Goal: Task Accomplishment & Management: Manage account settings

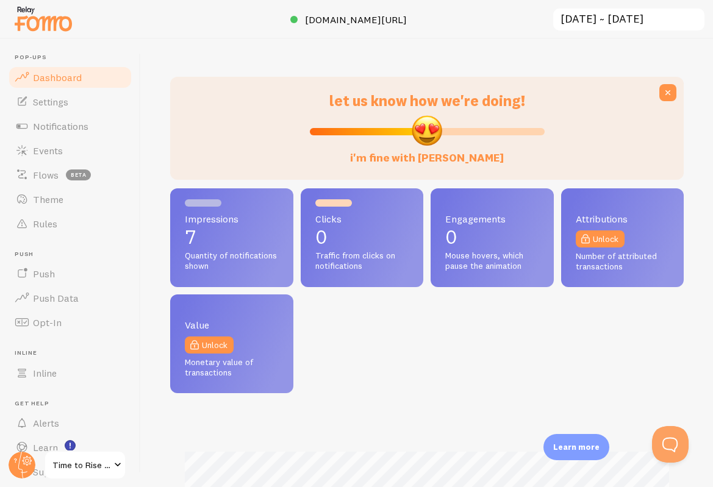
scroll to position [320, 513]
click at [77, 125] on span "Notifications" at bounding box center [60, 126] width 55 height 12
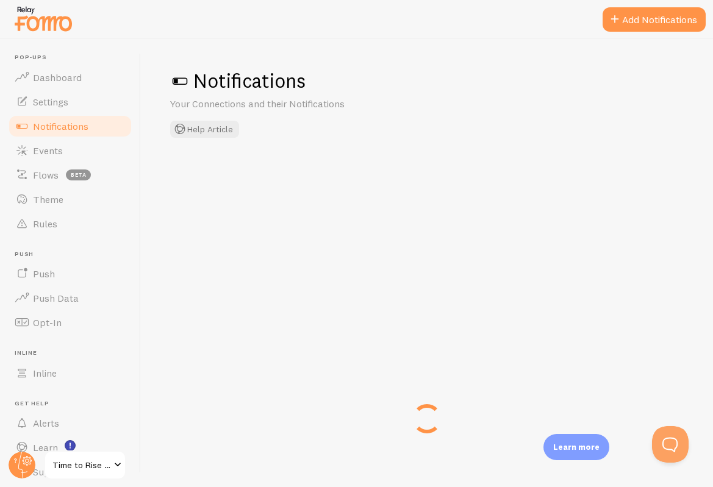
checkbox input "true"
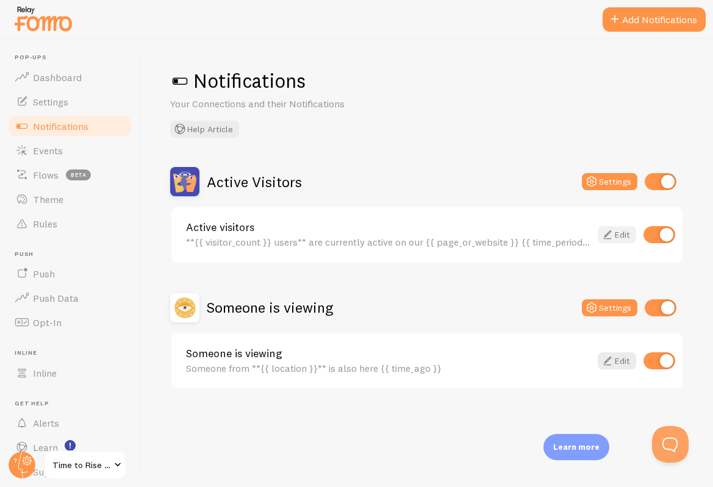
click at [621, 237] on link "Edit" at bounding box center [617, 234] width 38 height 17
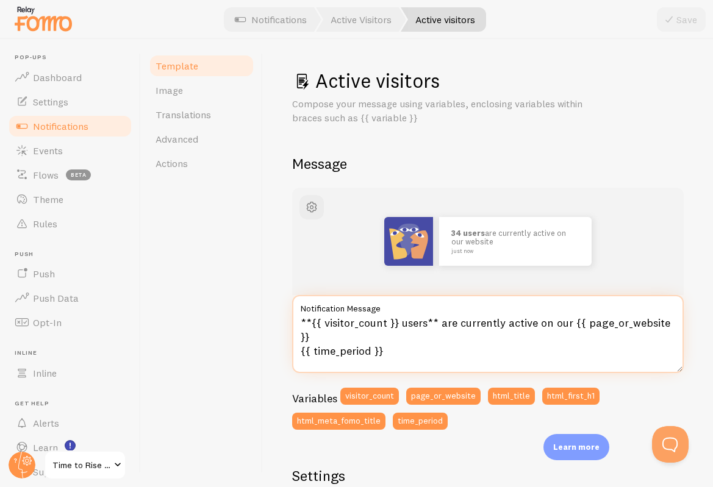
click at [381, 332] on textarea "**{{ visitor_count }} users** are currently active on our {{ page_or_website }}…" at bounding box center [488, 334] width 392 height 78
click at [399, 335] on textarea "**{{ visitor_count }} users** are currently active on our {{ page_or_website }}…" at bounding box center [488, 334] width 392 height 78
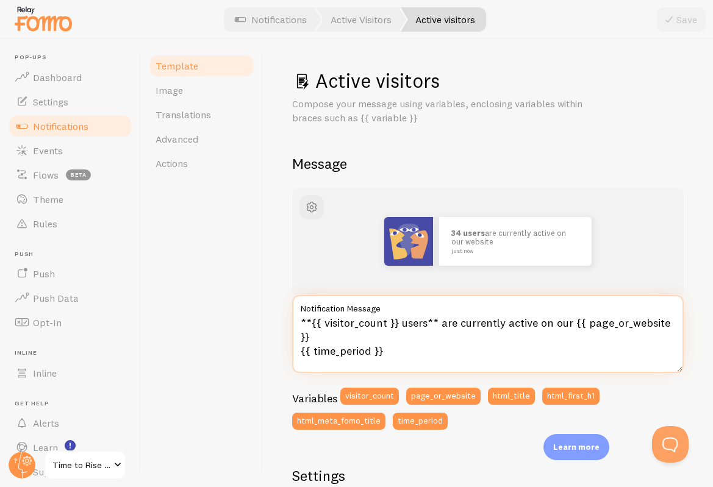
drag, startPoint x: 396, startPoint y: 336, endPoint x: 299, endPoint y: 320, distance: 97.7
click at [299, 320] on textarea "**{{ visitor_count }} users** are currently active on our {{ page_or_website }}…" at bounding box center [488, 334] width 392 height 78
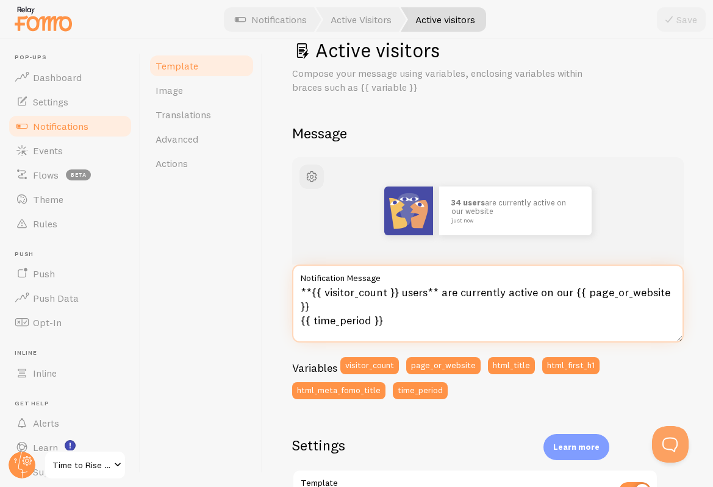
scroll to position [31, 0]
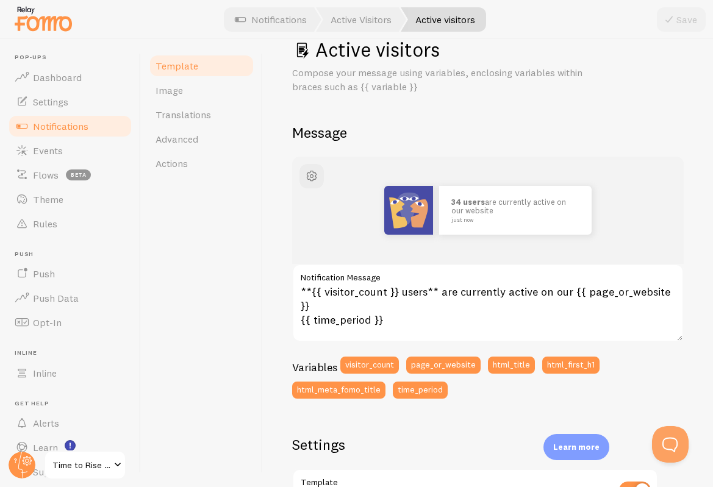
click at [71, 468] on span "Time to Rise Summit" at bounding box center [81, 465] width 58 height 15
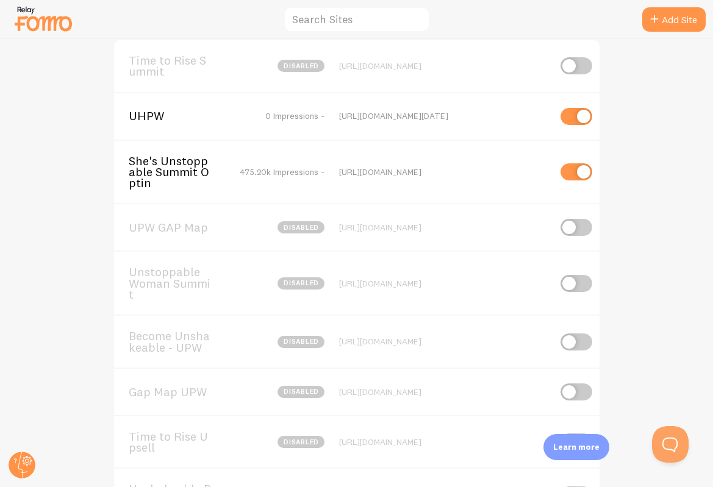
scroll to position [32, 0]
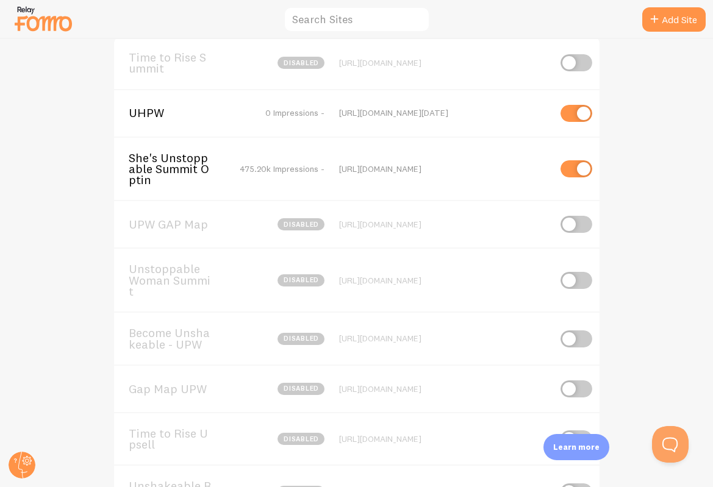
click at [468, 122] on div "UHPW 0 Impressions - https://uhpw.com/join-uhpw-today" at bounding box center [356, 113] width 485 height 48
click at [450, 115] on div "[URL][DOMAIN_NAME][DATE]" at bounding box center [444, 112] width 210 height 11
click at [148, 116] on span "UHPW" at bounding box center [178, 112] width 98 height 11
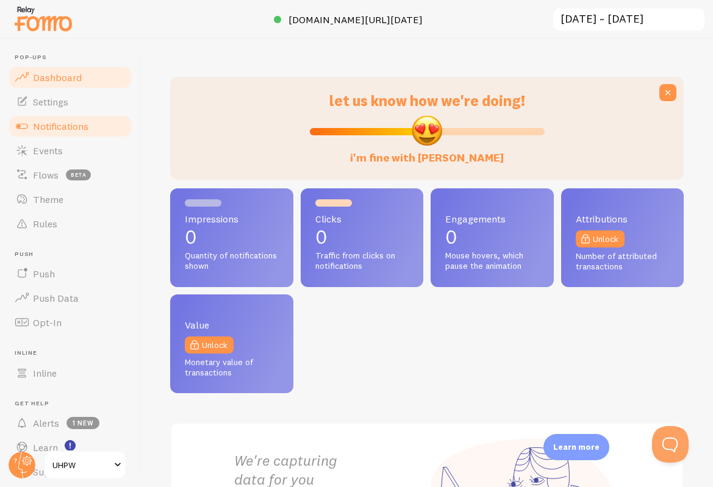
click at [60, 132] on link "Notifications" at bounding box center [70, 126] width 126 height 24
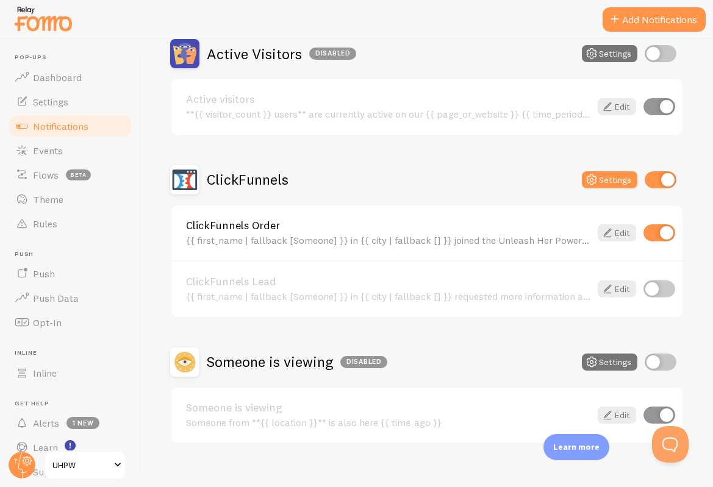
scroll to position [143, 0]
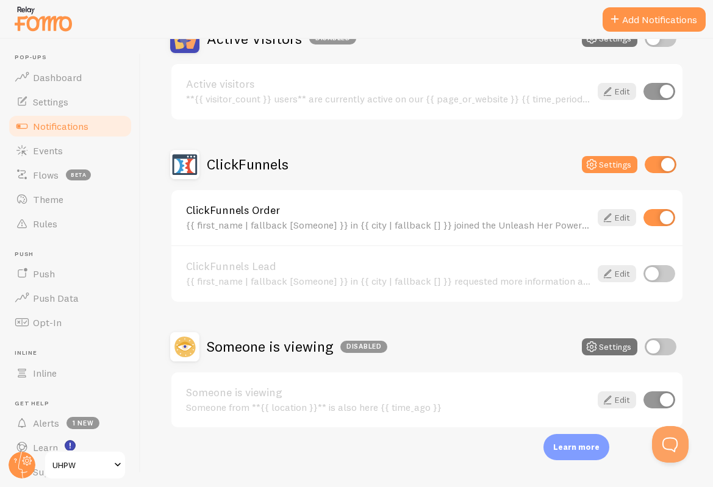
click at [408, 93] on div "**{{ visitor_count }} users** are currently active on our {{ page_or_website }}…" at bounding box center [388, 98] width 404 height 11
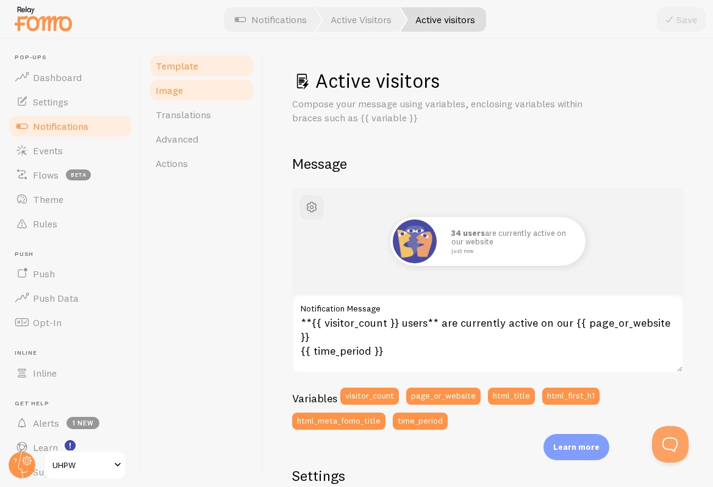
click at [204, 88] on link "Image" at bounding box center [201, 90] width 107 height 24
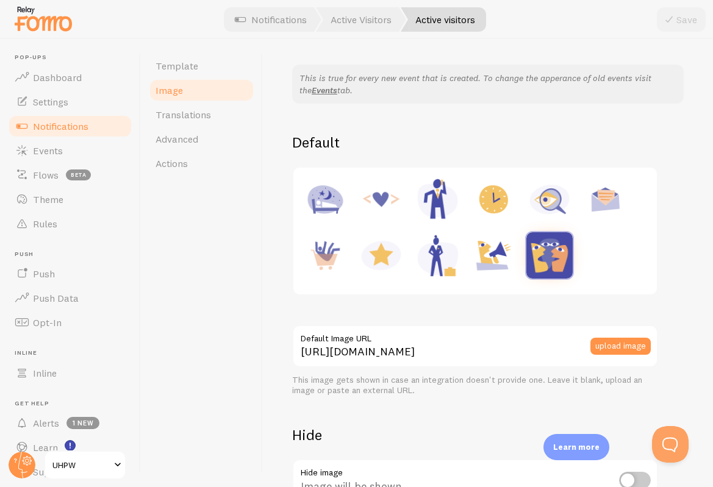
scroll to position [62, 0]
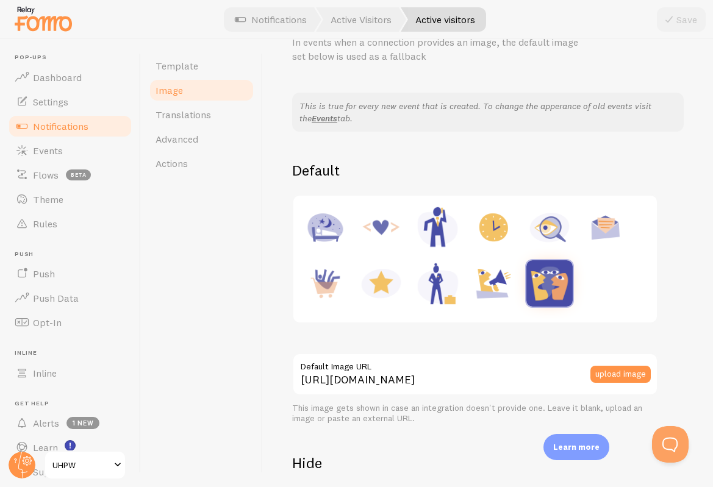
click at [84, 124] on span "Notifications" at bounding box center [60, 126] width 55 height 12
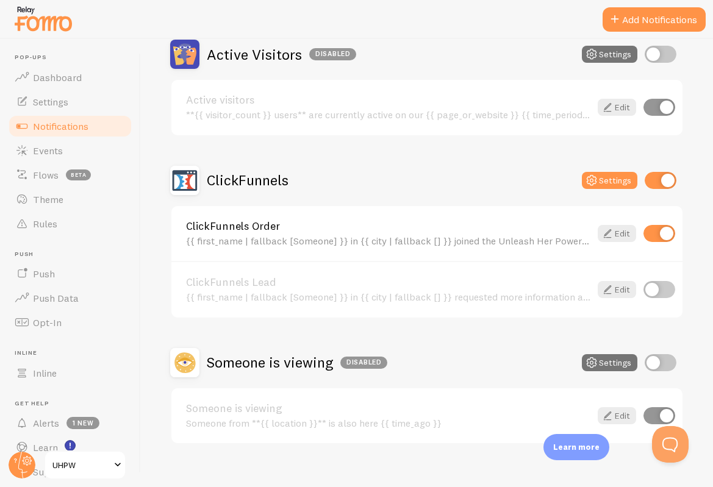
scroll to position [143, 0]
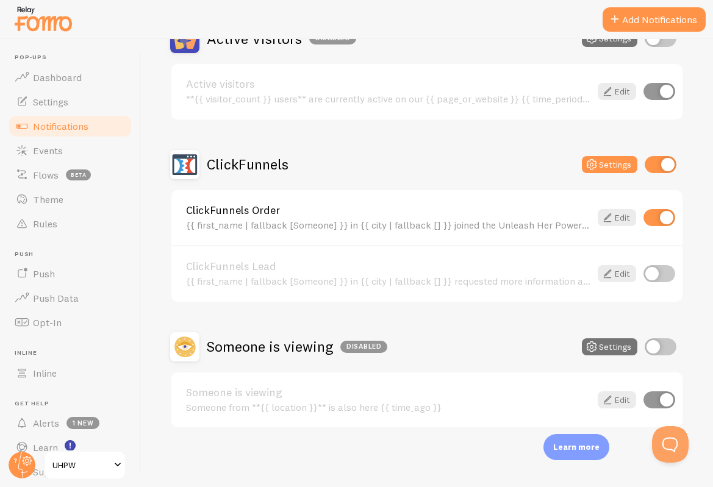
click at [343, 221] on div "{{ first_name | fallback [Someone] }} in {{ city | fallback [] }} joined the Un…" at bounding box center [388, 225] width 404 height 11
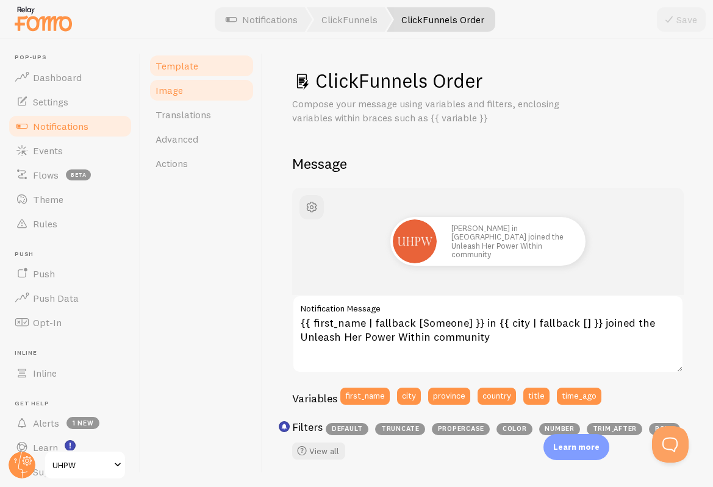
click at [215, 88] on link "Image" at bounding box center [201, 90] width 107 height 24
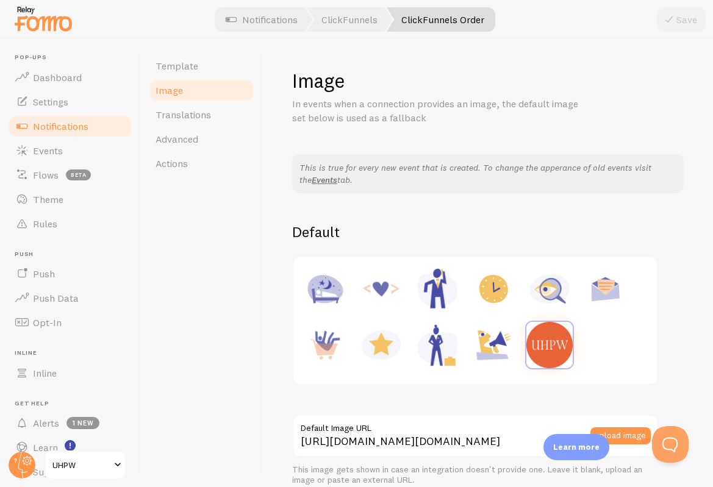
click at [537, 338] on img at bounding box center [549, 345] width 46 height 46
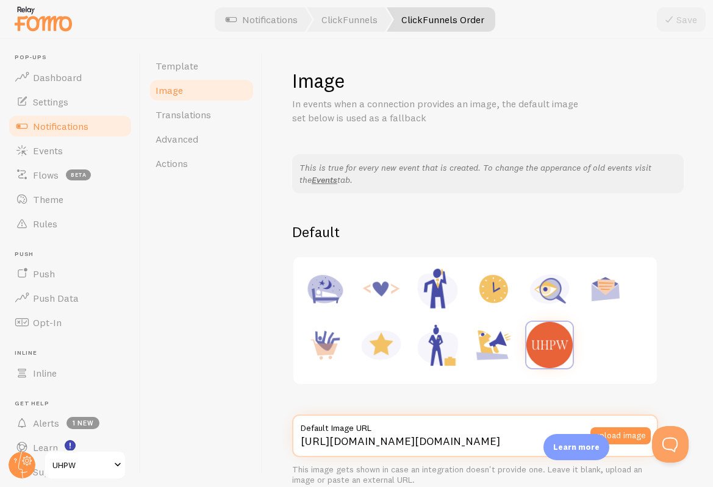
click at [411, 446] on input "[URL][DOMAIN_NAME][DOMAIN_NAME]" at bounding box center [475, 436] width 366 height 43
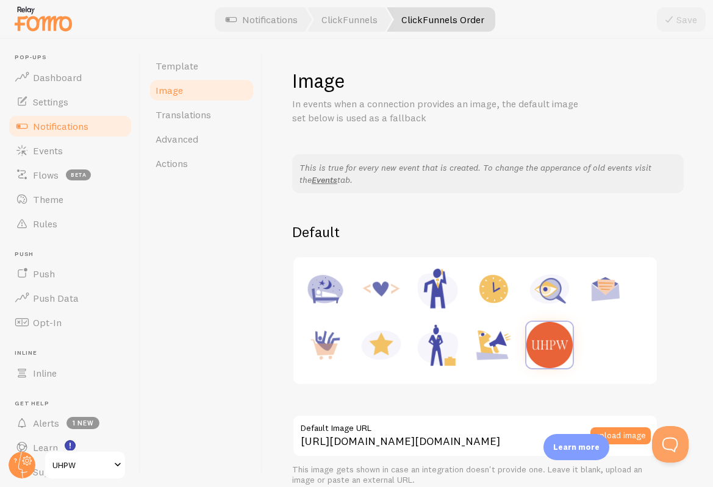
click at [225, 320] on div "Template Image Translations Advanced Actions" at bounding box center [202, 263] width 122 height 448
click at [56, 76] on span "Dashboard" at bounding box center [57, 77] width 49 height 12
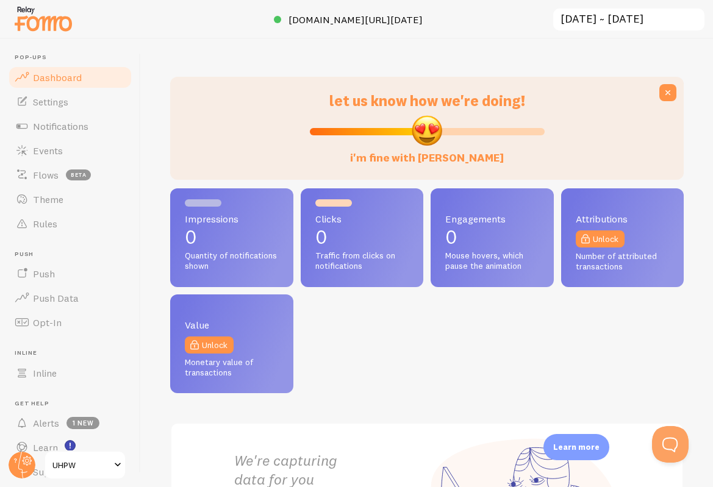
click at [68, 458] on span "UHPW" at bounding box center [81, 465] width 58 height 15
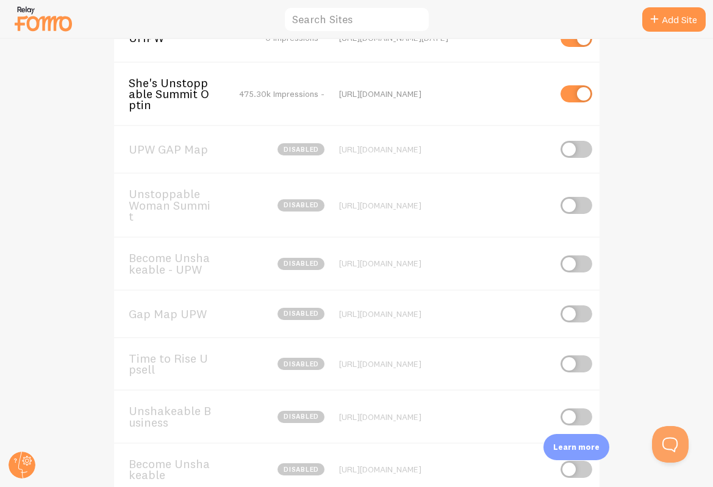
scroll to position [105, 0]
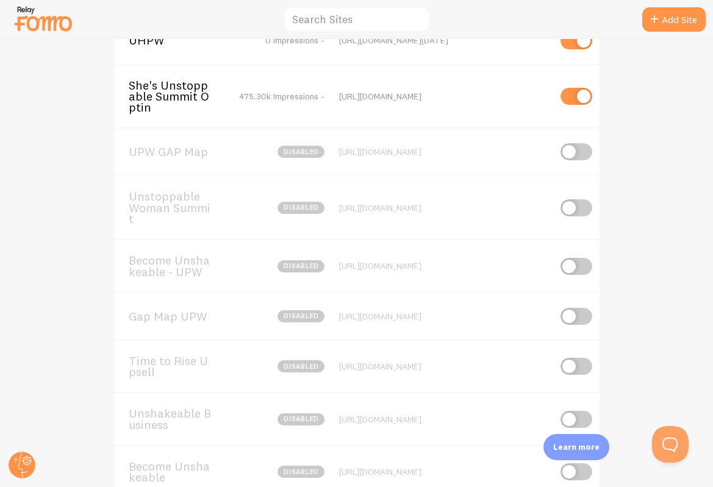
click at [568, 199] on input "checkbox" at bounding box center [576, 207] width 32 height 17
checkbox input "true"
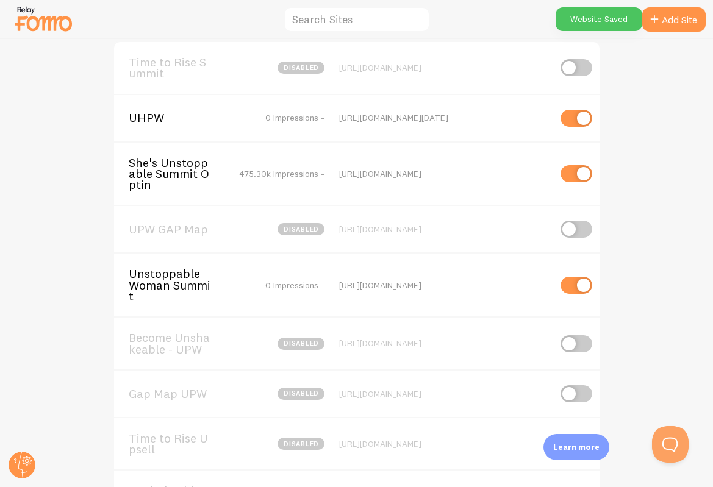
scroll to position [25, 0]
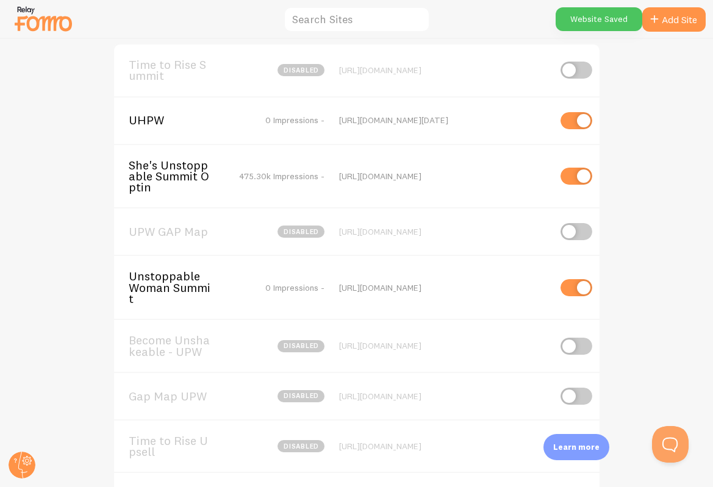
click at [166, 277] on span "Unstoppable Woman Summit" at bounding box center [178, 288] width 98 height 34
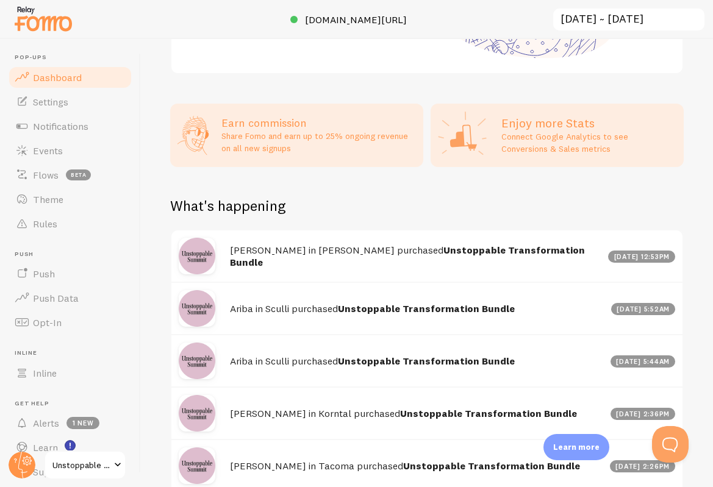
scroll to position [469, 0]
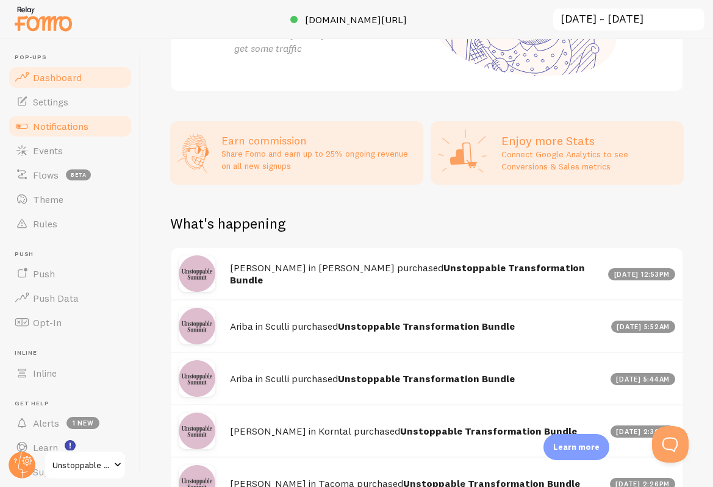
click at [75, 132] on link "Notifications" at bounding box center [70, 126] width 126 height 24
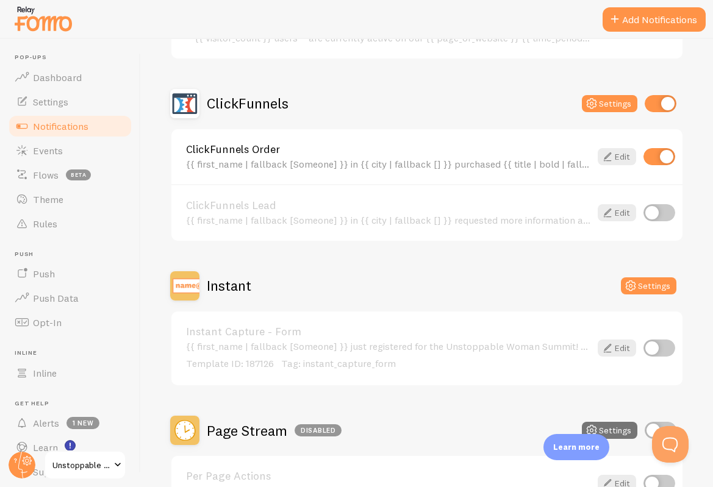
scroll to position [192, 0]
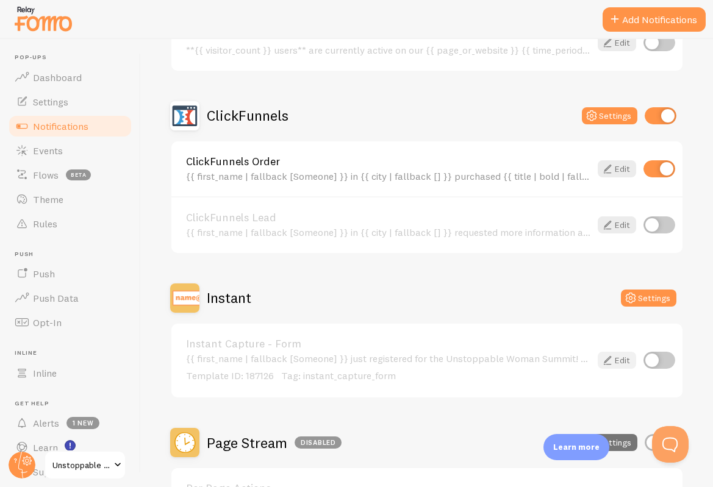
click at [604, 359] on icon at bounding box center [607, 360] width 15 height 15
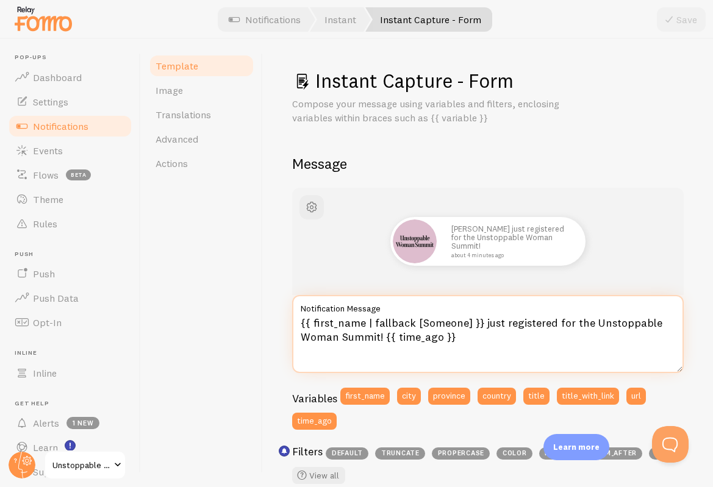
click at [412, 326] on textarea "{{ first_name | fallback [Someone] }} just registered for the Unstoppable Woman…" at bounding box center [488, 334] width 392 height 78
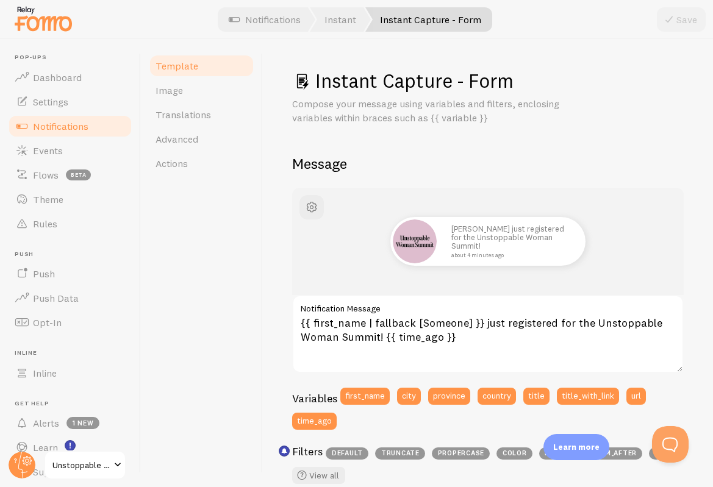
click at [99, 127] on link "Notifications" at bounding box center [70, 126] width 126 height 24
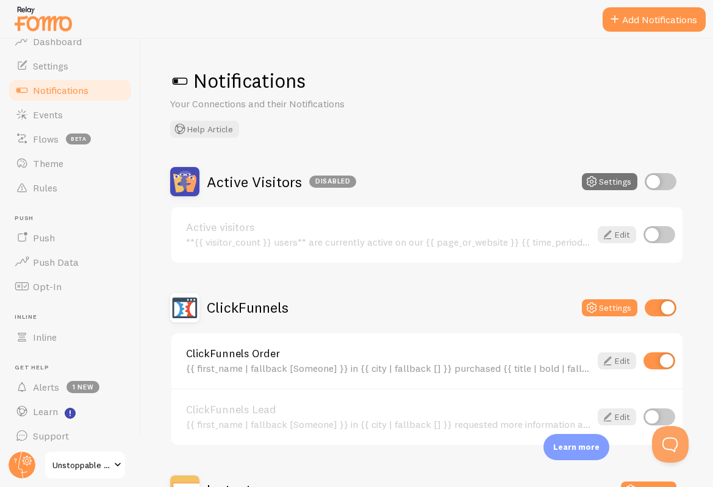
scroll to position [41, 0]
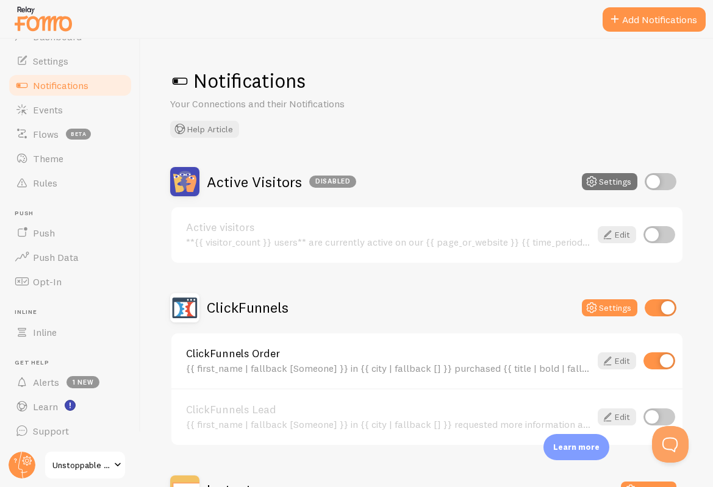
click at [68, 461] on span "Unstoppable Woman Summit" at bounding box center [81, 465] width 58 height 15
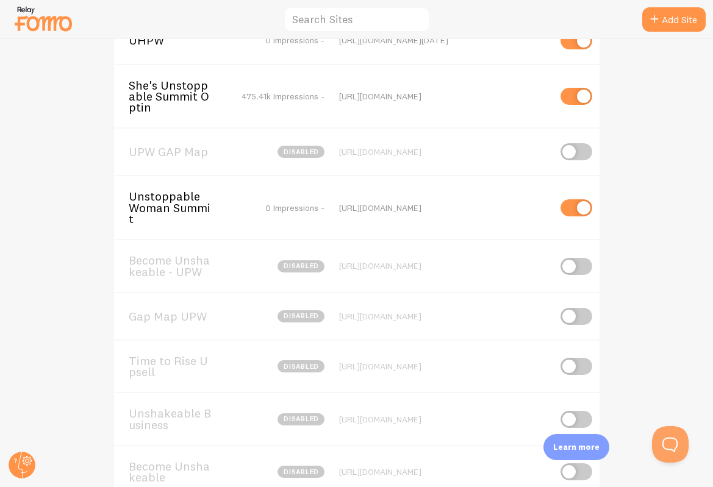
scroll to position [120, 0]
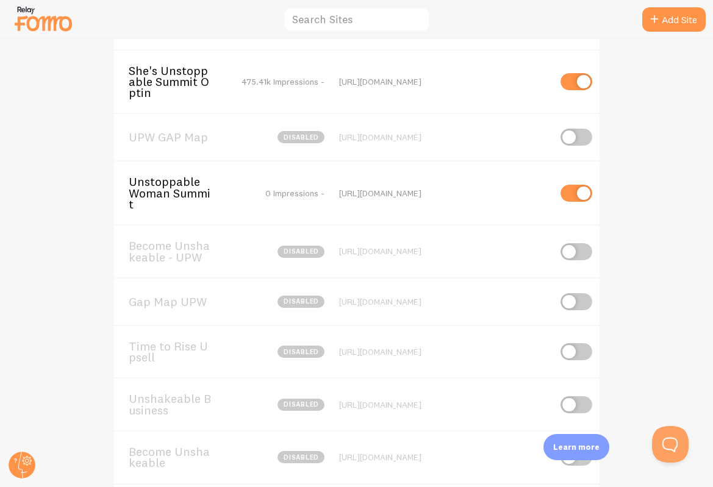
click at [588, 343] on input "checkbox" at bounding box center [576, 351] width 32 height 17
checkbox input "true"
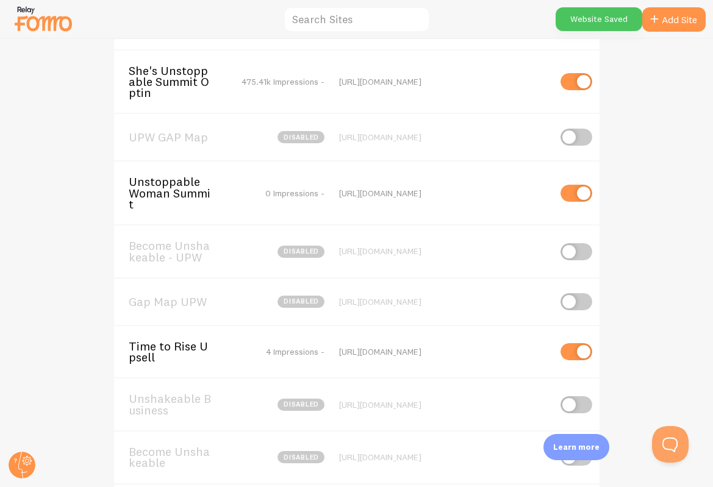
click at [170, 341] on span "Time to Rise Upsell" at bounding box center [178, 352] width 98 height 23
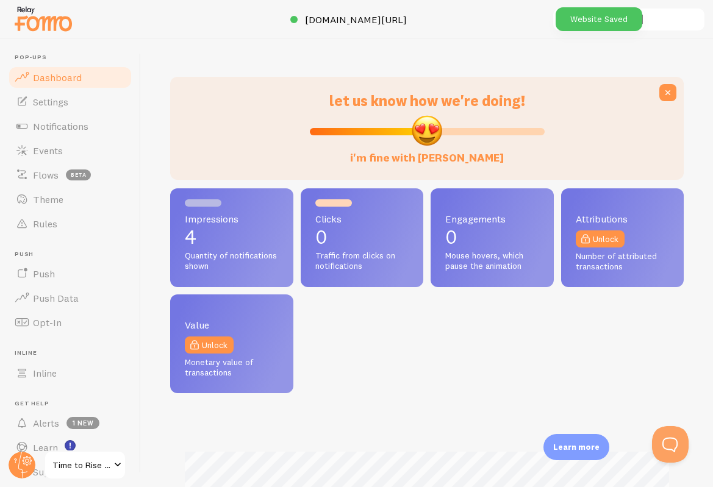
scroll to position [320, 513]
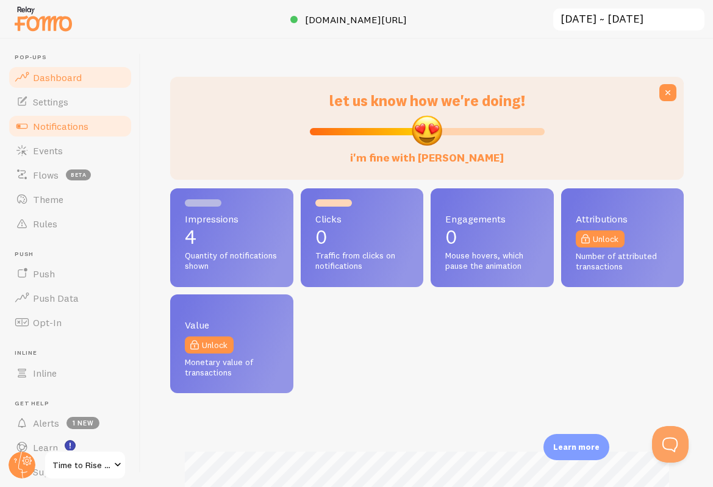
click at [88, 121] on span "Notifications" at bounding box center [60, 126] width 55 height 12
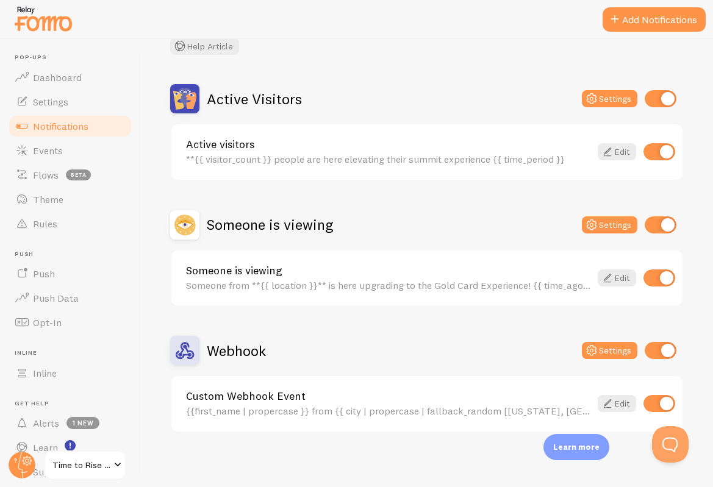
scroll to position [87, 0]
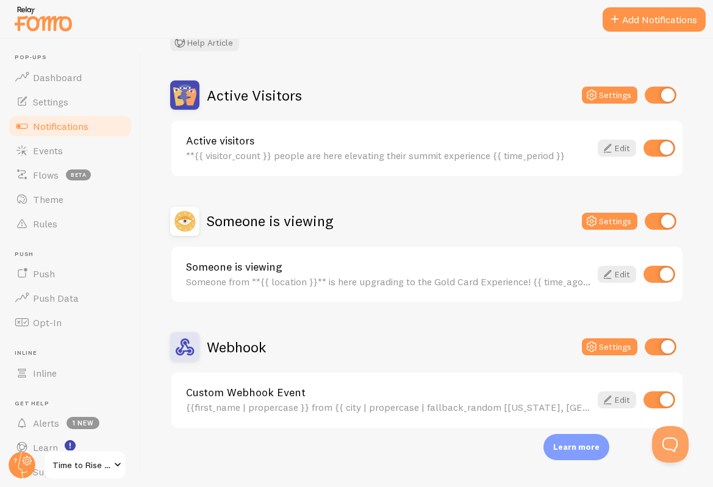
click at [359, 284] on div "Someone from **{{ location }}** is here upgrading to the Gold Card Experience! …" at bounding box center [388, 281] width 404 height 11
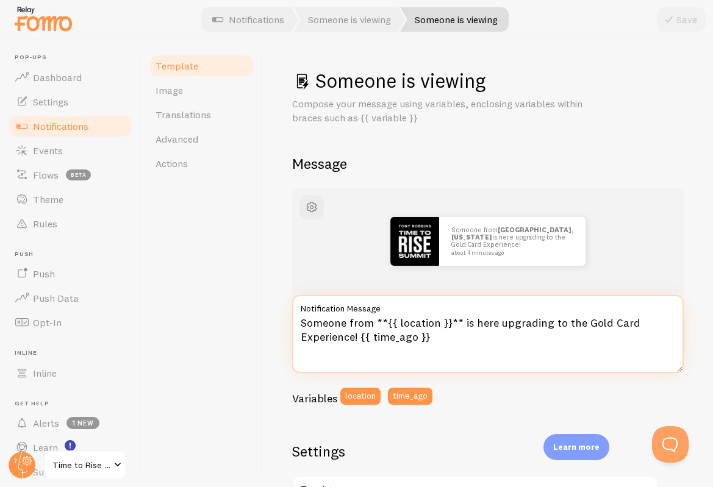
click at [357, 337] on textarea "Someone from **{{ location }}** is here upgrading to the Gold Card Experience! …" at bounding box center [488, 334] width 392 height 78
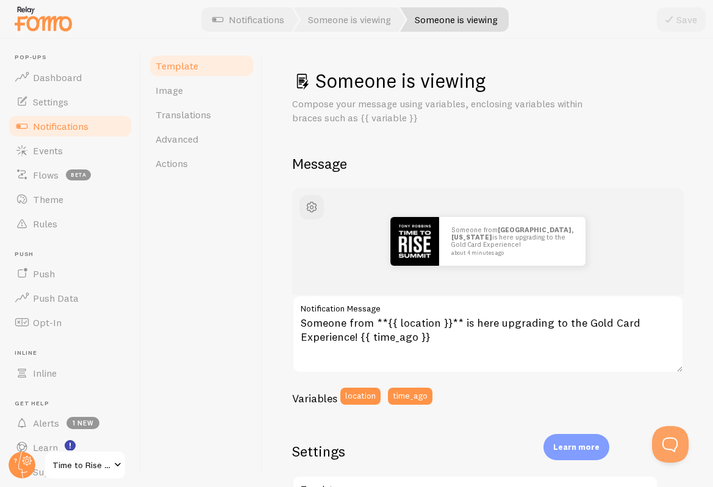
click at [70, 125] on span "Notifications" at bounding box center [60, 126] width 55 height 12
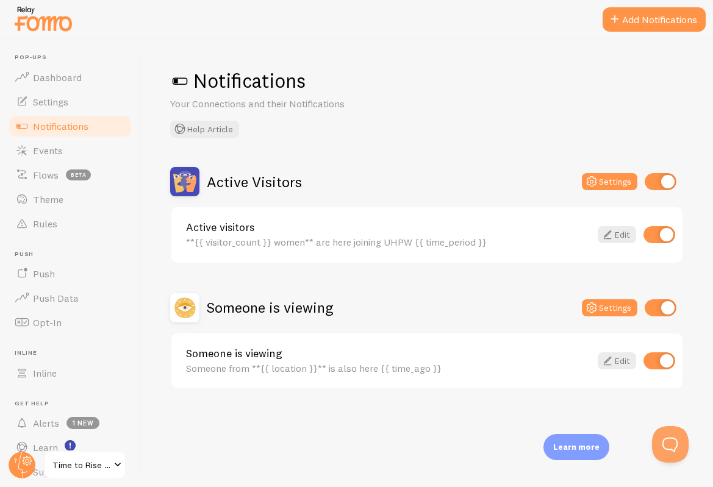
click at [82, 466] on span "Time to Rise Upsell" at bounding box center [81, 465] width 58 height 15
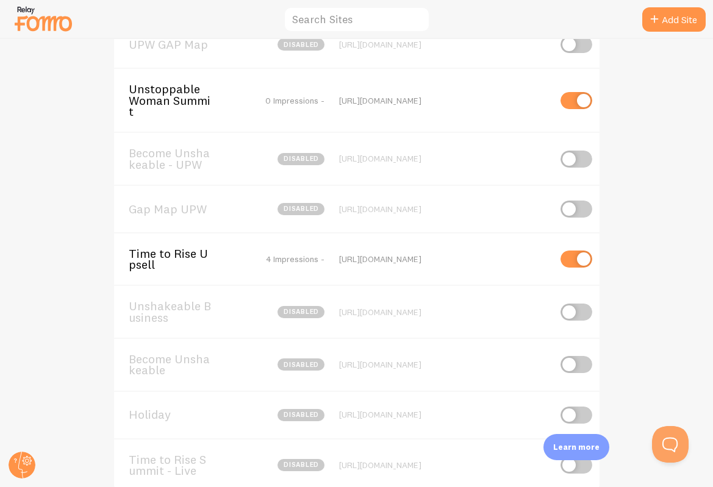
scroll to position [235, 0]
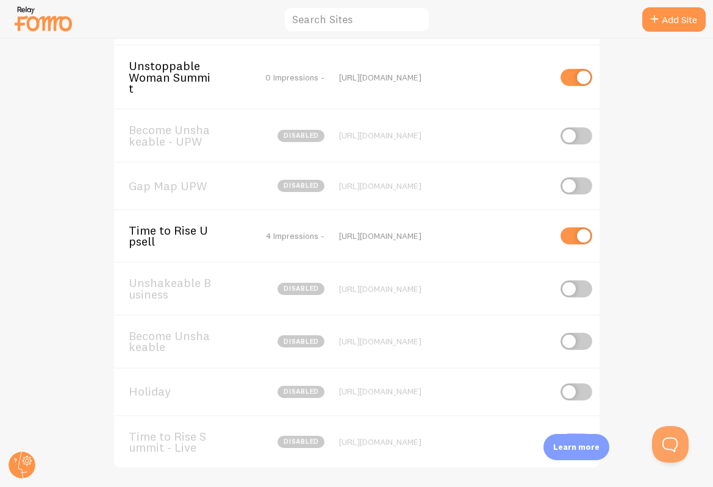
click at [193, 225] on span "Time to Rise Upsell" at bounding box center [178, 236] width 98 height 23
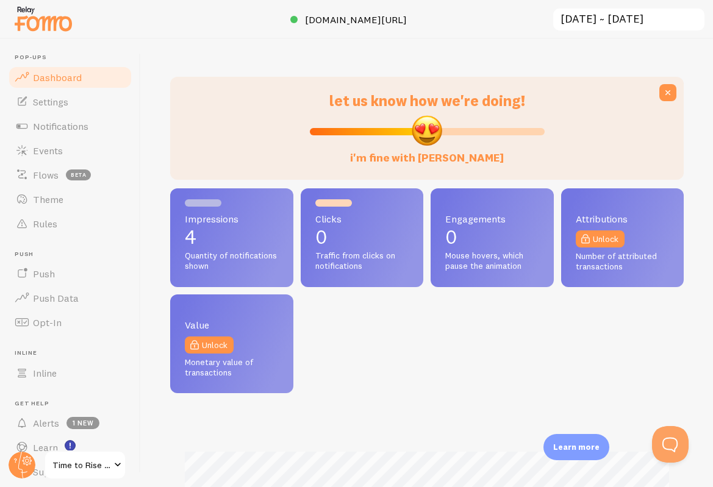
scroll to position [320, 513]
click at [78, 134] on link "Notifications" at bounding box center [70, 126] width 126 height 24
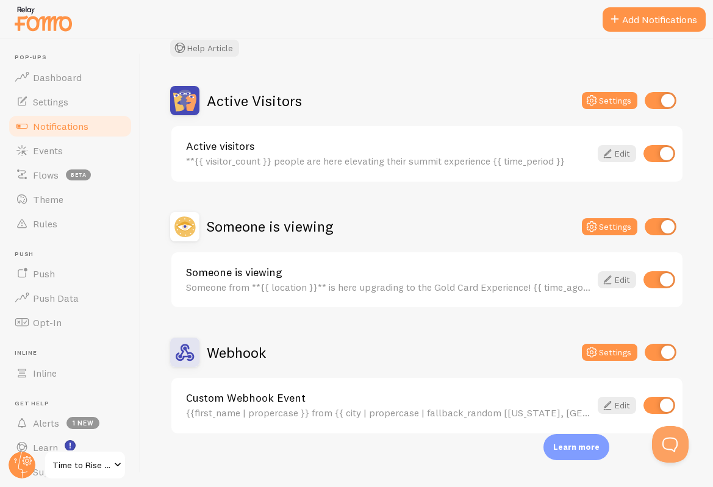
scroll to position [87, 0]
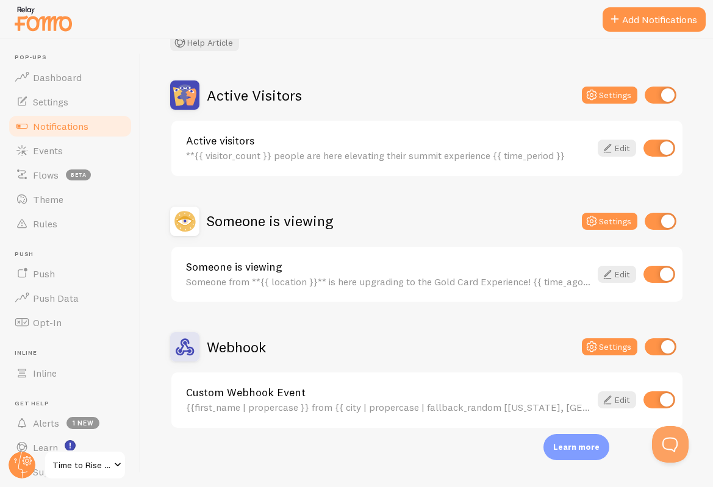
click at [323, 406] on div "{{first_name | propercase }} from {{ city | propercase | fallback_random [[US_S…" at bounding box center [388, 407] width 404 height 11
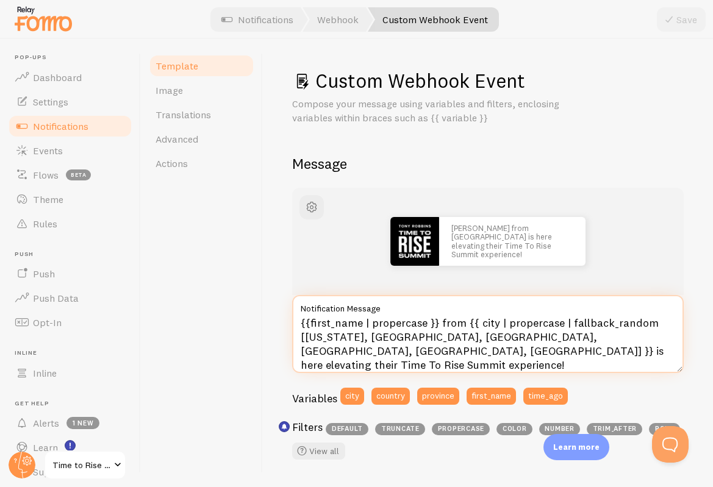
click at [347, 335] on textarea "{{first_name | propercase }} from {{ city | propercase | fallback_random [[US_S…" at bounding box center [488, 334] width 392 height 78
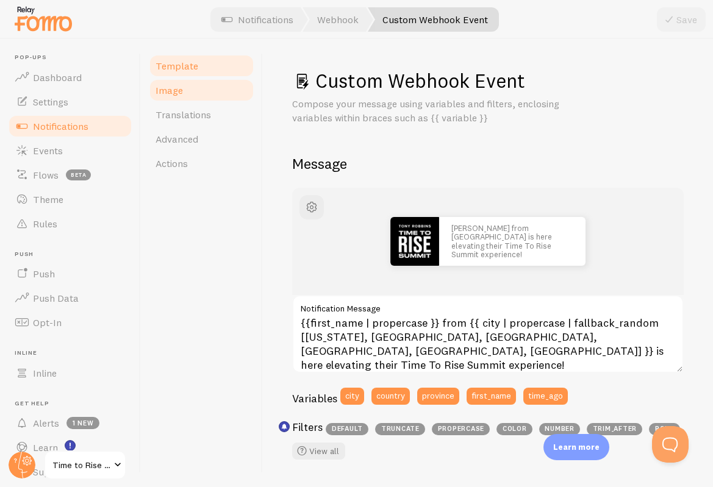
click at [200, 88] on link "Image" at bounding box center [201, 90] width 107 height 24
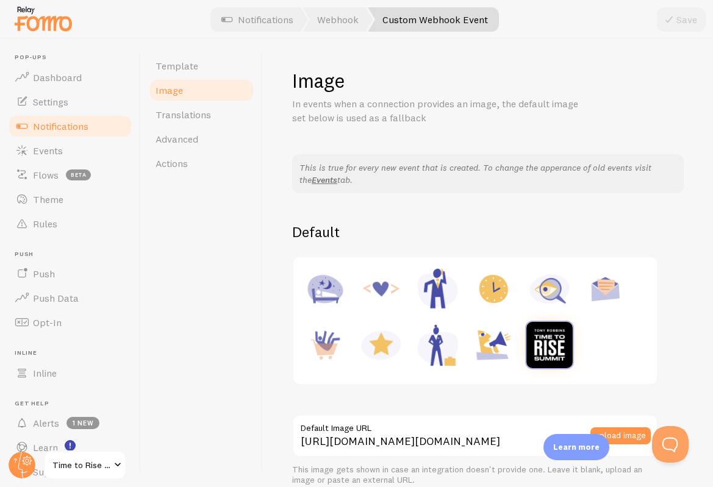
click at [69, 468] on span "Time to Rise Upsell" at bounding box center [81, 465] width 58 height 15
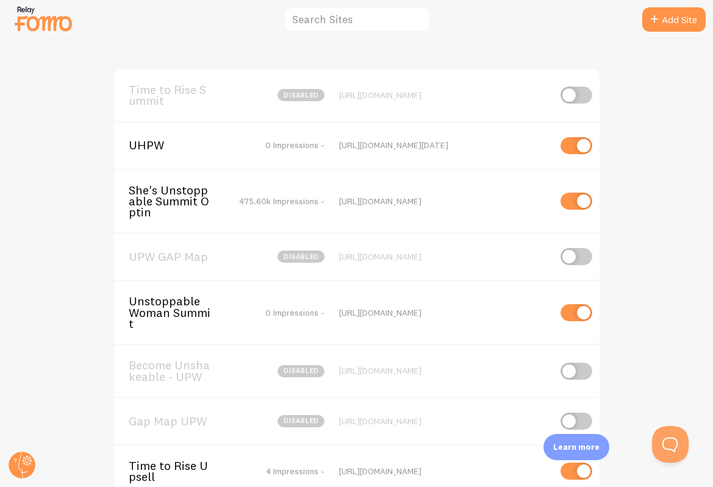
click at [157, 143] on span "UHPW" at bounding box center [178, 145] width 98 height 11
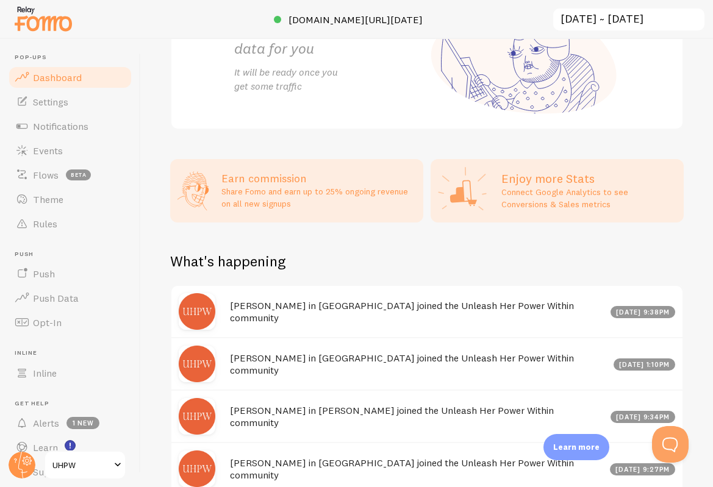
scroll to position [479, 0]
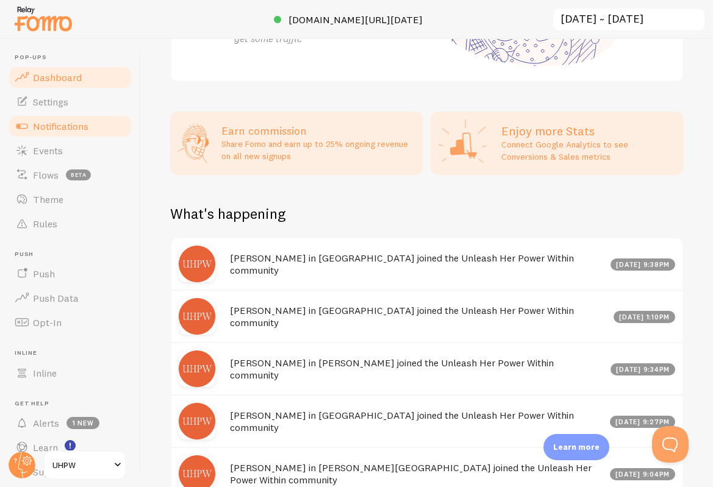
click at [44, 125] on span "Notifications" at bounding box center [60, 126] width 55 height 12
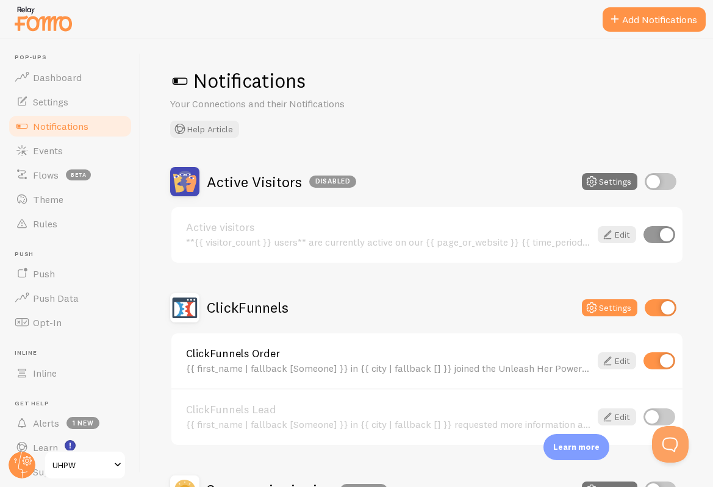
click at [423, 237] on div "**{{ visitor_count }} users** are currently active on our {{ page_or_website }}…" at bounding box center [388, 242] width 404 height 11
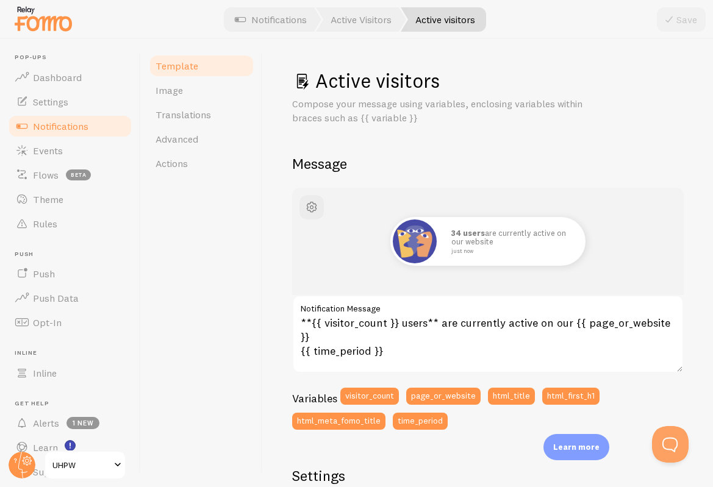
click at [101, 129] on link "Notifications" at bounding box center [70, 126] width 126 height 24
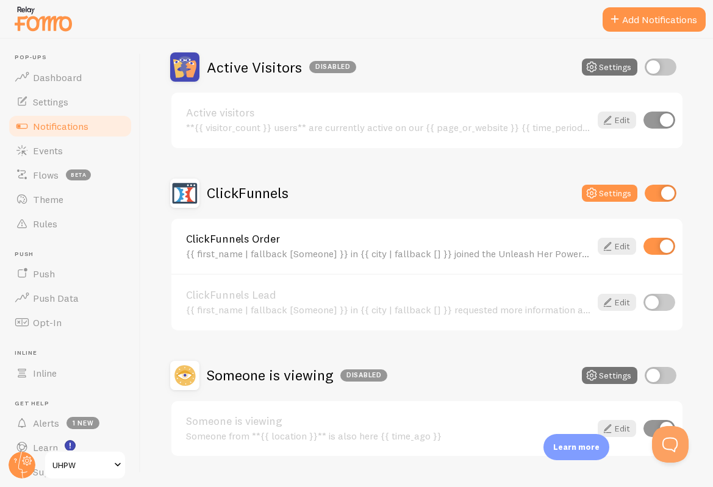
scroll to position [138, 0]
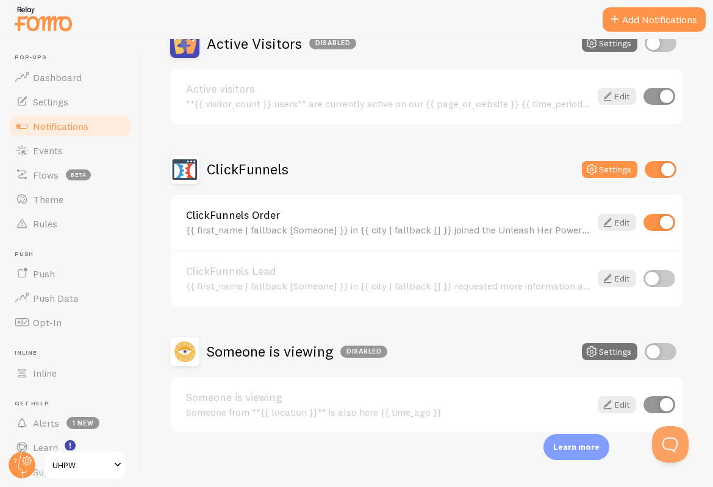
click at [319, 225] on div "{{ first_name | fallback [Someone] }} in {{ city | fallback [] }} joined the Un…" at bounding box center [388, 229] width 404 height 11
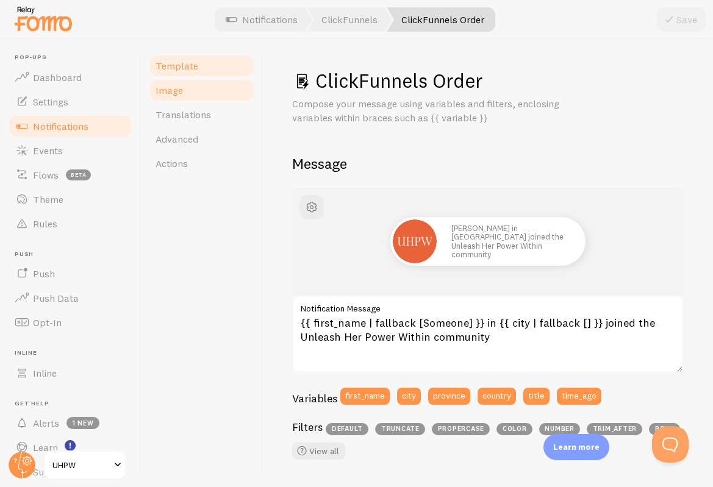
click at [188, 84] on link "Image" at bounding box center [201, 90] width 107 height 24
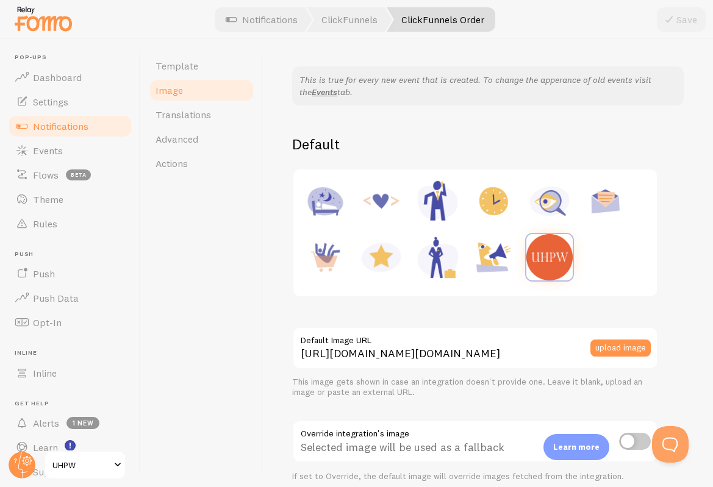
scroll to position [100, 0]
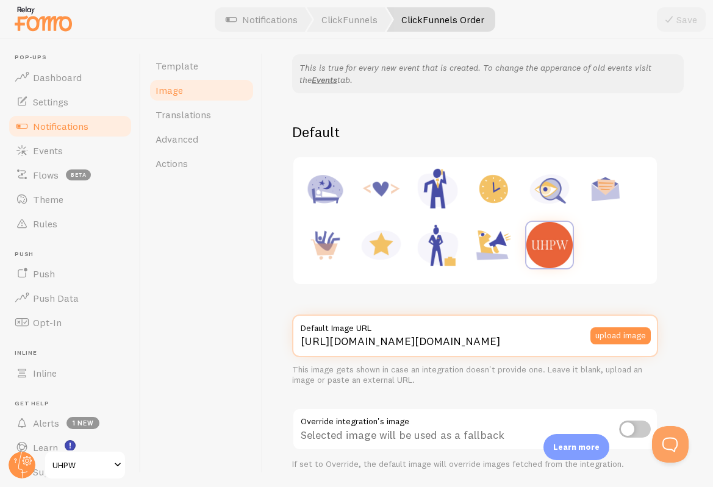
click at [363, 343] on input "[URL][DOMAIN_NAME][DOMAIN_NAME]" at bounding box center [475, 336] width 366 height 43
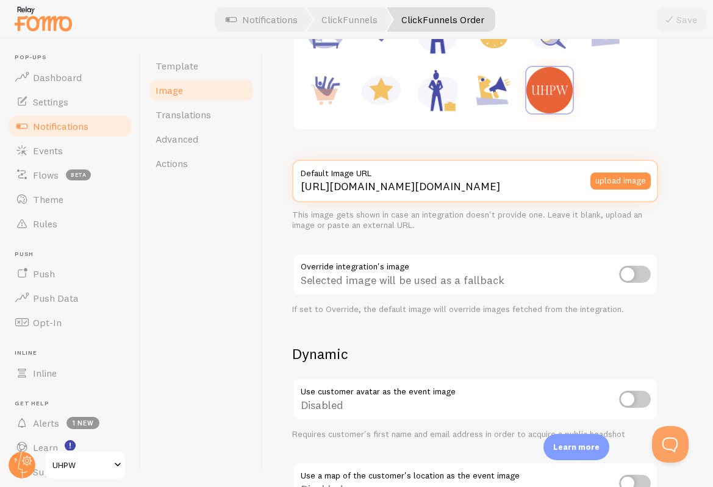
scroll to position [486, 0]
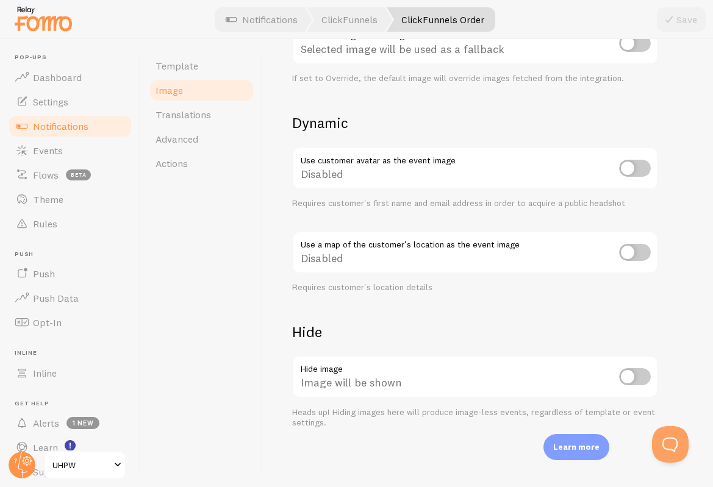
click at [61, 459] on span "UHPW" at bounding box center [81, 465] width 58 height 15
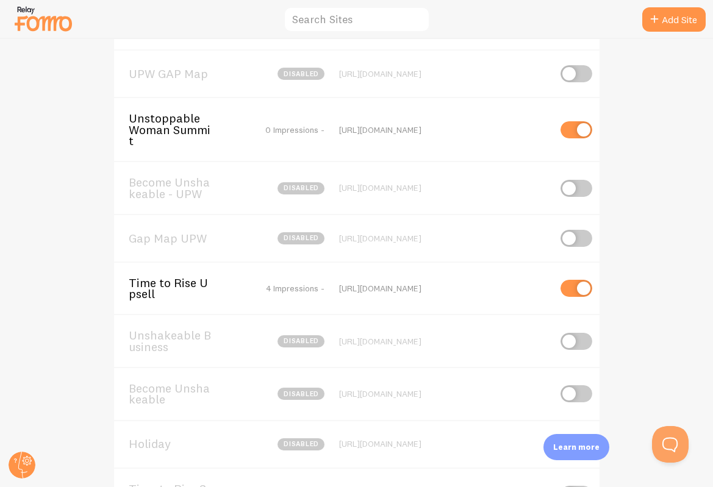
scroll to position [235, 0]
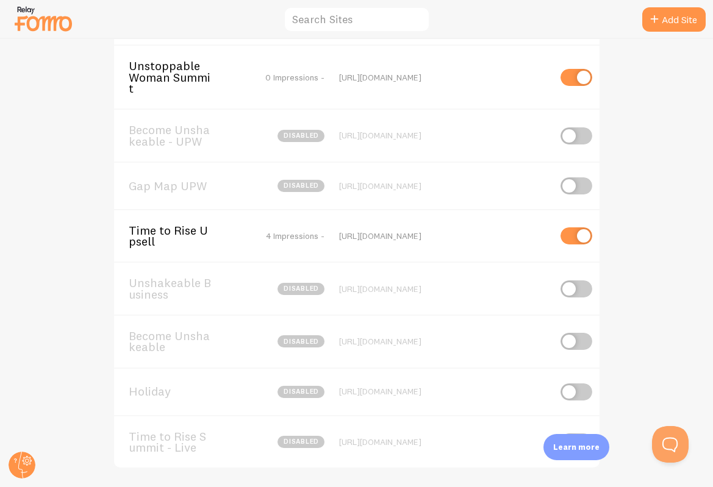
click at [166, 225] on span "Time to Rise Upsell" at bounding box center [178, 236] width 98 height 23
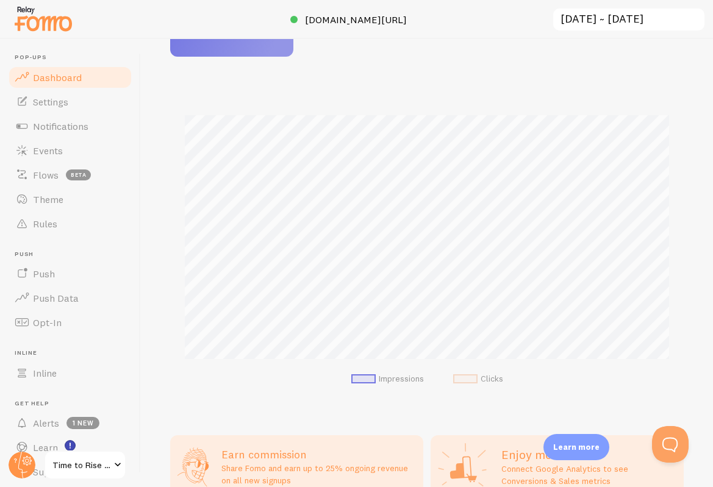
scroll to position [385, 0]
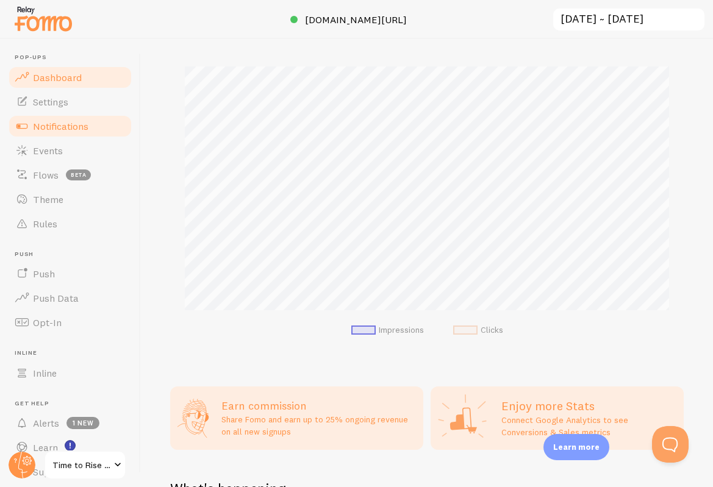
click at [65, 119] on link "Notifications" at bounding box center [70, 126] width 126 height 24
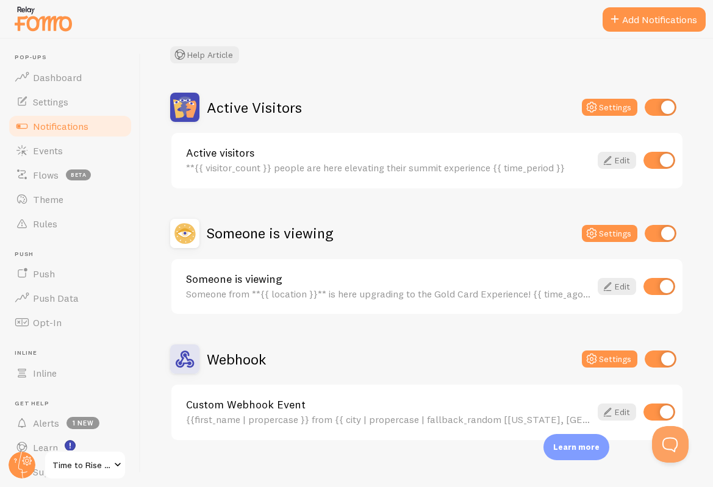
scroll to position [87, 0]
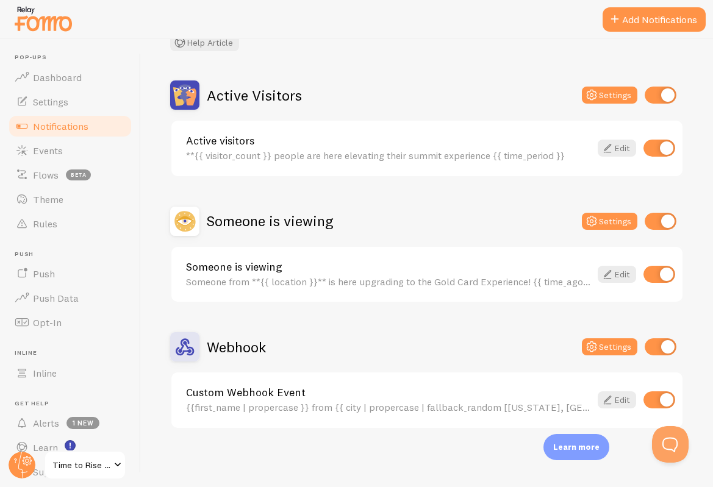
click at [371, 402] on div "{{first_name | propercase }} from {{ city | propercase | fallback_random [[US_S…" at bounding box center [388, 407] width 404 height 11
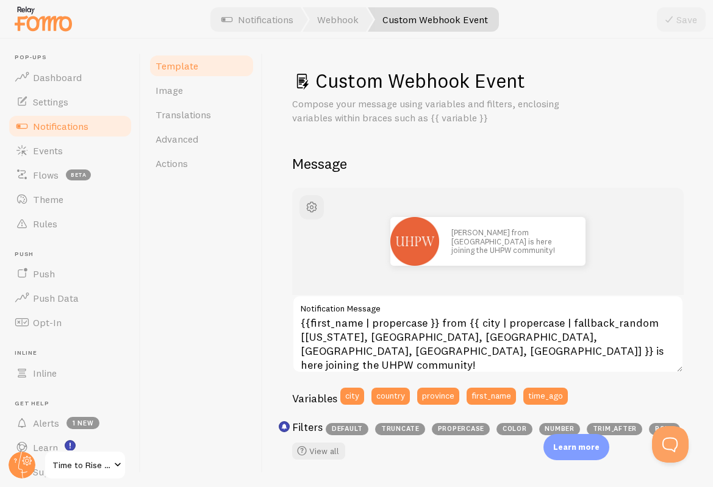
scroll to position [2, 0]
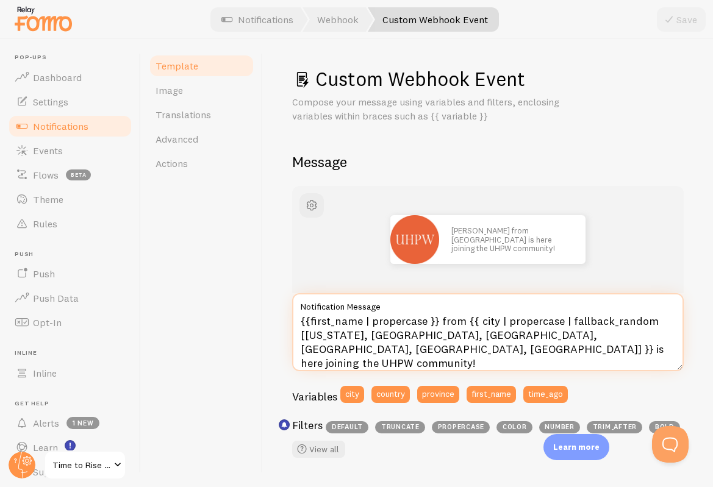
drag, startPoint x: 299, startPoint y: 322, endPoint x: 406, endPoint y: 354, distance: 111.5
click at [406, 354] on textarea "{{first_name | propercase }} from {{ city | propercase | fallback_random [[US_S…" at bounding box center [488, 332] width 392 height 78
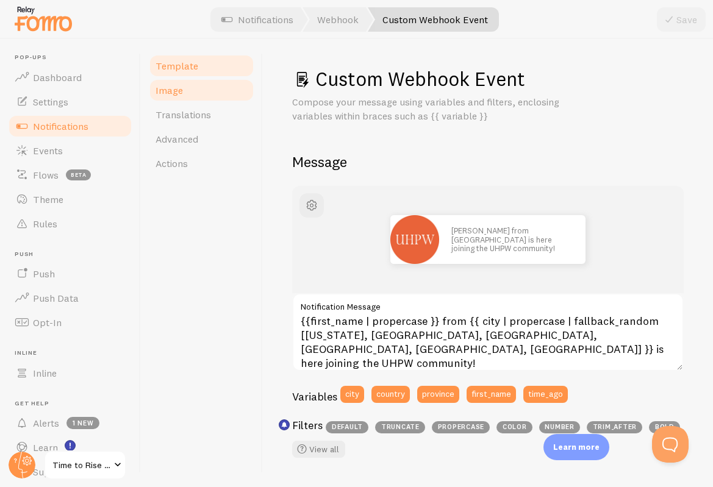
click at [189, 89] on link "Image" at bounding box center [201, 90] width 107 height 24
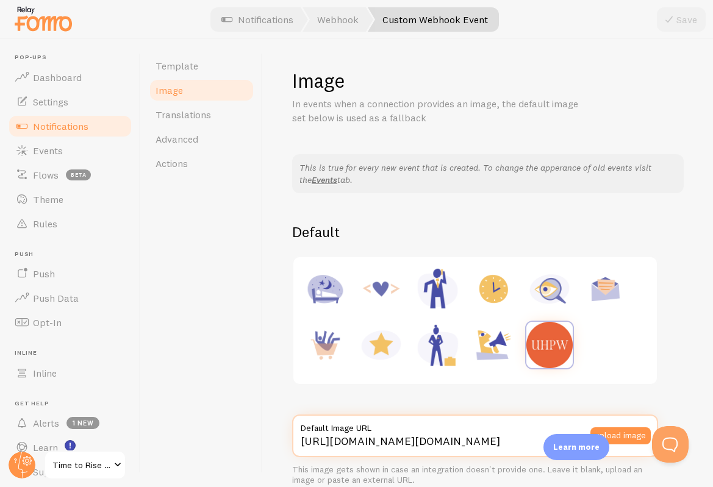
click at [399, 446] on input "[URL][DOMAIN_NAME][DOMAIN_NAME]" at bounding box center [475, 436] width 366 height 43
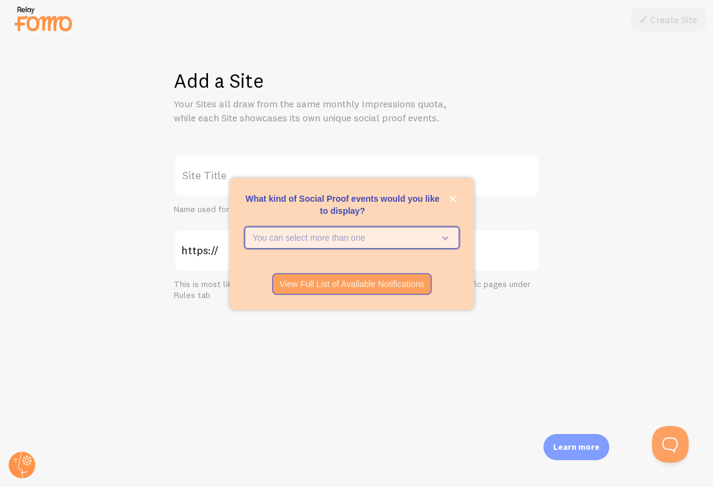
click at [446, 237] on icon "What kind of Social Proof events would you like to display?" at bounding box center [442, 237] width 17 height 13
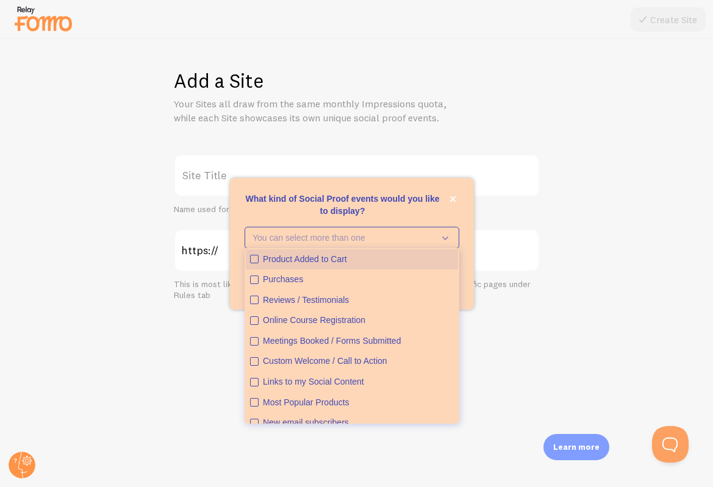
click at [253, 258] on icon "Product Added to Cart" at bounding box center [254, 259] width 7 height 7
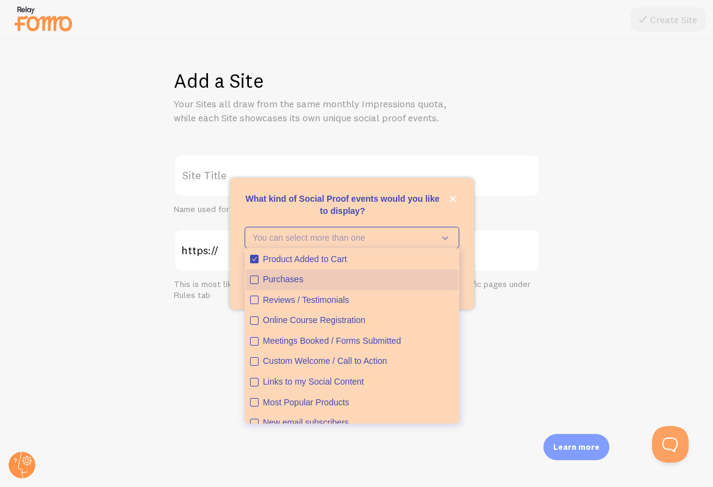
click at [252, 279] on icon "Purchases" at bounding box center [254, 279] width 7 height 7
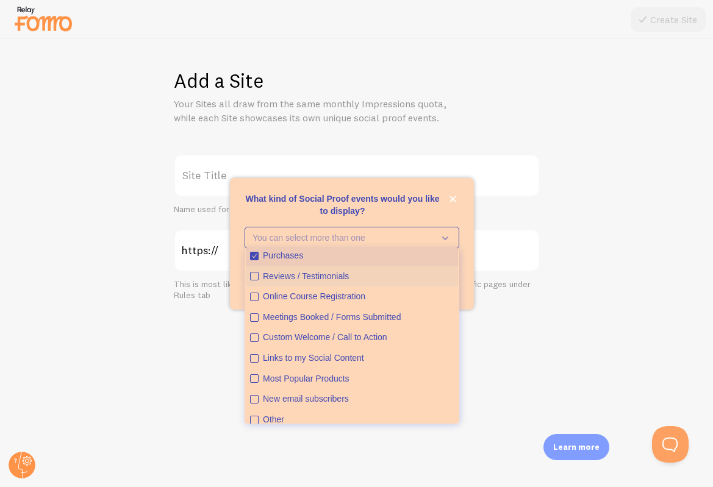
scroll to position [32, 0]
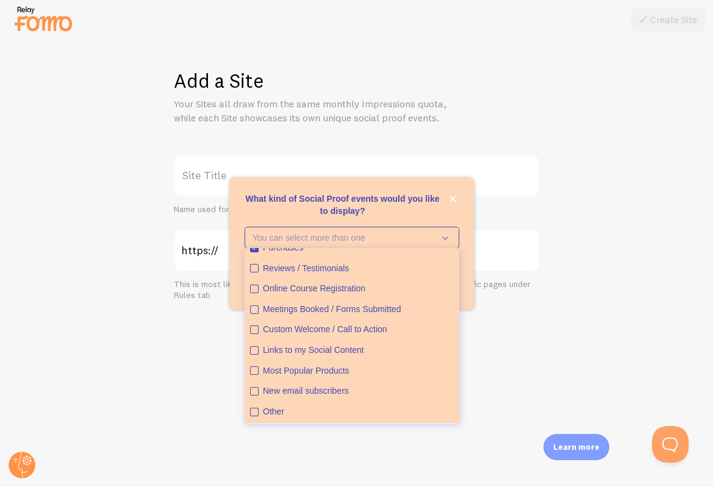
click at [483, 373] on div "Add a Site Your Sites all draw from the same monthly Impressions quota, while e…" at bounding box center [357, 263] width 712 height 448
click at [467, 245] on div "You can select more than one Product Added to Cart Purchases Reviews / Testimon…" at bounding box center [352, 245] width 244 height 37
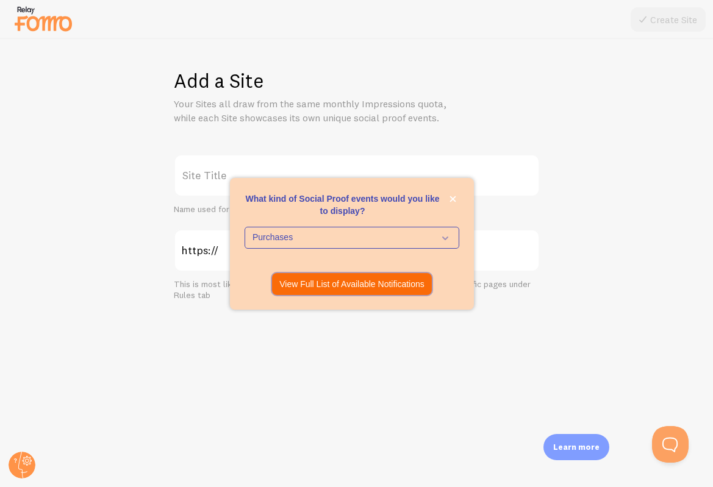
click at [409, 284] on p "View Full List of Available Notifications" at bounding box center [351, 284] width 145 height 12
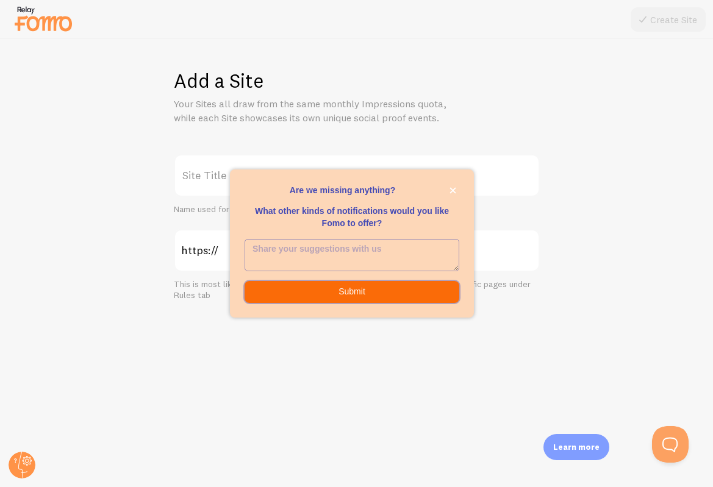
click at [381, 291] on button "Submit" at bounding box center [352, 292] width 215 height 22
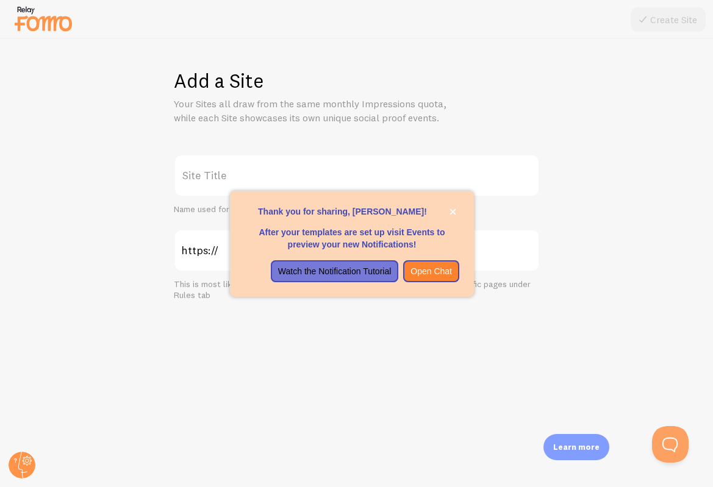
click at [531, 186] on label "Site Title" at bounding box center [357, 175] width 366 height 43
click at [531, 186] on input "Site Title" at bounding box center [357, 175] width 366 height 43
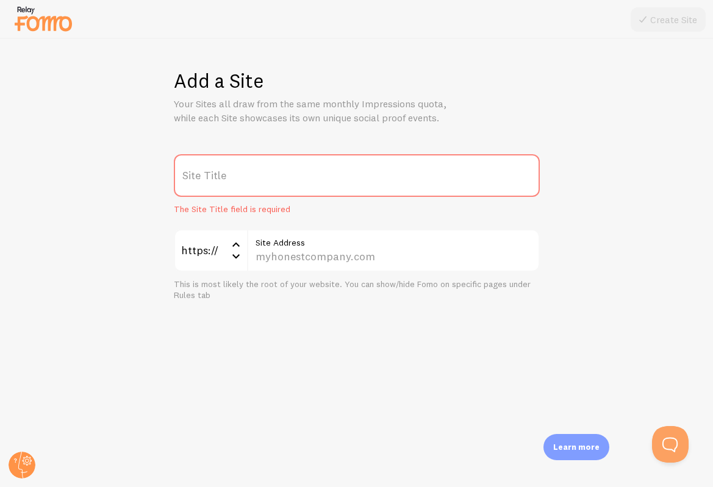
click at [279, 173] on label "Site Title" at bounding box center [357, 175] width 366 height 43
click at [279, 173] on input "Site Title" at bounding box center [357, 175] width 366 height 43
paste input "[URL][DOMAIN_NAME]"
type input "[URL][DOMAIN_NAME]"
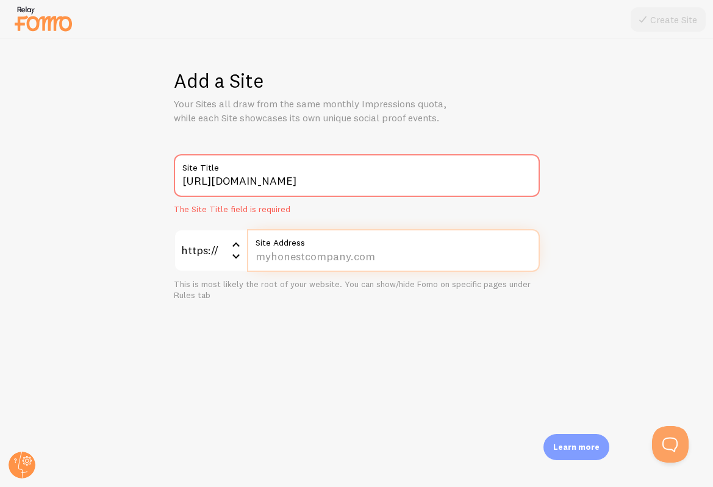
click at [278, 251] on input "Site Address" at bounding box center [393, 250] width 293 height 43
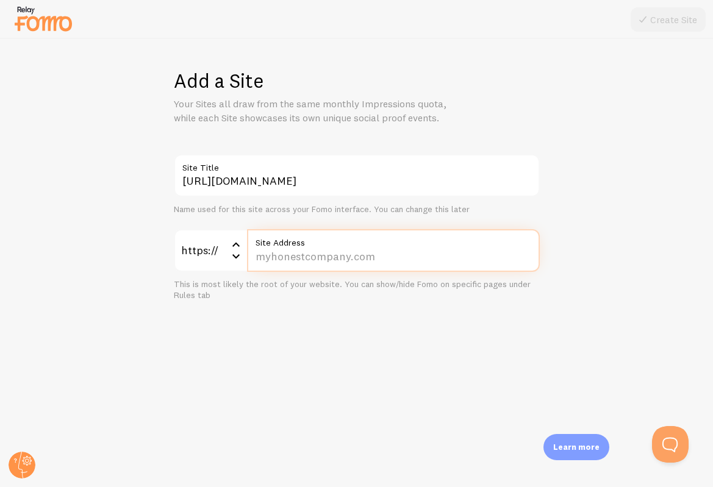
paste input "[DOMAIN_NAME][URL]"
type input "[DOMAIN_NAME][URL]"
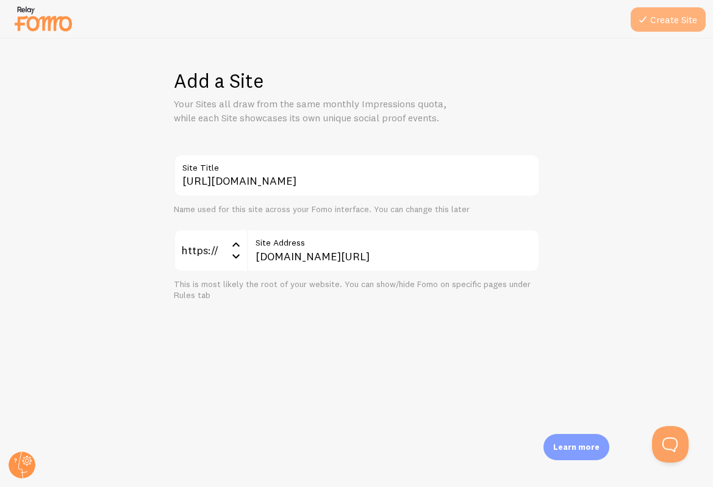
click at [654, 16] on button "Create Site" at bounding box center [668, 19] width 75 height 24
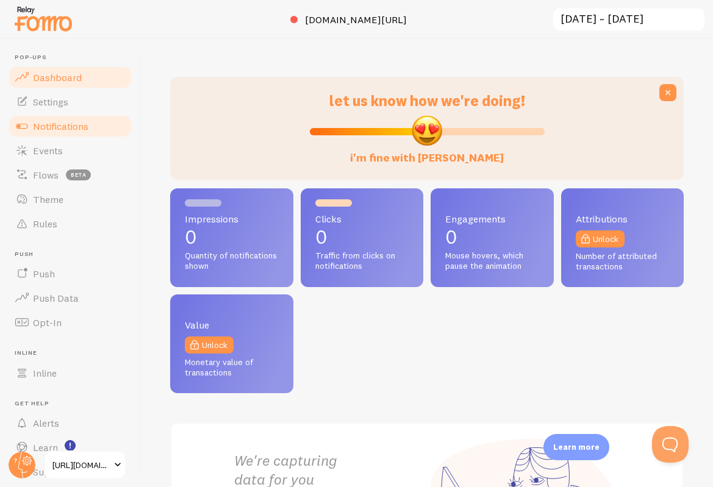
click at [71, 127] on span "Notifications" at bounding box center [60, 126] width 55 height 12
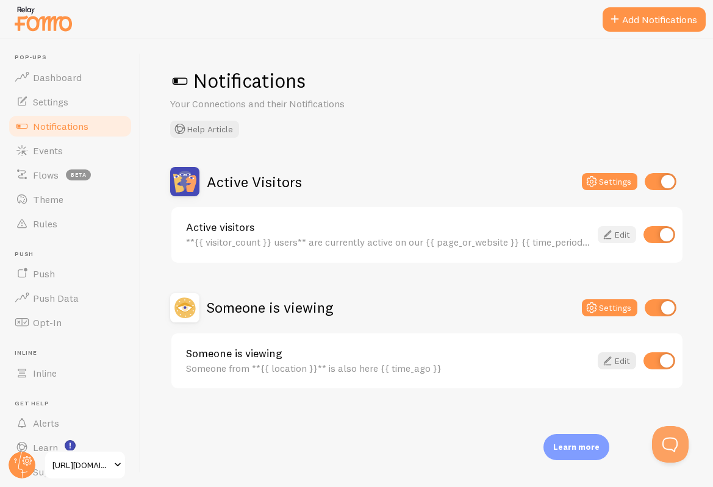
click at [610, 234] on icon at bounding box center [607, 234] width 15 height 15
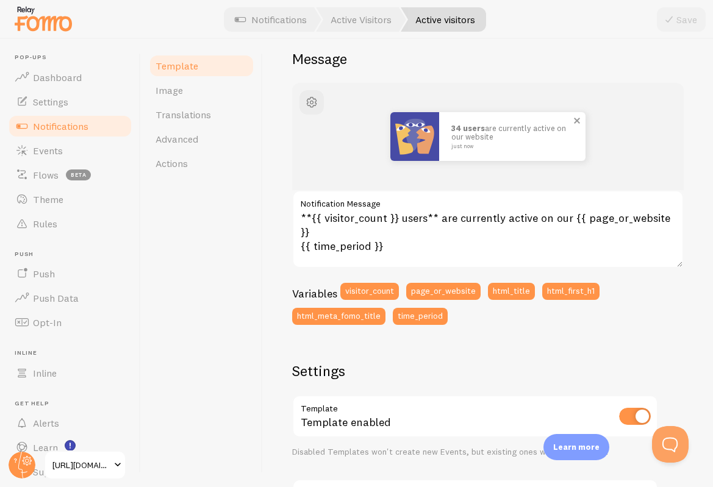
scroll to position [95, 0]
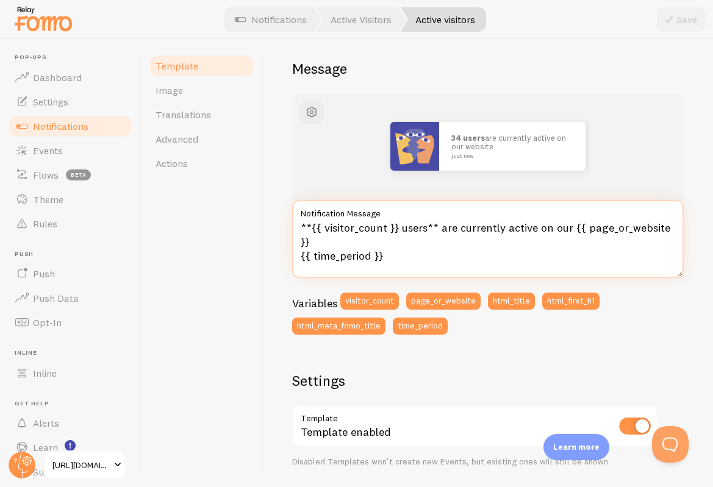
drag, startPoint x: 457, startPoint y: 228, endPoint x: 567, endPoint y: 225, distance: 109.8
click at [567, 225] on textarea "**{{ visitor_count }} users** are currently active on our {{ page_or_website }}…" at bounding box center [488, 239] width 392 height 78
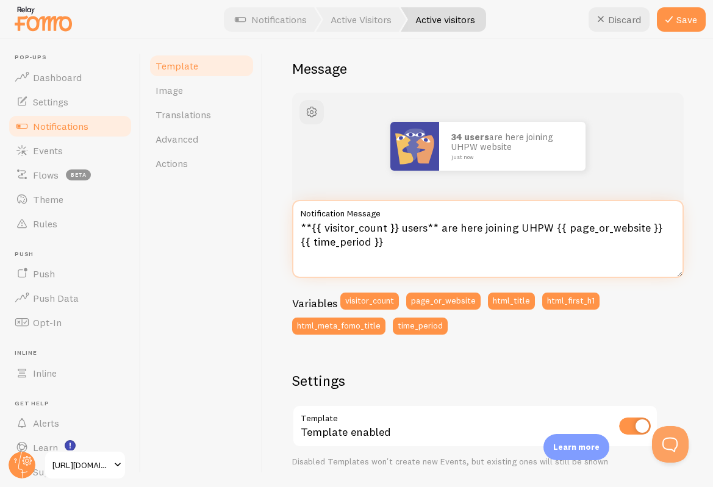
drag, startPoint x: 424, startPoint y: 230, endPoint x: 401, endPoint y: 232, distance: 23.2
click at [401, 232] on textarea "**{{ visitor_count }} users** are here joining UHPW {{ page_or_website }} {{ ti…" at bounding box center [488, 239] width 392 height 78
drag, startPoint x: 557, startPoint y: 227, endPoint x: 664, endPoint y: 231, distance: 106.2
click at [664, 231] on textarea "**{{ visitor_count }} women** are here joining UHPW {{ page_or_website }} {{ ti…" at bounding box center [488, 239] width 392 height 78
drag, startPoint x: 664, startPoint y: 231, endPoint x: 552, endPoint y: 229, distance: 111.6
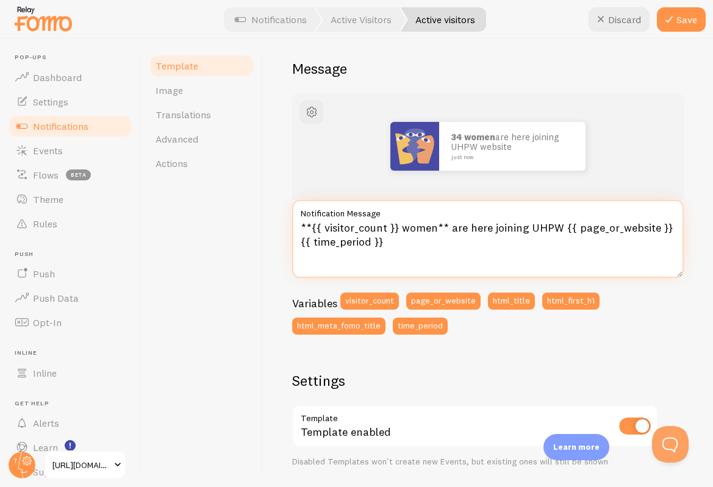
click at [552, 228] on textarea "**{{ visitor_count }} women** are here joining UHPW {{ page_or_website }} {{ ti…" at bounding box center [488, 239] width 392 height 78
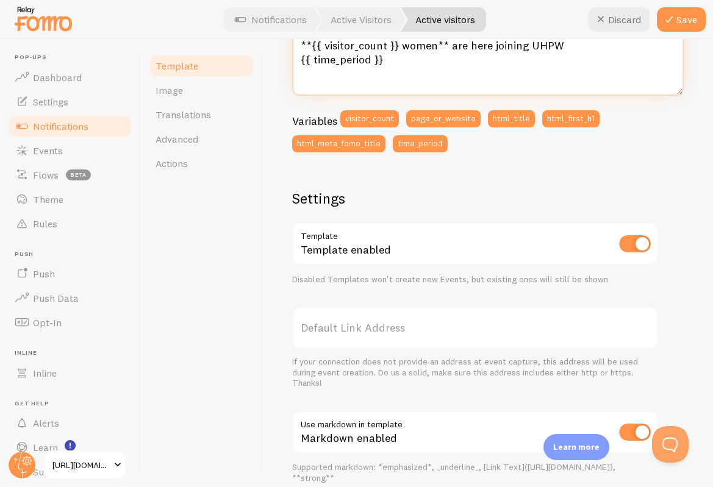
scroll to position [0, 0]
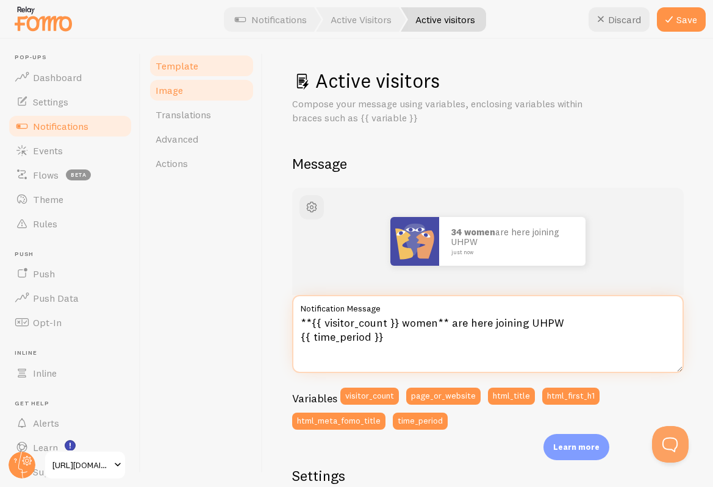
type textarea "**{{ visitor_count }} women** are here joining UHPW {{ time_period }}"
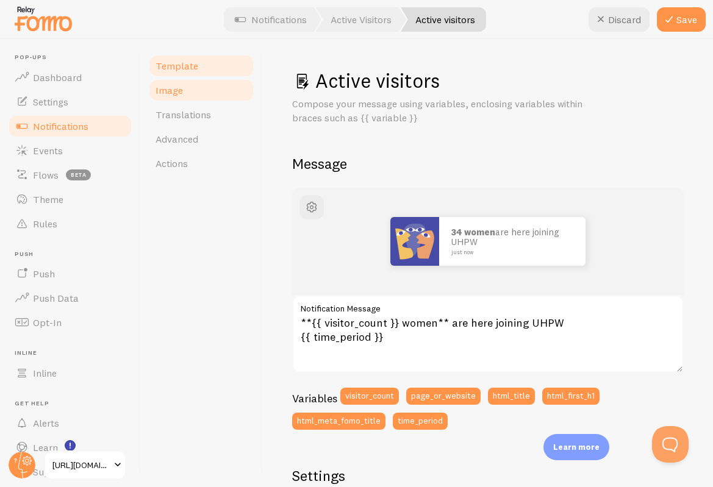
click at [184, 89] on link "Image" at bounding box center [201, 90] width 107 height 24
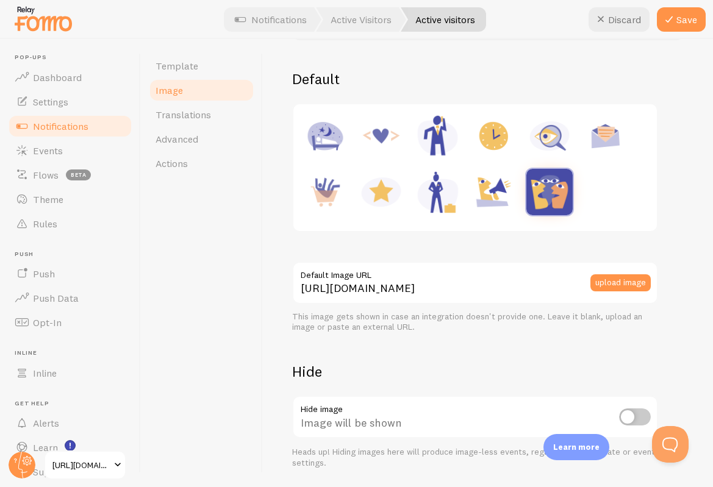
scroll to position [193, 0]
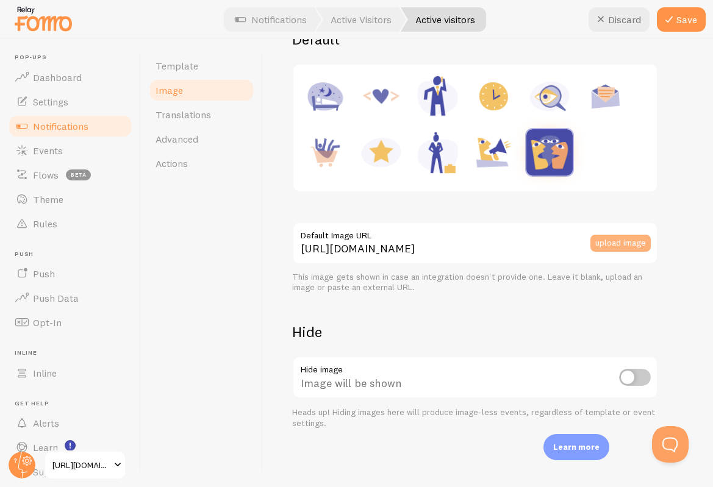
click at [616, 245] on button "upload image" at bounding box center [620, 243] width 60 height 17
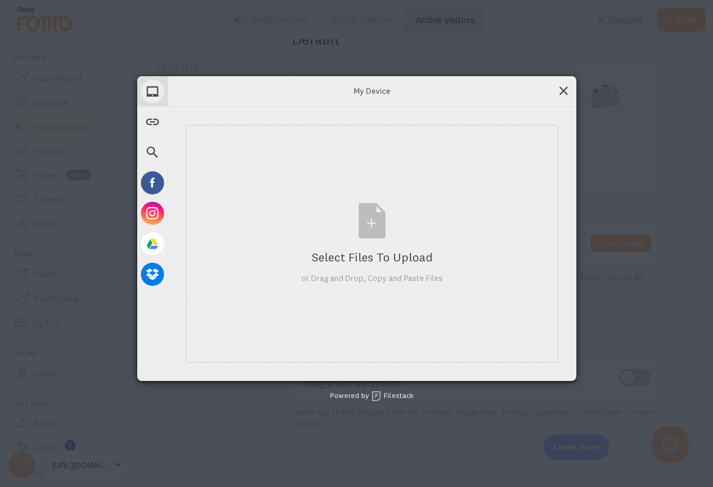
click at [567, 89] on span at bounding box center [563, 90] width 13 height 13
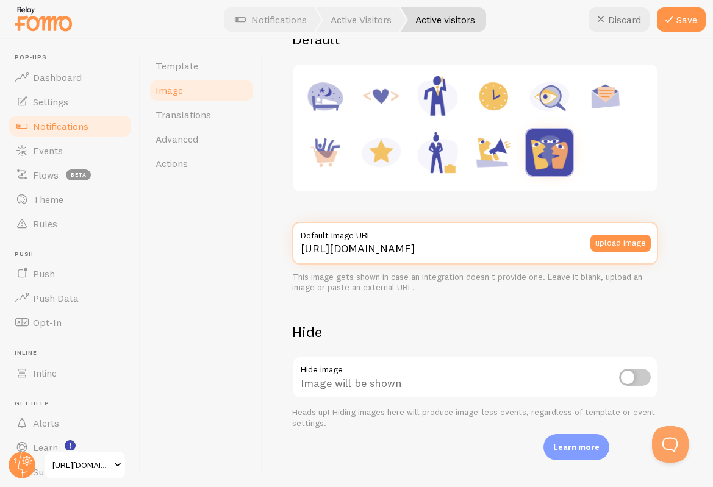
click at [346, 254] on input "[URL][DOMAIN_NAME]" at bounding box center [475, 243] width 366 height 43
paste input "[DOMAIN_NAME][URL][DOMAIN_NAME]"
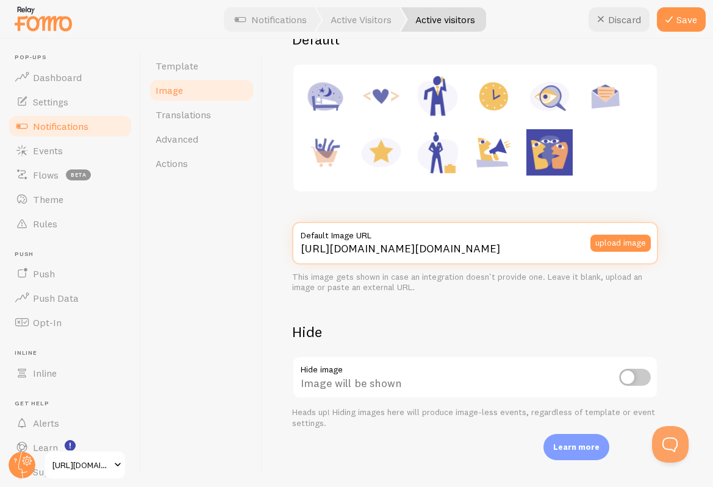
type input "[URL][DOMAIN_NAME][DOMAIN_NAME]"
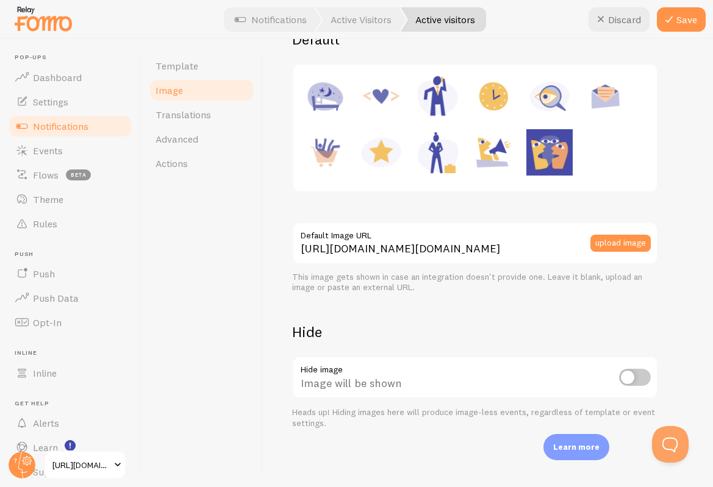
scroll to position [0, 0]
click at [379, 307] on div "This is true for every new event that is created. To change the apperance of ol…" at bounding box center [488, 195] width 392 height 467
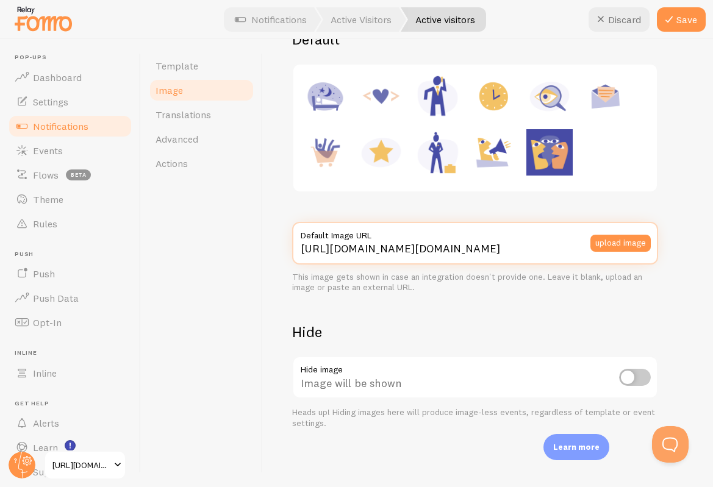
click at [529, 249] on input "[URL][DOMAIN_NAME][DOMAIN_NAME]" at bounding box center [475, 243] width 366 height 43
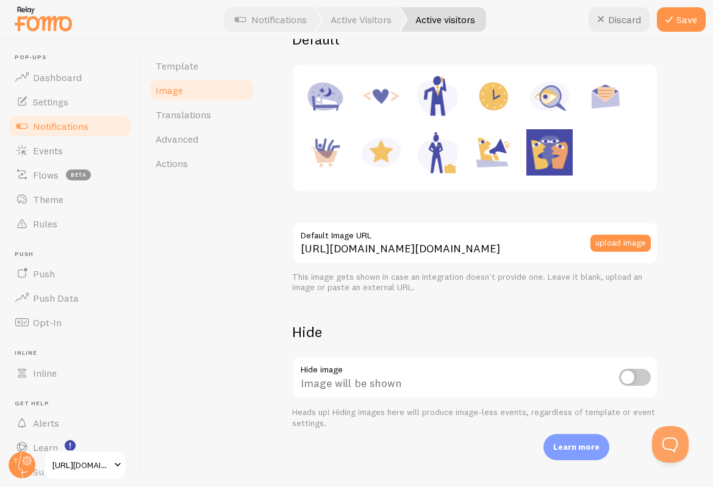
click at [408, 328] on h2 "Hide" at bounding box center [475, 332] width 366 height 19
click at [634, 377] on input "checkbox" at bounding box center [635, 377] width 32 height 17
checkbox input "true"
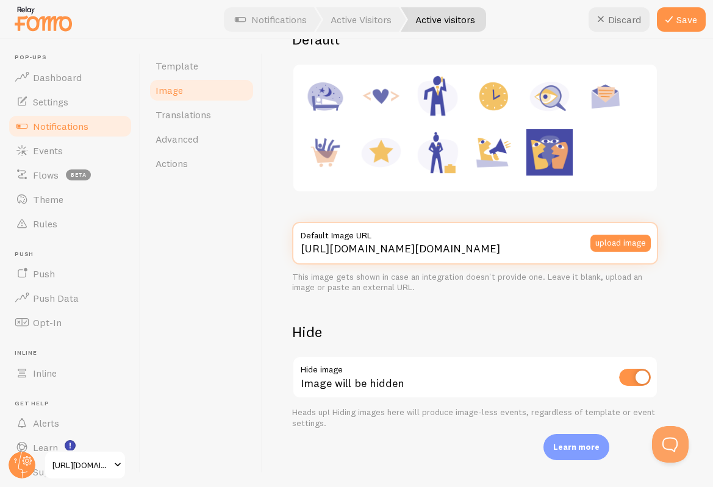
click at [545, 254] on input "[URL][DOMAIN_NAME][DOMAIN_NAME]" at bounding box center [475, 243] width 366 height 43
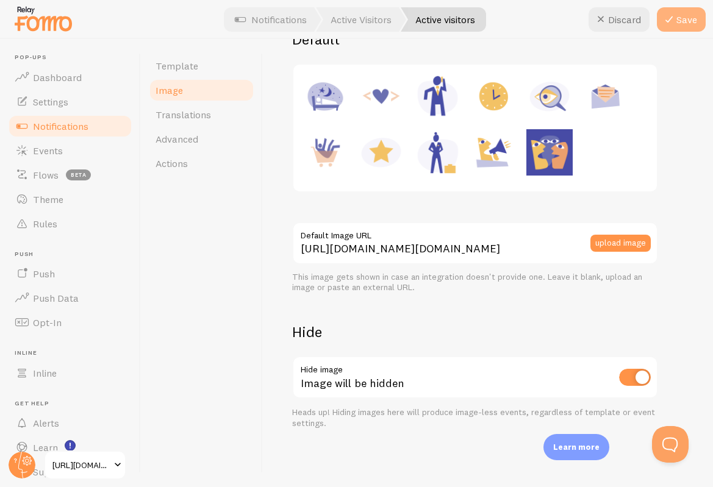
click at [674, 24] on icon at bounding box center [669, 19] width 15 height 15
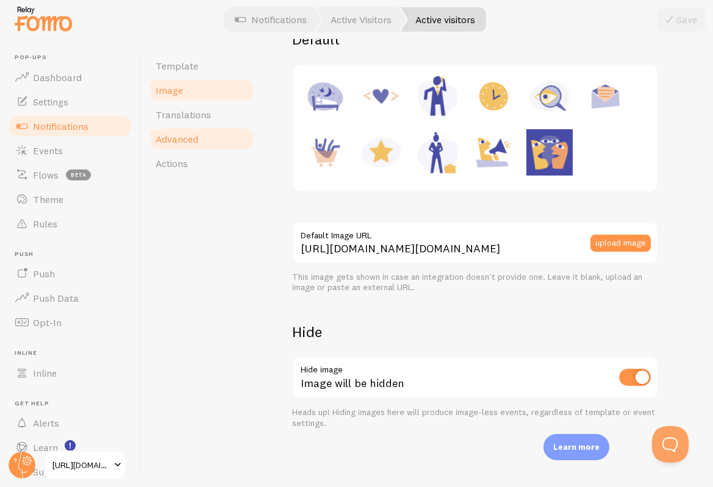
click at [196, 137] on span "Advanced" at bounding box center [177, 139] width 43 height 12
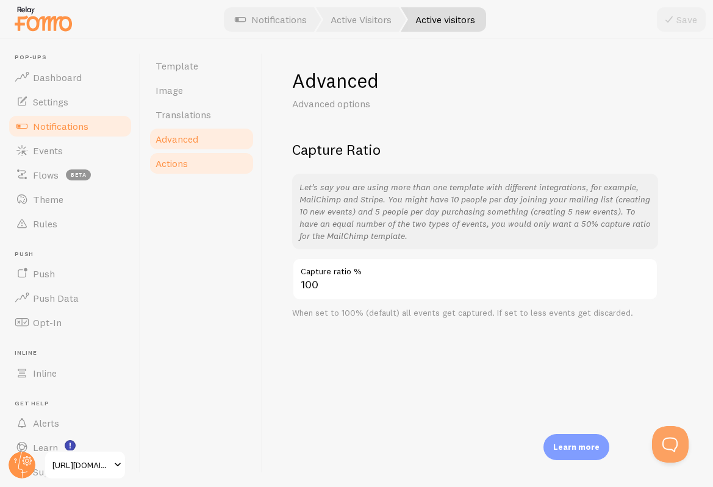
click at [200, 166] on link "Actions" at bounding box center [201, 163] width 107 height 24
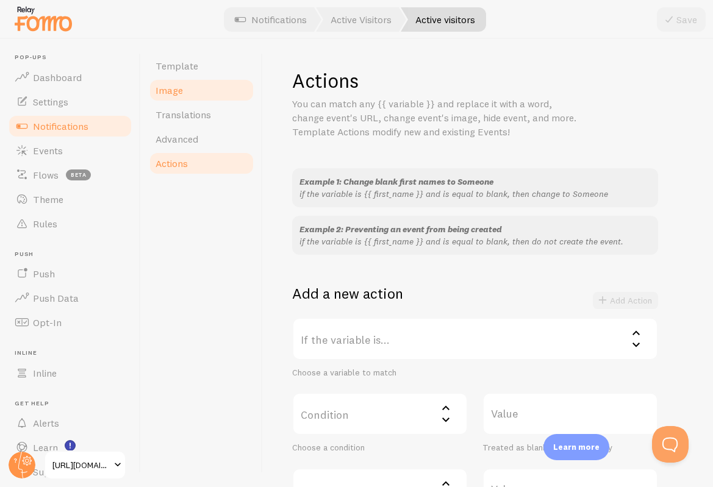
click at [204, 101] on link "Image" at bounding box center [201, 90] width 107 height 24
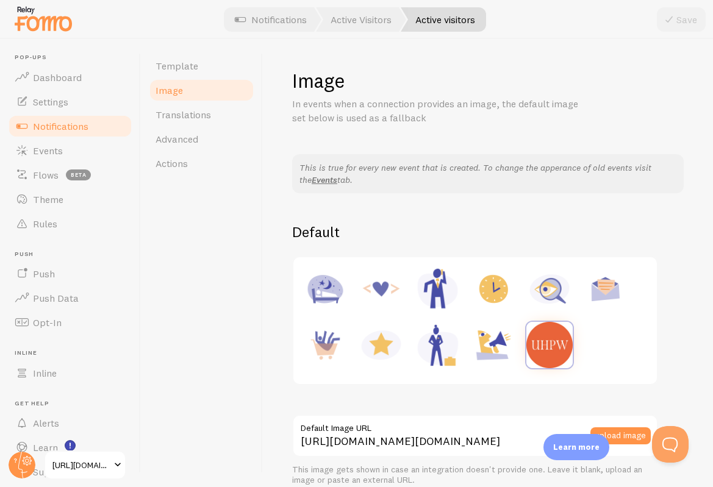
click at [73, 129] on span "Notifications" at bounding box center [60, 126] width 55 height 12
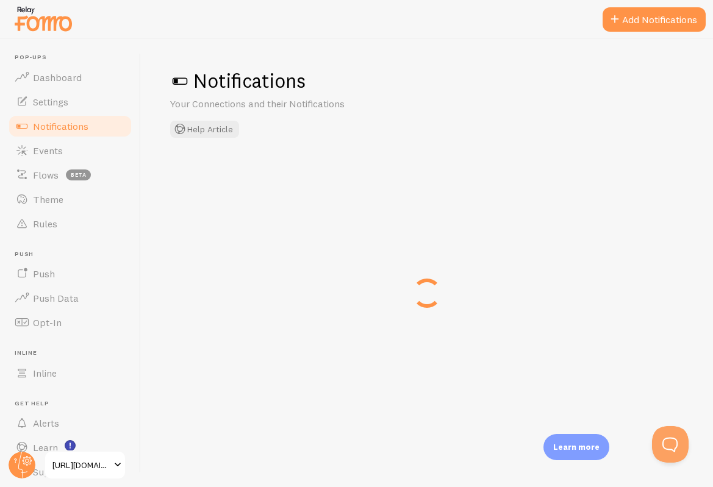
checkbox input "false"
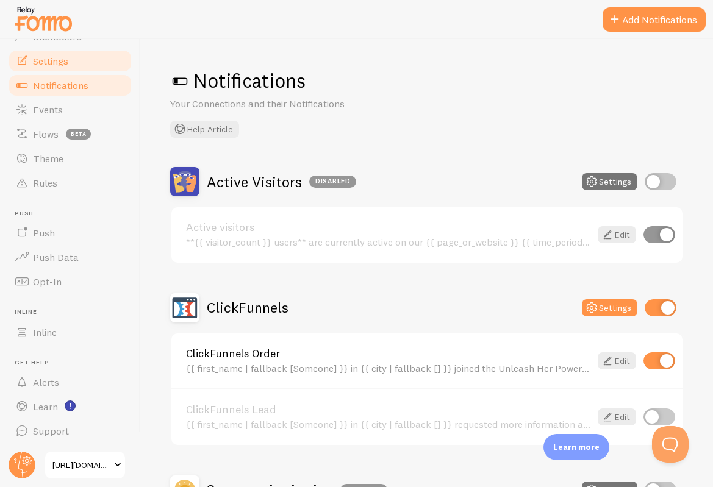
click at [54, 66] on span "Settings" at bounding box center [50, 61] width 35 height 12
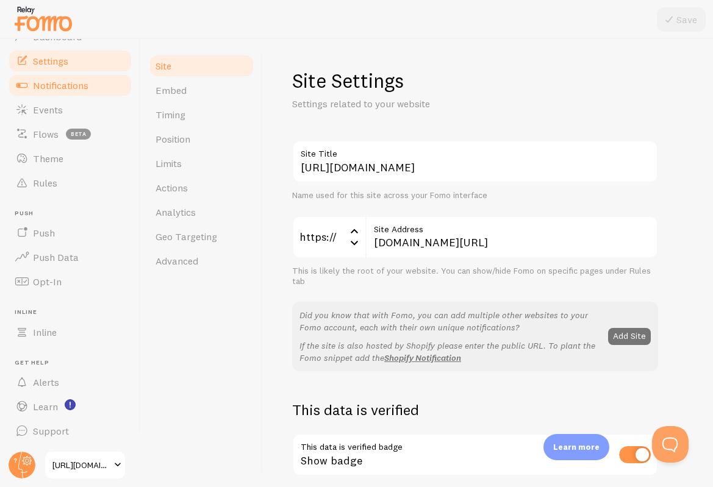
click at [57, 91] on span "Notifications" at bounding box center [60, 85] width 55 height 12
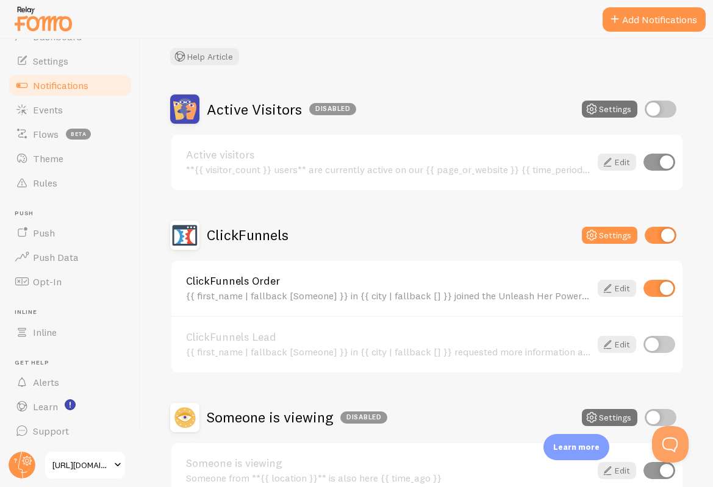
scroll to position [79, 0]
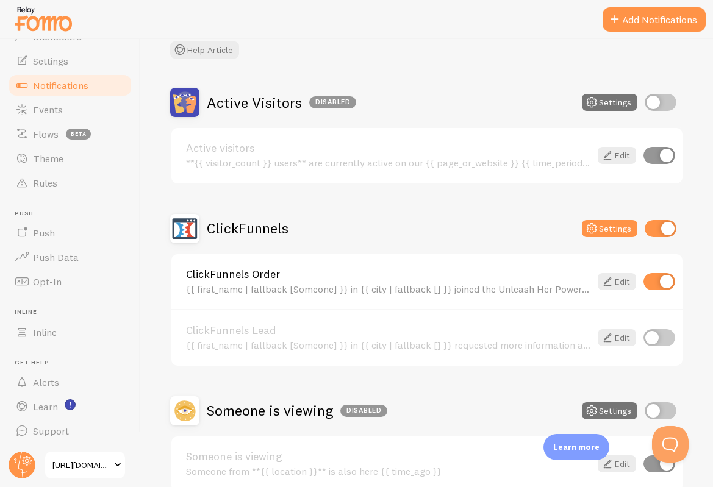
click at [396, 288] on div "{{ first_name | fallback [Someone] }} in {{ city | fallback [] }} joined the Un…" at bounding box center [388, 289] width 404 height 11
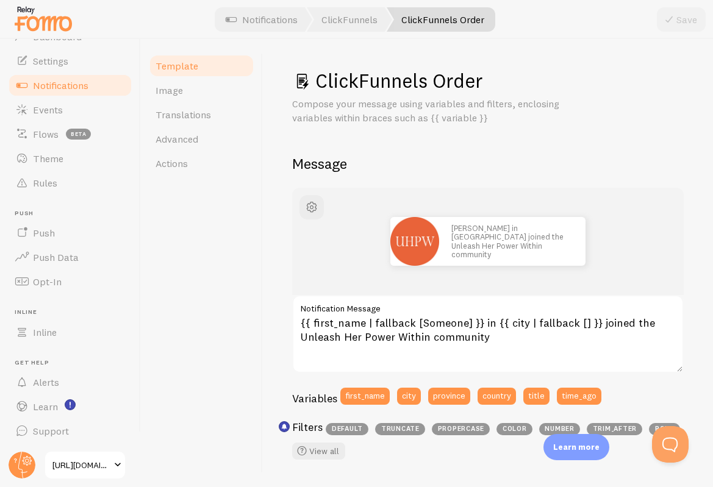
click at [83, 88] on span "Notifications" at bounding box center [60, 85] width 55 height 12
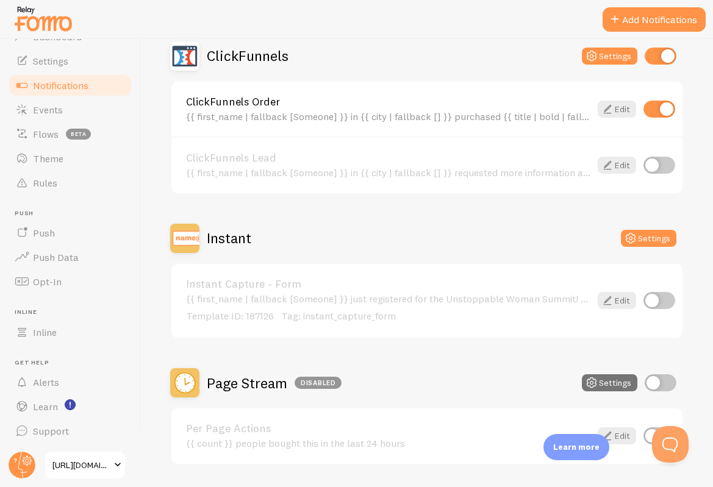
scroll to position [255, 0]
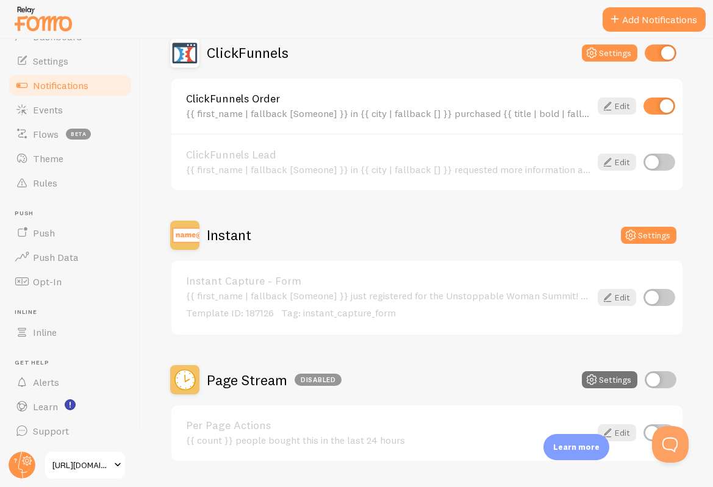
click at [309, 303] on div "{{ first_name | fallback [Someone] }} just registered for the Unstoppable Woman…" at bounding box center [388, 305] width 404 height 30
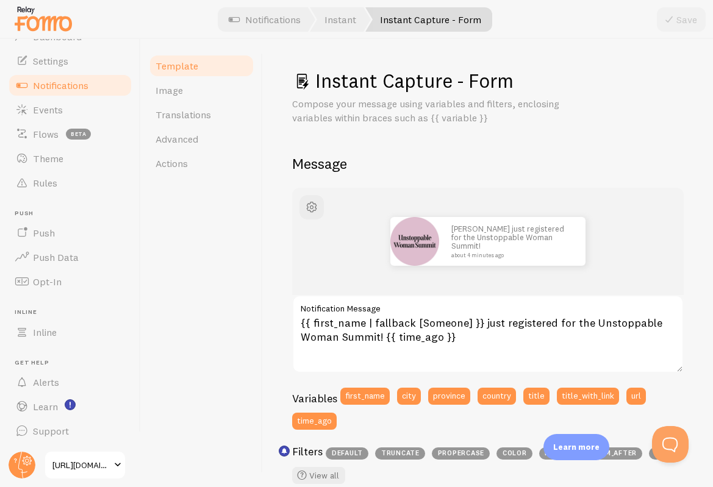
click at [98, 463] on span "[URL][DOMAIN_NAME]" at bounding box center [81, 465] width 58 height 15
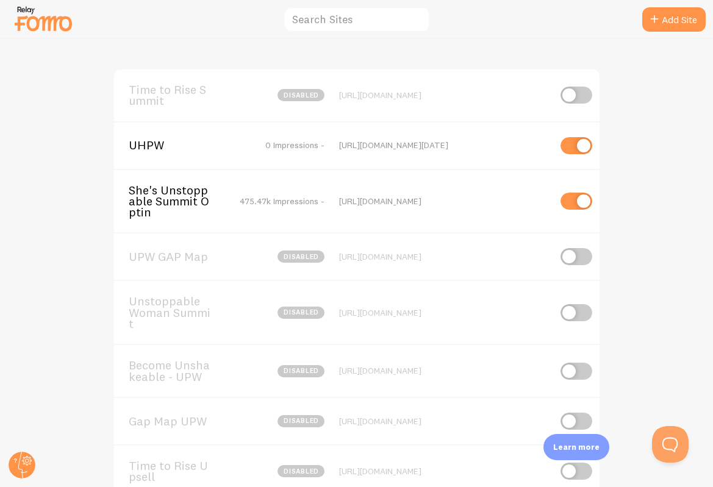
click at [567, 141] on input "checkbox" at bounding box center [576, 145] width 32 height 17
checkbox input "false"
click at [658, 23] on icon at bounding box center [654, 19] width 15 height 15
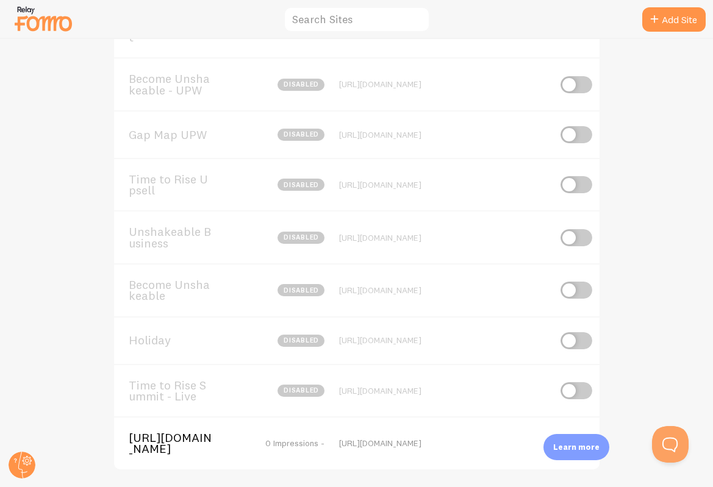
scroll to position [299, 0]
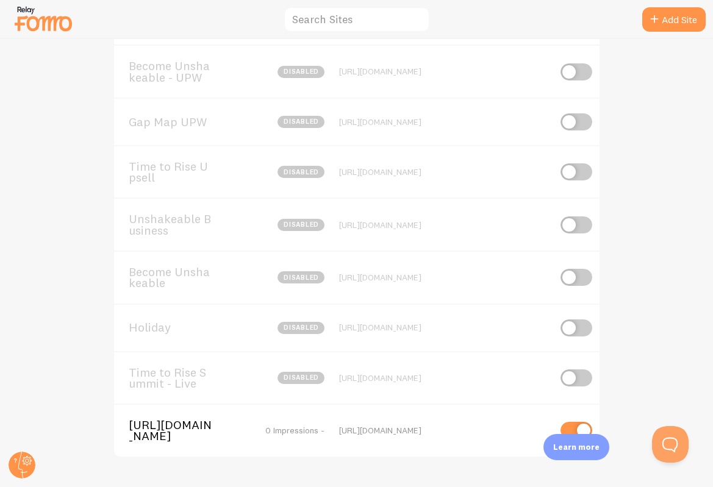
click at [389, 425] on div "[URL][DOMAIN_NAME]" at bounding box center [444, 430] width 210 height 11
click at [202, 424] on span "[URL][DOMAIN_NAME]" at bounding box center [178, 431] width 98 height 23
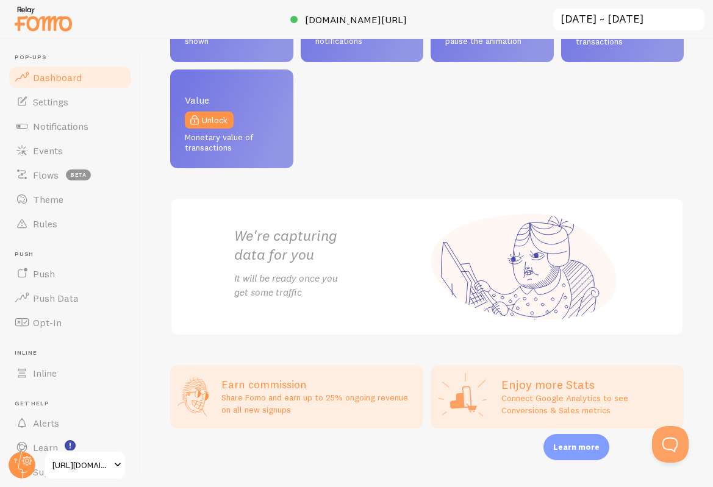
scroll to position [225, 0]
click at [87, 121] on span "Notifications" at bounding box center [60, 126] width 55 height 12
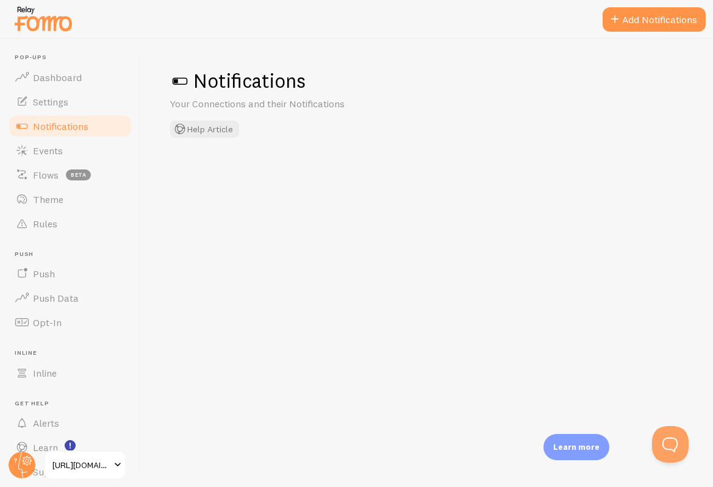
checkbox input "true"
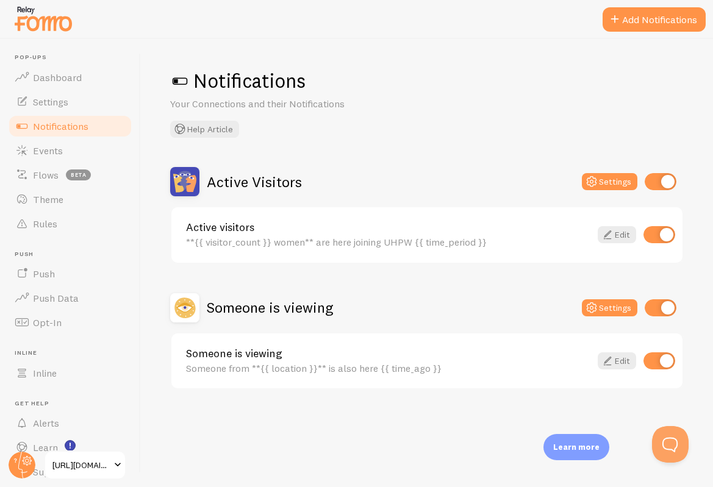
click at [637, 6] on div at bounding box center [356, 19] width 713 height 39
click at [632, 13] on button "Add Notifications" at bounding box center [654, 19] width 103 height 24
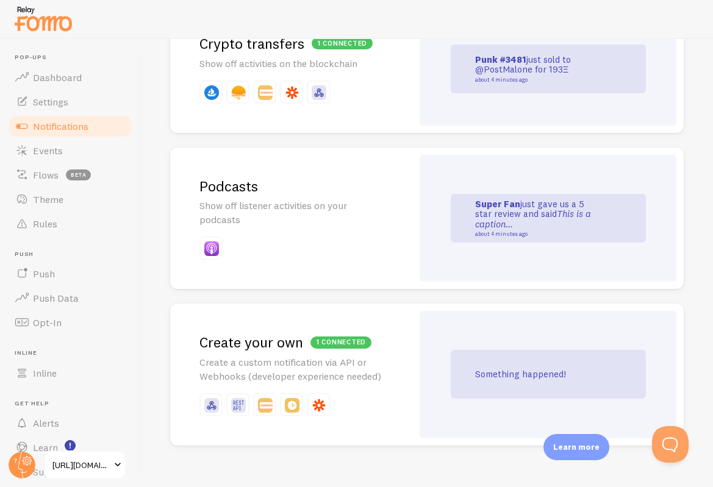
scroll to position [2933, 0]
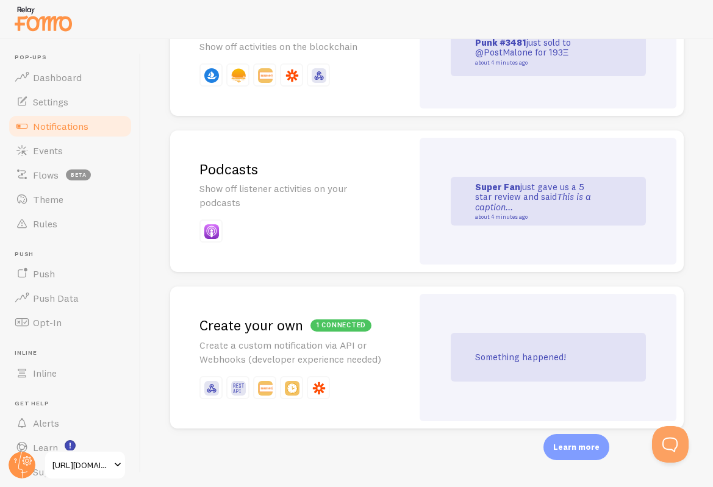
click at [293, 315] on div "1 connected Create your own Create a custom notification via API or Webhooks (d…" at bounding box center [291, 358] width 242 height 142
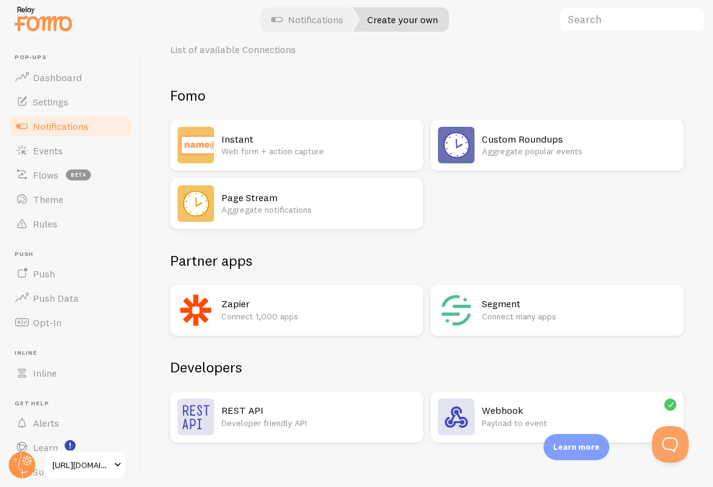
scroll to position [68, 0]
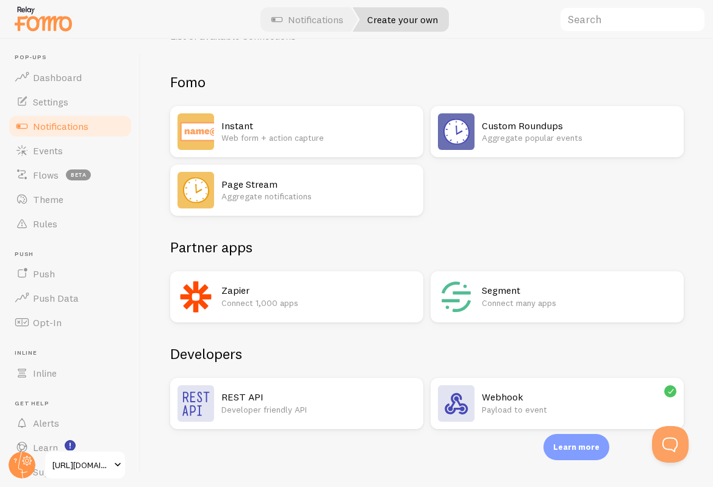
click at [455, 392] on img at bounding box center [456, 403] width 37 height 37
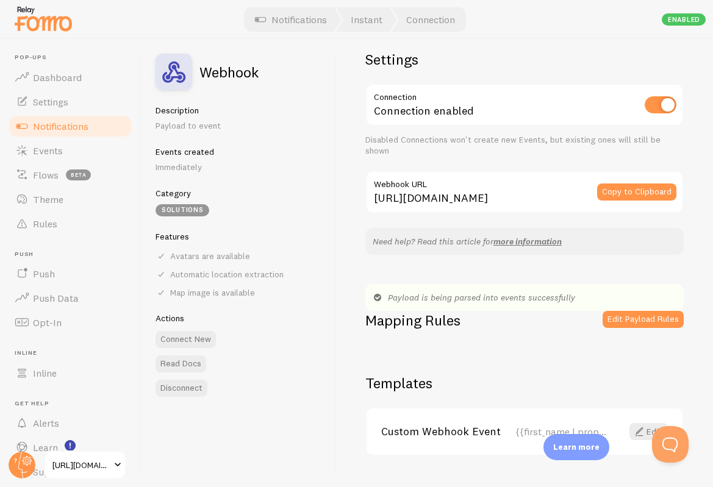
scroll to position [35, 0]
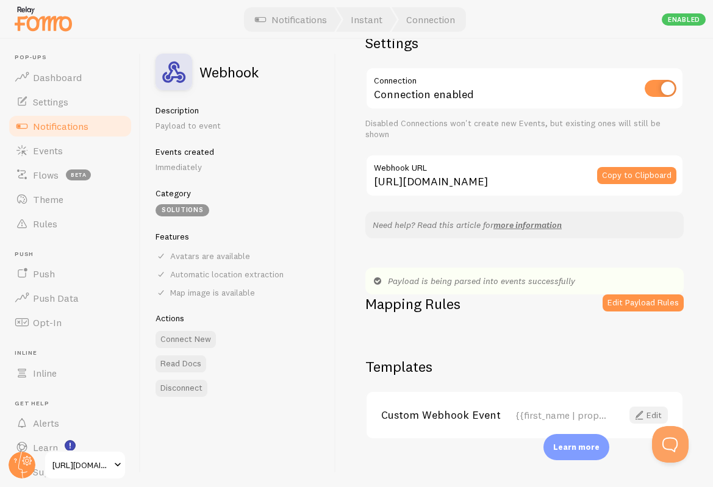
click at [644, 408] on span at bounding box center [639, 415] width 15 height 15
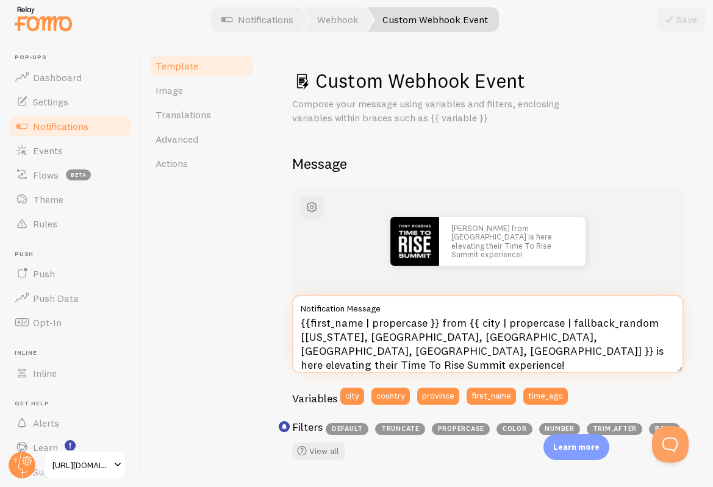
click at [434, 338] on textarea "{{first_name | propercase }} from {{ city | propercase | fallback_random [[US_S…" at bounding box center [488, 334] width 392 height 78
click at [469, 352] on textarea "{{first_name | propercase }} from {{ city | propercase | fallback_random [[US_S…" at bounding box center [488, 334] width 392 height 78
drag, startPoint x: 604, startPoint y: 337, endPoint x: 460, endPoint y: 354, distance: 145.6
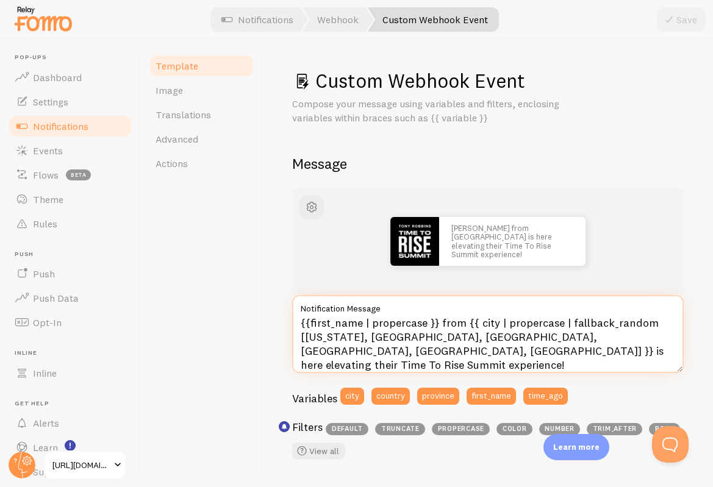
click at [460, 354] on textarea "{{first_name | propercase }} from {{ city | propercase | fallback_random [[US_S…" at bounding box center [488, 334] width 392 height 78
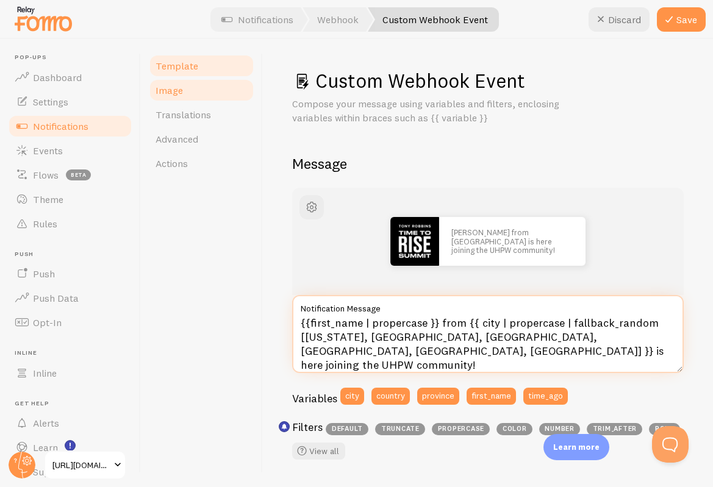
type textarea "{{first_name | propercase }} from {{ city | propercase | fallback_random [[US_S…"
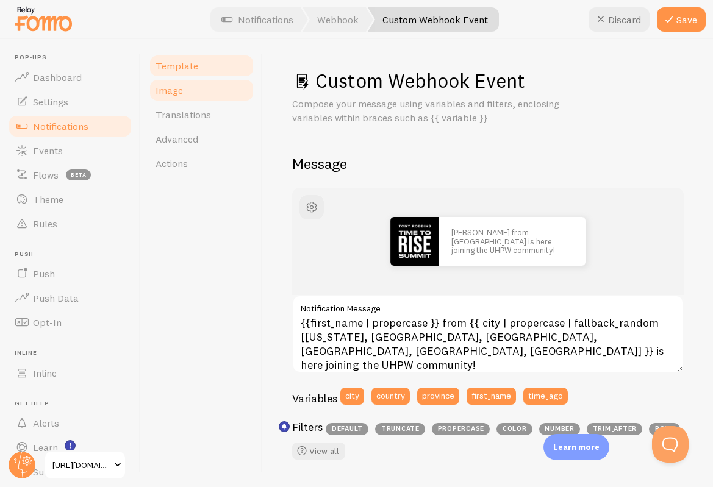
click at [231, 87] on link "Image" at bounding box center [201, 90] width 107 height 24
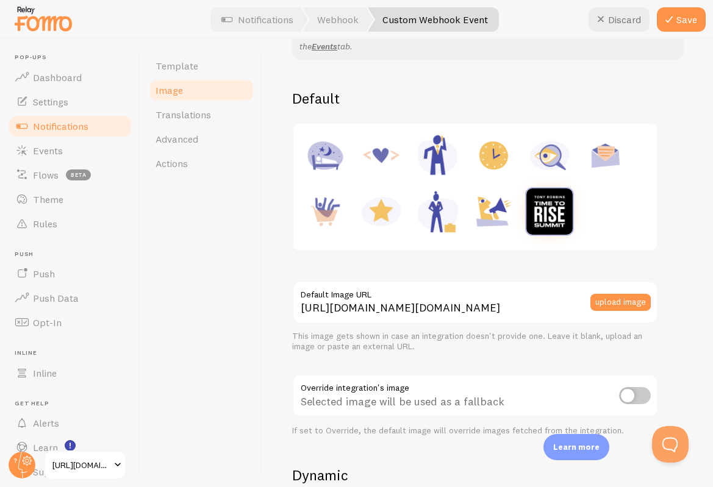
scroll to position [134, 0]
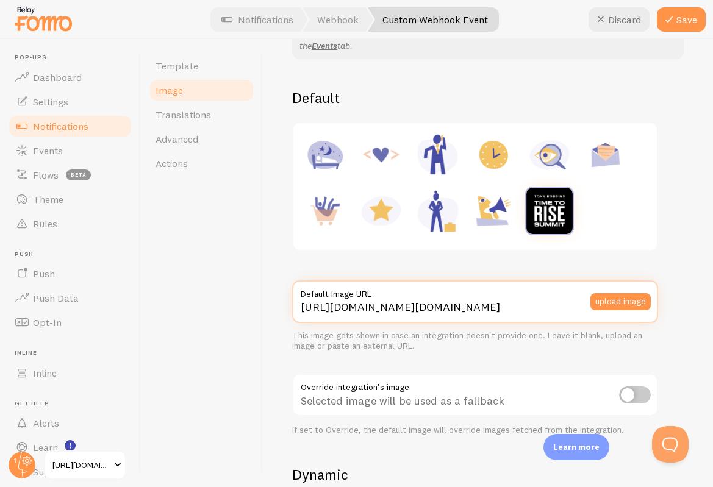
click at [337, 317] on input "[URL][DOMAIN_NAME][DOMAIN_NAME]" at bounding box center [475, 302] width 366 height 43
paste input "7ds8csK0SzKdbPalkdol"
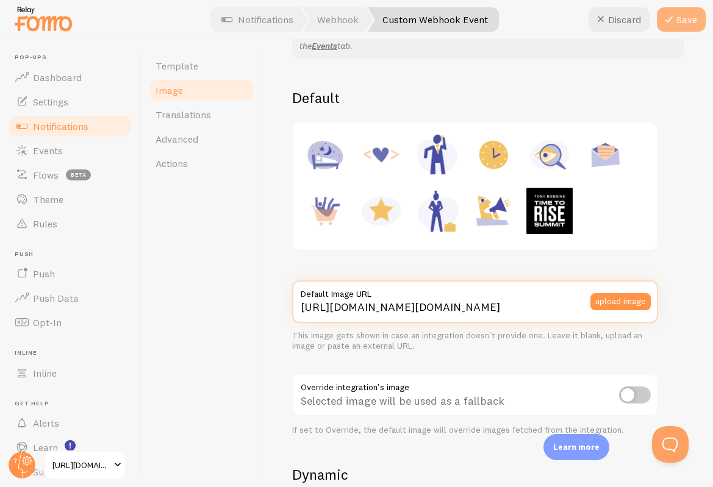
type input "[URL][DOMAIN_NAME][DOMAIN_NAME]"
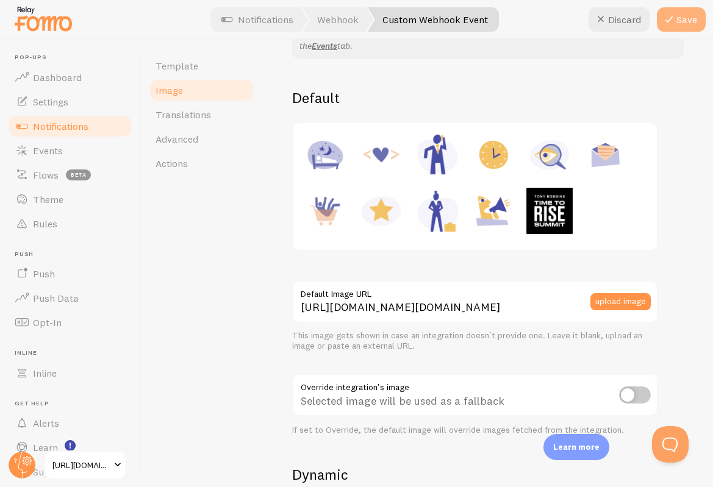
scroll to position [0, 0]
click at [677, 14] on button "Save" at bounding box center [681, 19] width 49 height 24
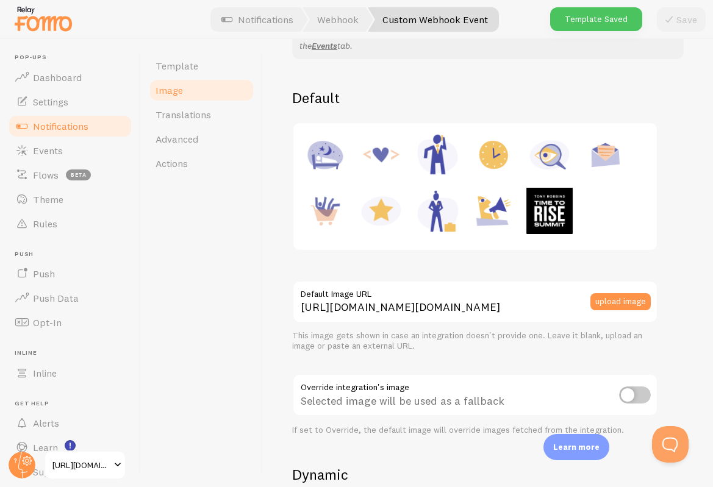
click at [62, 127] on span "Notifications" at bounding box center [60, 126] width 55 height 12
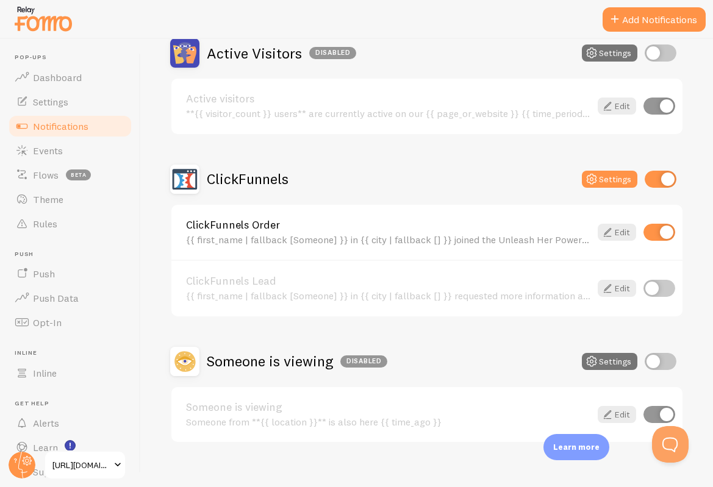
scroll to position [143, 0]
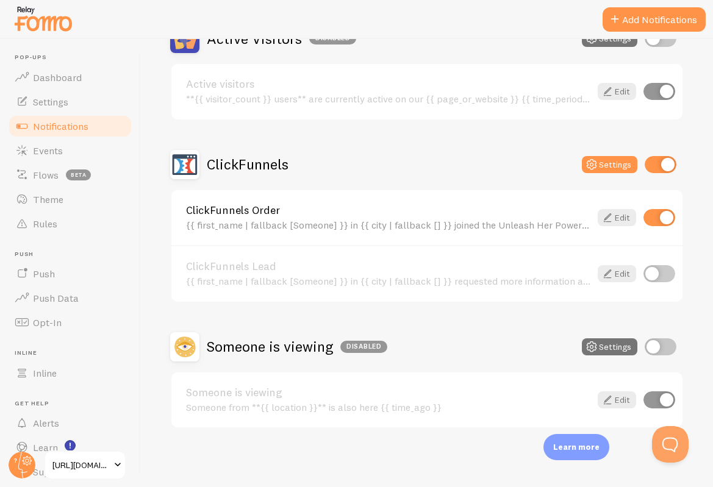
click at [76, 464] on span "[URL][DOMAIN_NAME]" at bounding box center [81, 465] width 58 height 15
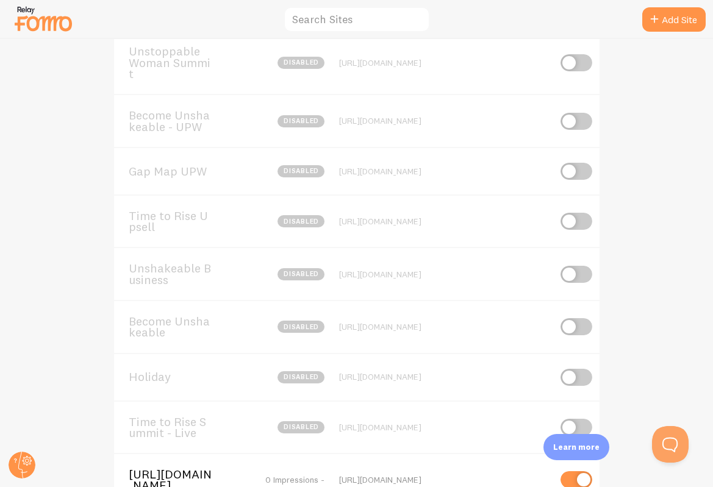
scroll to position [299, 0]
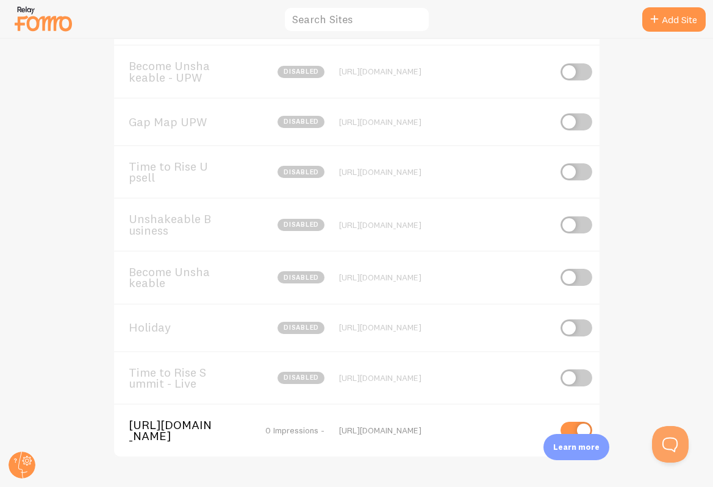
click at [179, 427] on span "[URL][DOMAIN_NAME]" at bounding box center [178, 431] width 98 height 23
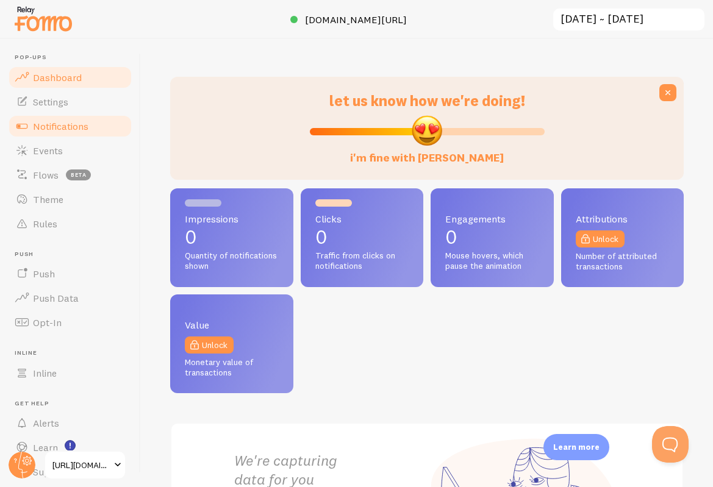
click at [62, 131] on span "Notifications" at bounding box center [60, 126] width 55 height 12
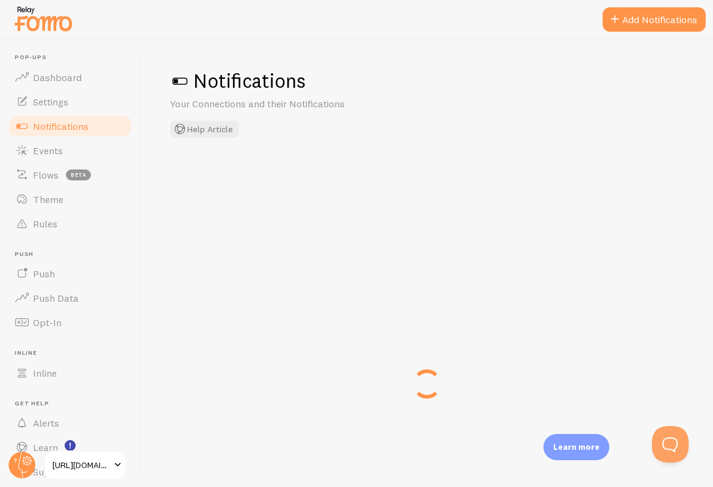
checkbox input "true"
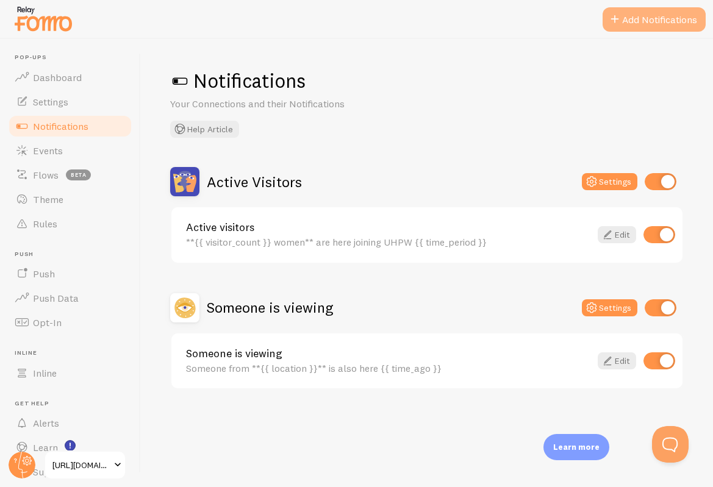
click at [631, 20] on button "Add Notifications" at bounding box center [654, 19] width 103 height 24
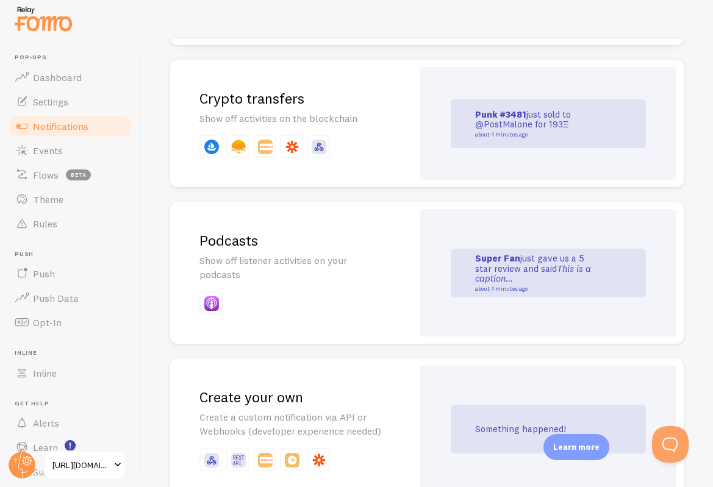
scroll to position [2802, 0]
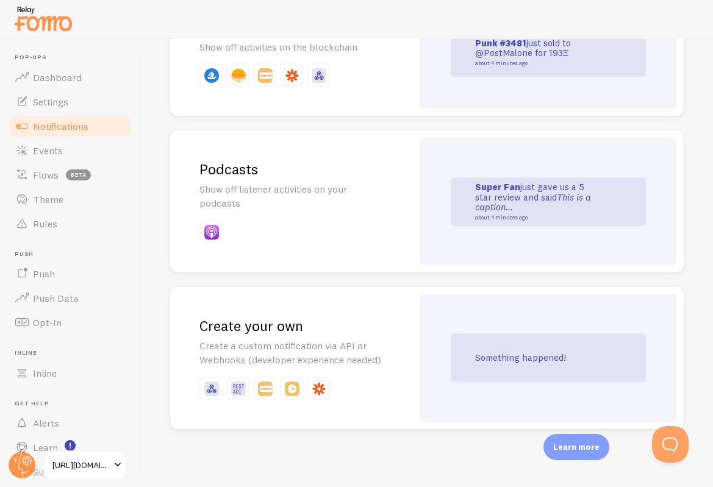
click at [370, 327] on h2 "Create your own" at bounding box center [291, 326] width 184 height 19
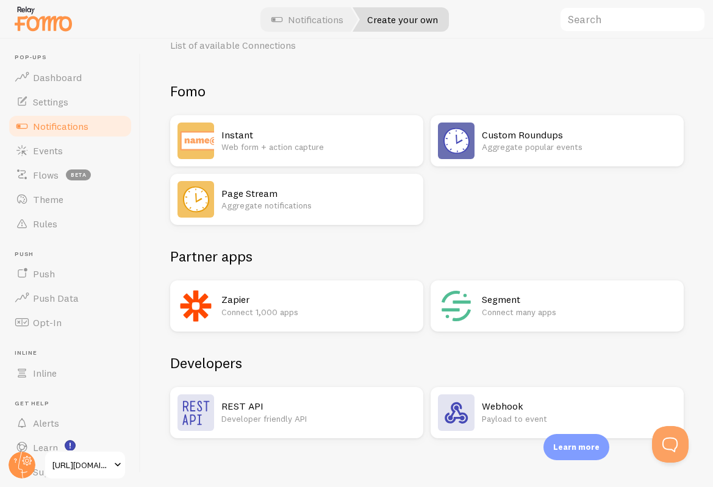
scroll to position [68, 0]
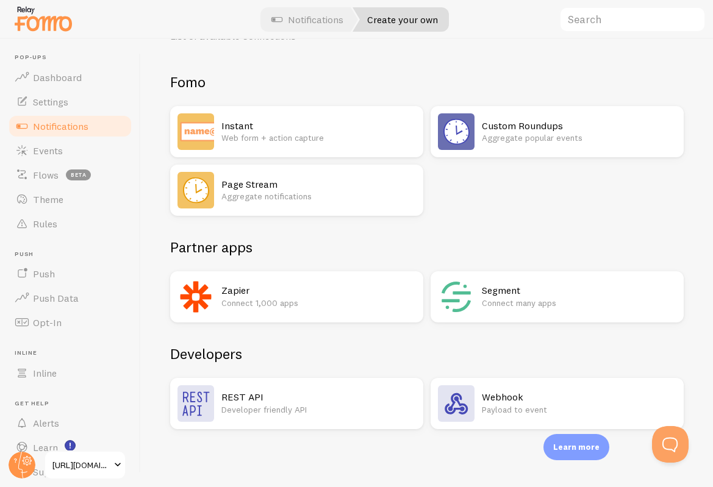
click at [459, 399] on img at bounding box center [456, 403] width 37 height 37
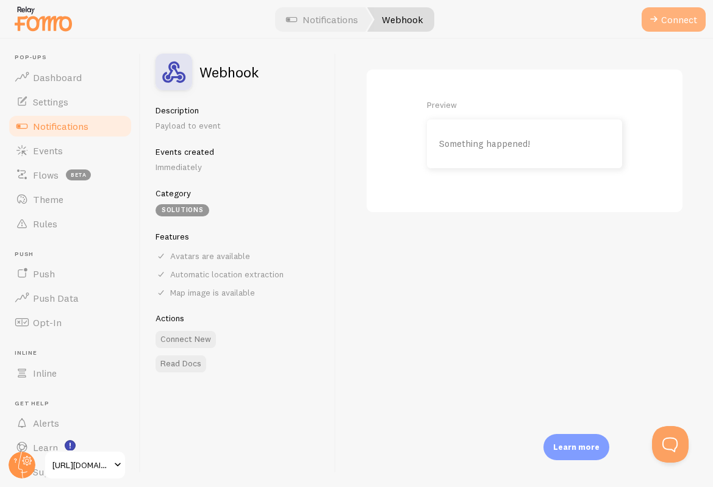
click at [675, 16] on button "Connect" at bounding box center [674, 19] width 64 height 24
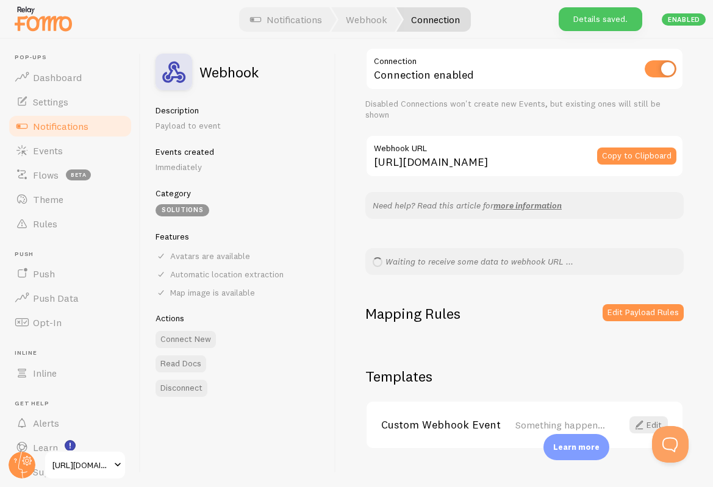
scroll to position [64, 0]
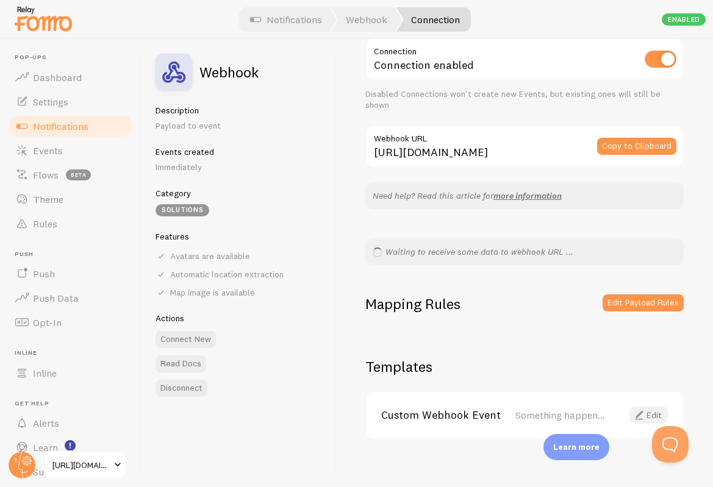
click at [640, 408] on span at bounding box center [639, 415] width 15 height 15
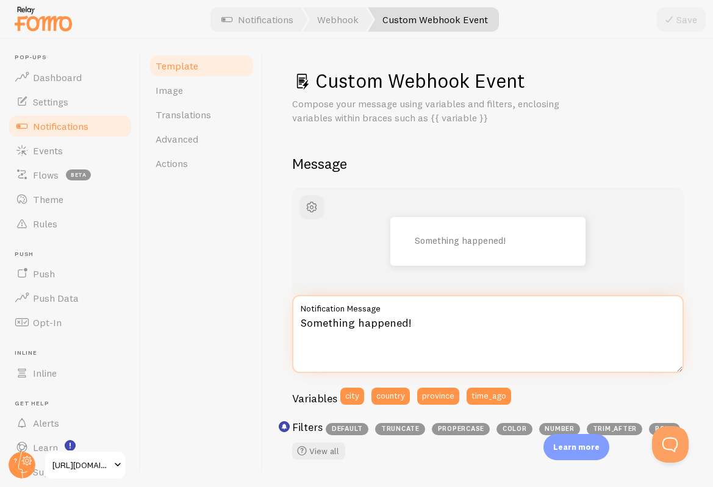
click at [380, 327] on textarea "Something happened!" at bounding box center [488, 334] width 392 height 78
paste textarea "{{first_name | propercase }} from {{ city | propercase | fallback_random [[US_S…"
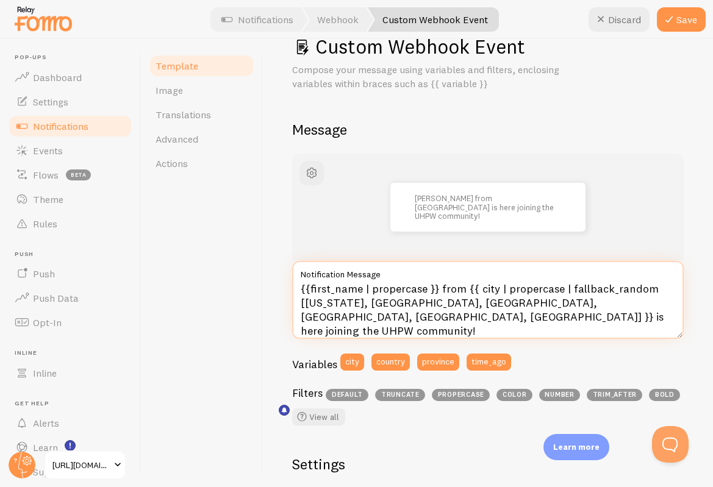
scroll to position [37, 0]
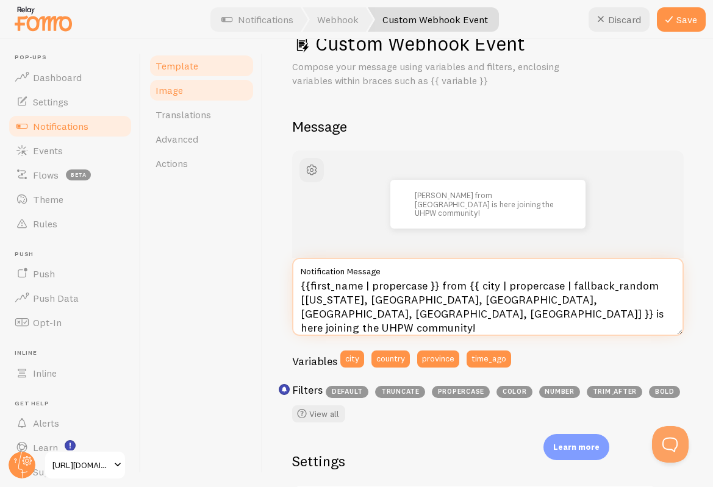
type textarea "{{first_name | propercase }} from {{ city | propercase | fallback_random [[US_S…"
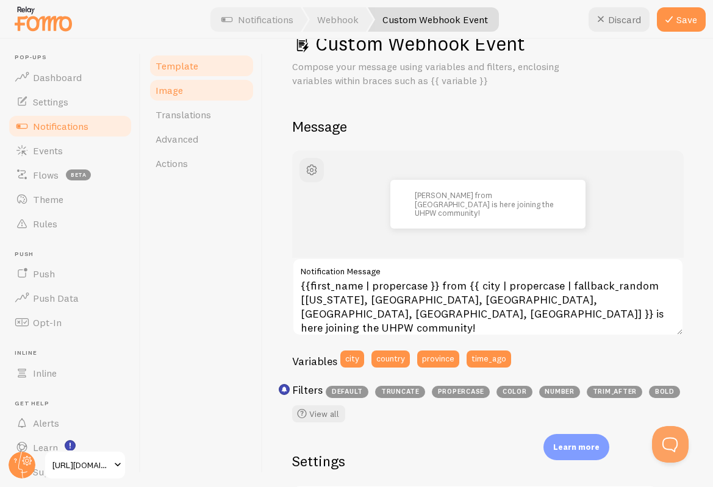
click at [203, 94] on link "Image" at bounding box center [201, 90] width 107 height 24
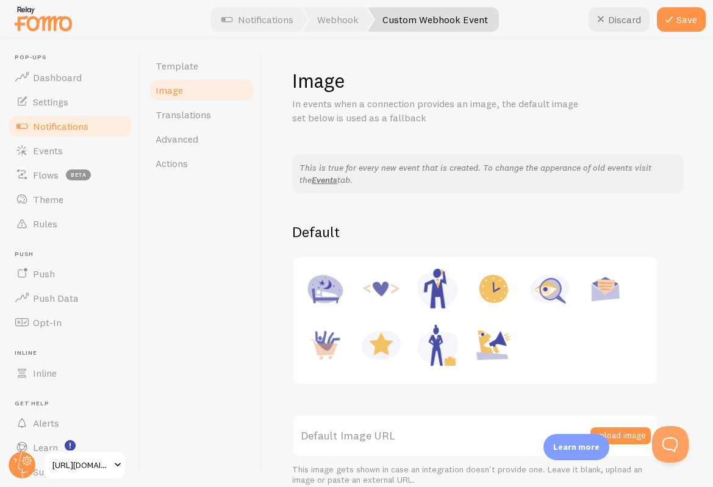
click at [395, 431] on label "Default Image URL" at bounding box center [475, 436] width 366 height 43
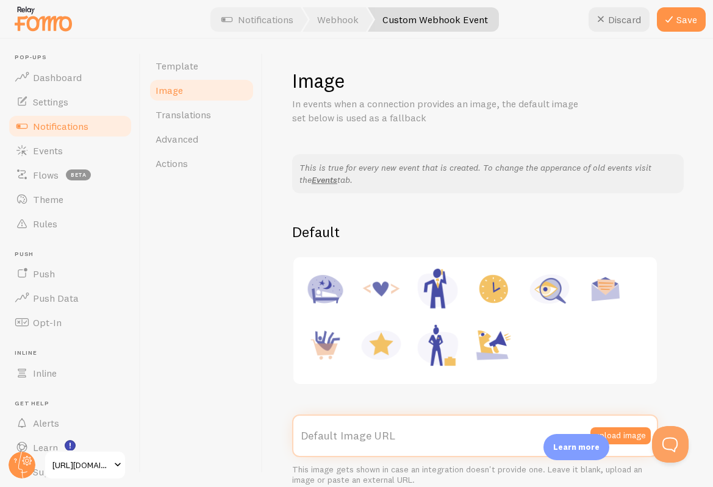
click at [395, 431] on input "Default Image URL" at bounding box center [475, 436] width 366 height 43
paste input "[URL][DOMAIN_NAME][DOMAIN_NAME]"
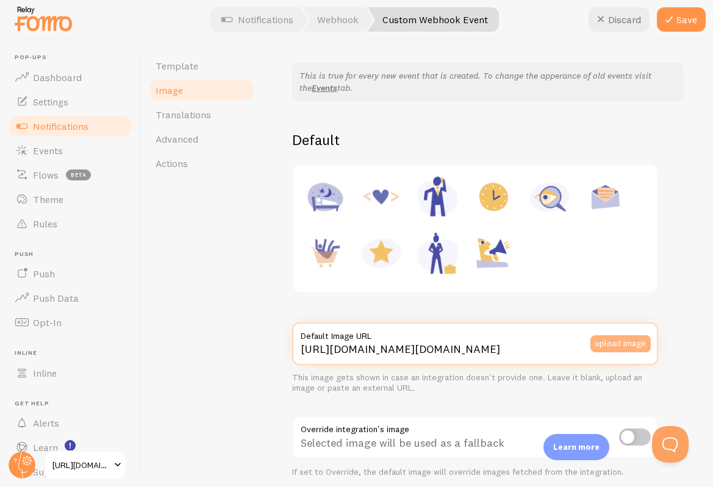
scroll to position [94, 0]
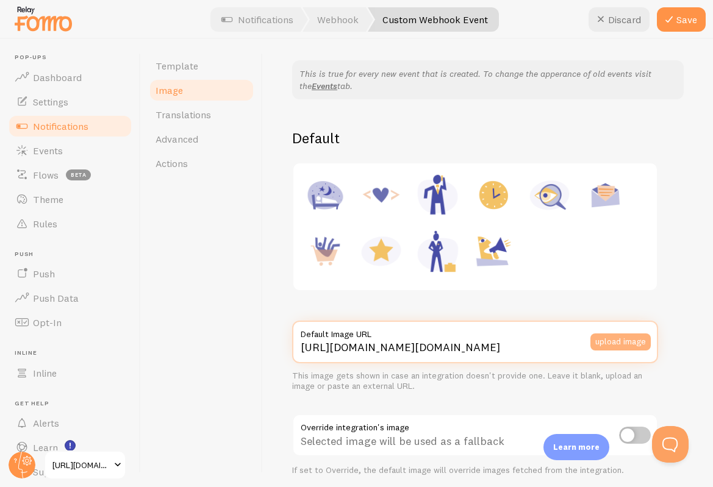
type input "[URL][DOMAIN_NAME][DOMAIN_NAME]"
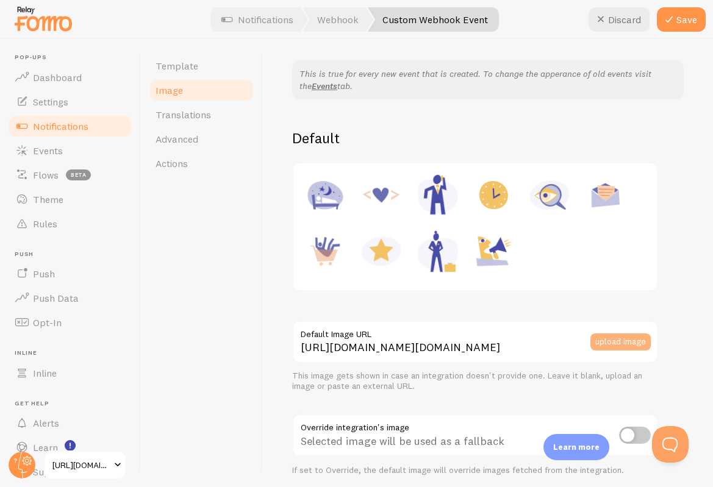
scroll to position [0, 0]
click at [609, 342] on button "upload image" at bounding box center [620, 342] width 60 height 17
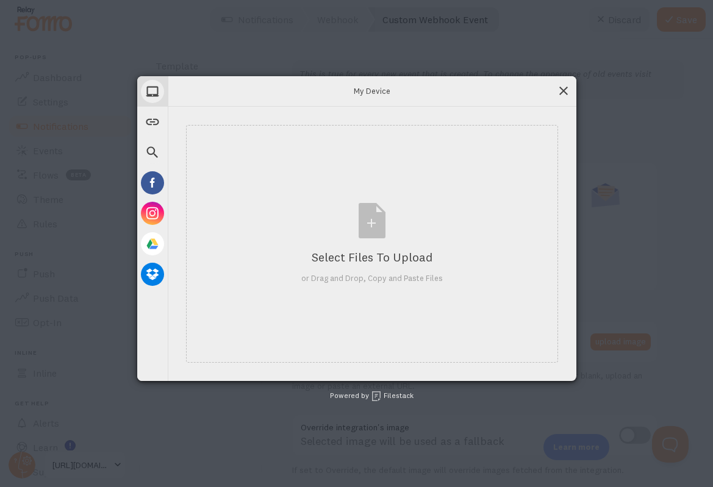
click at [559, 90] on span at bounding box center [563, 90] width 13 height 13
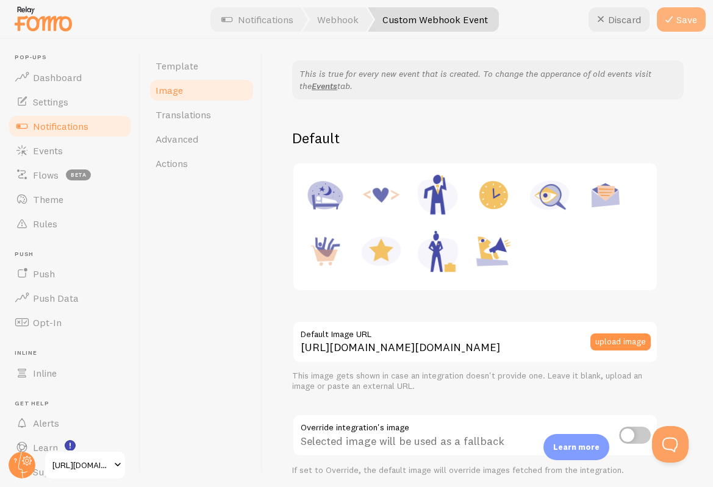
click at [678, 18] on button "Save" at bounding box center [681, 19] width 49 height 24
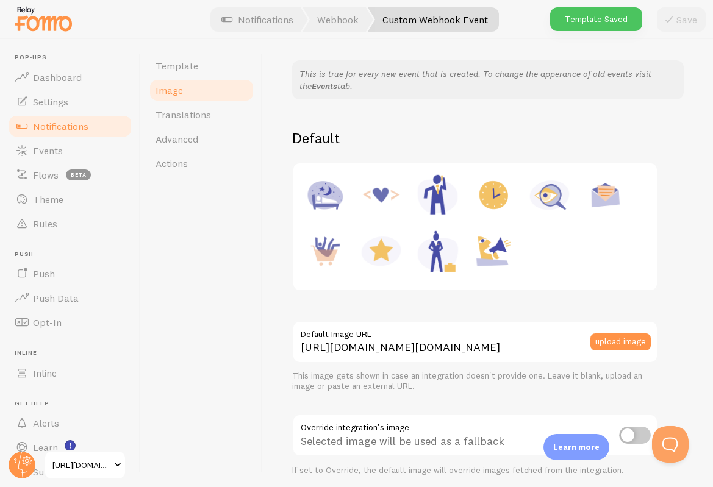
click at [80, 125] on span "Notifications" at bounding box center [60, 126] width 55 height 12
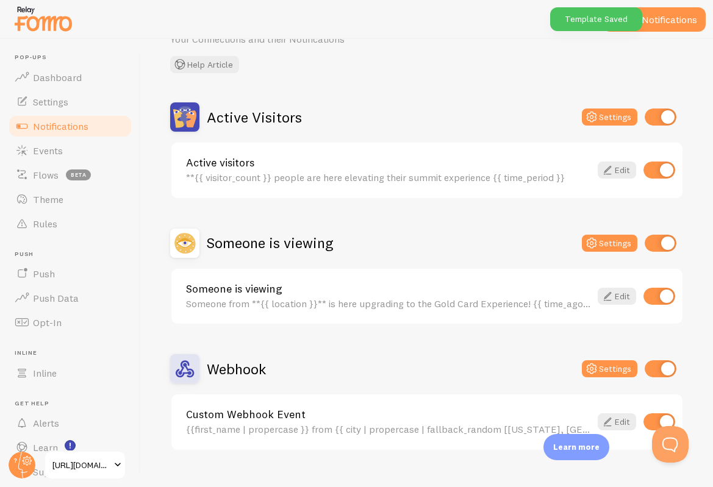
scroll to position [87, 0]
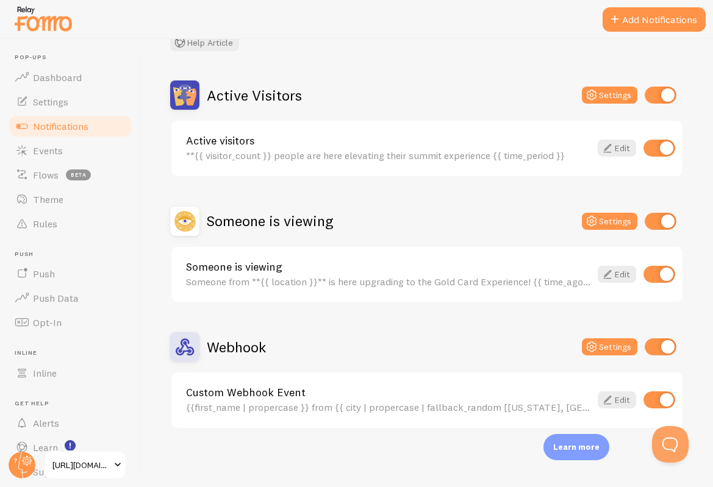
click at [316, 396] on link "Custom Webhook Event" at bounding box center [388, 392] width 404 height 11
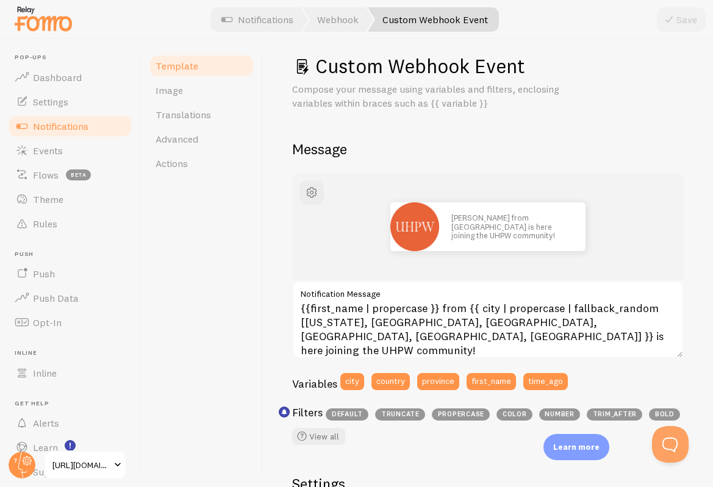
scroll to position [16, 0]
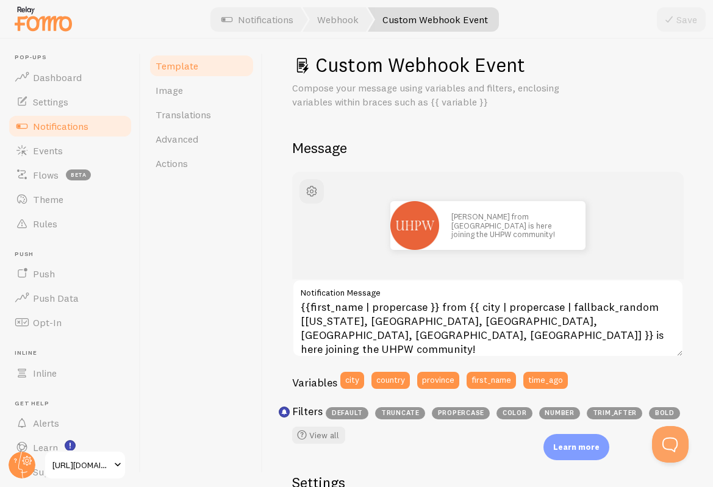
click at [80, 125] on span "Notifications" at bounding box center [60, 126] width 55 height 12
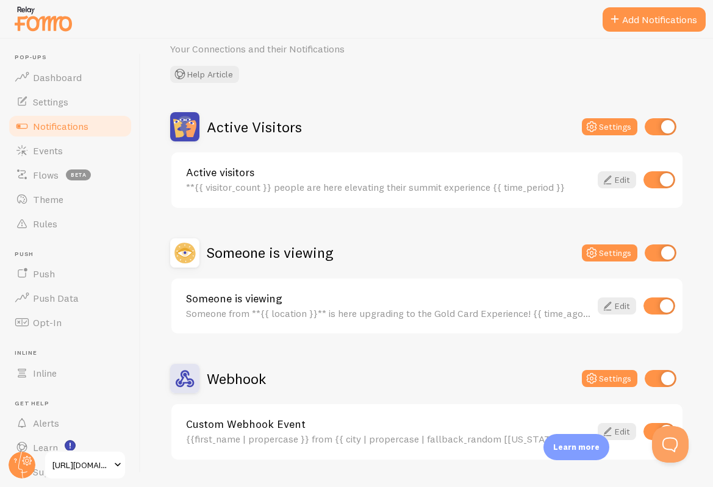
scroll to position [87, 0]
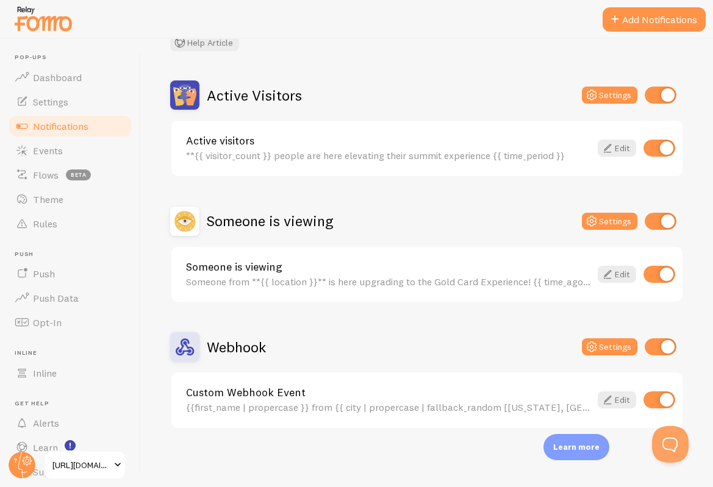
click at [7, 114] on link "Notifications" at bounding box center [70, 126] width 126 height 24
click at [84, 464] on span "[URL][DOMAIN_NAME]" at bounding box center [81, 465] width 58 height 15
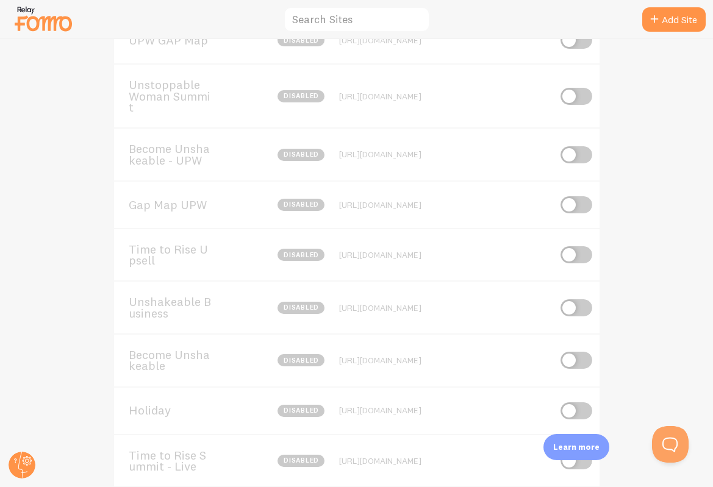
scroll to position [299, 0]
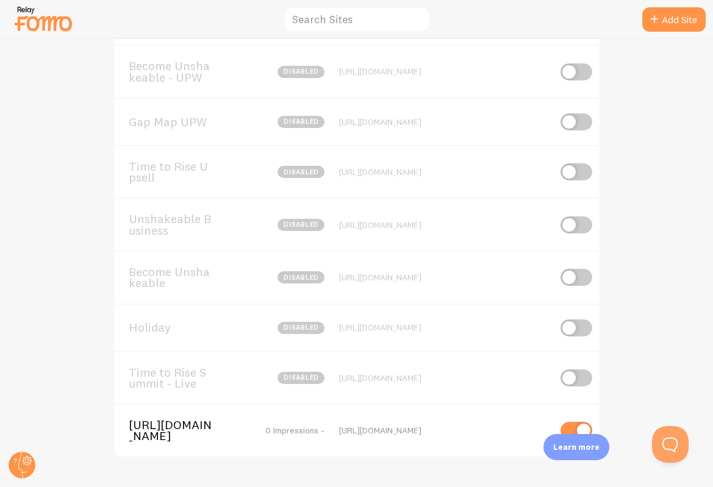
click at [184, 427] on span "[URL][DOMAIN_NAME]" at bounding box center [178, 431] width 98 height 23
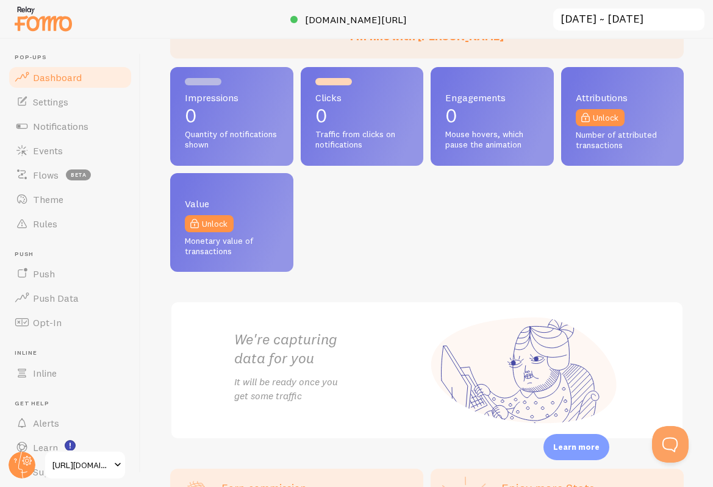
scroll to position [225, 0]
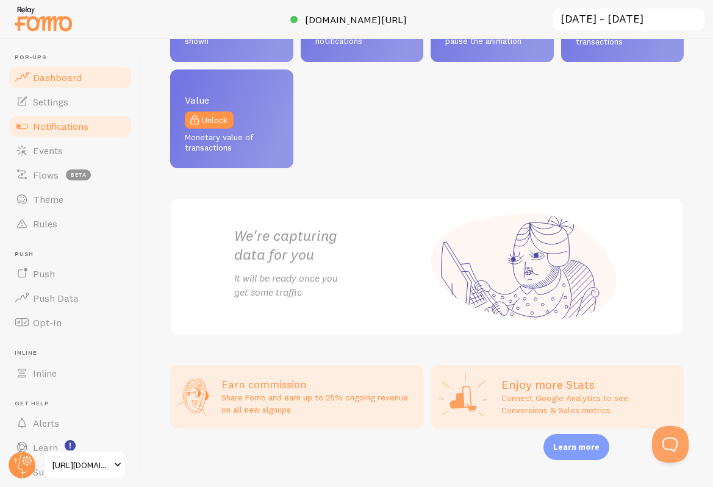
click at [59, 124] on span "Notifications" at bounding box center [60, 126] width 55 height 12
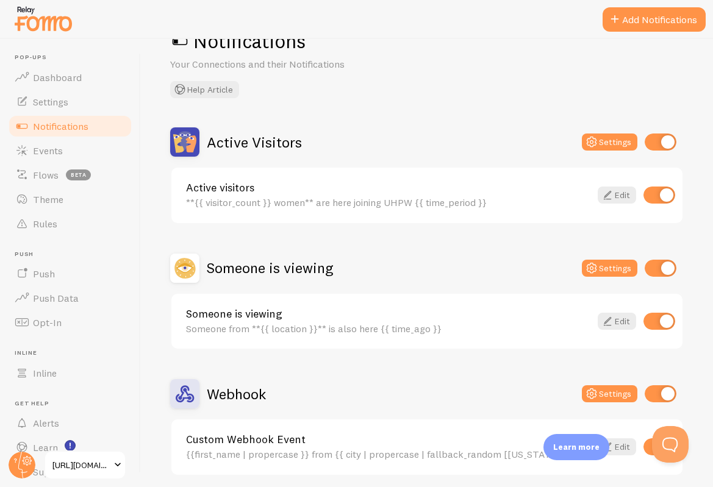
scroll to position [87, 0]
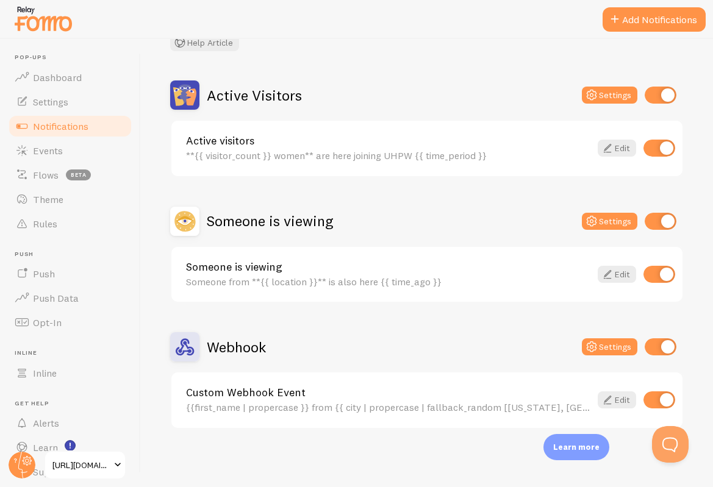
click at [387, 407] on div "{{first_name | propercase }} from {{ city | propercase | fallback_random [[US_S…" at bounding box center [388, 407] width 404 height 11
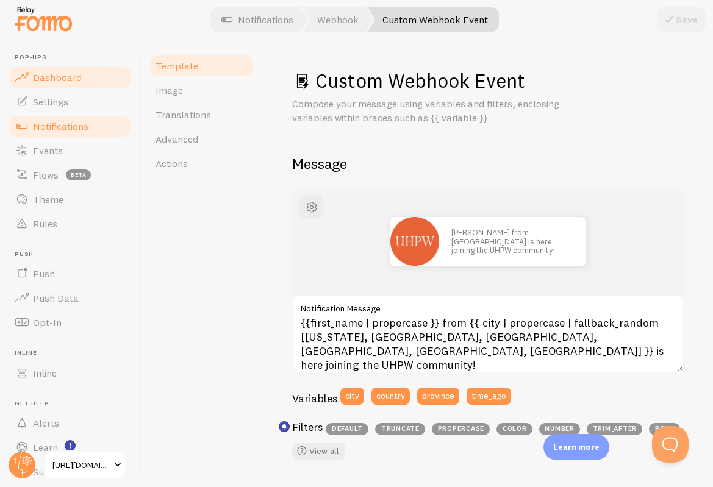
click at [70, 74] on span "Dashboard" at bounding box center [57, 77] width 49 height 12
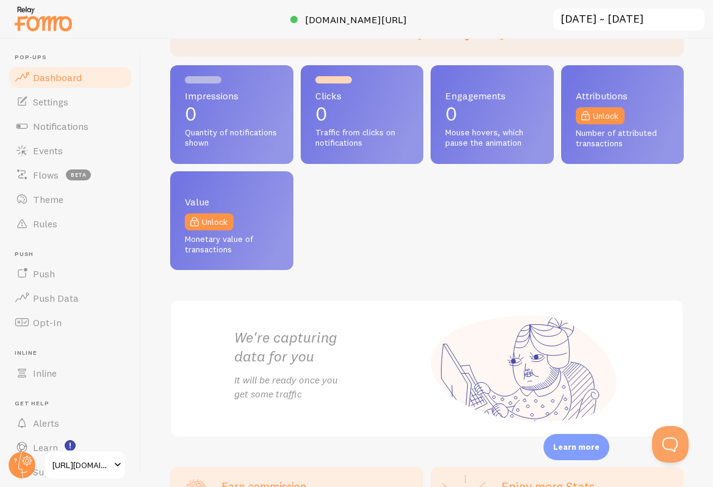
scroll to position [102, 0]
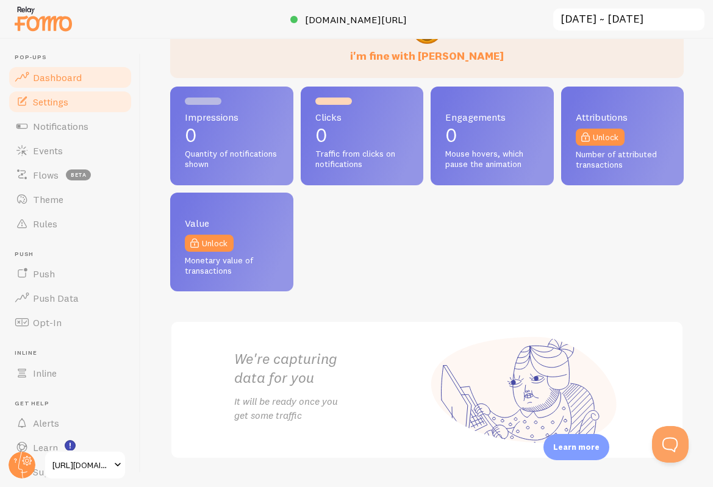
click at [76, 102] on link "Settings" at bounding box center [70, 102] width 126 height 24
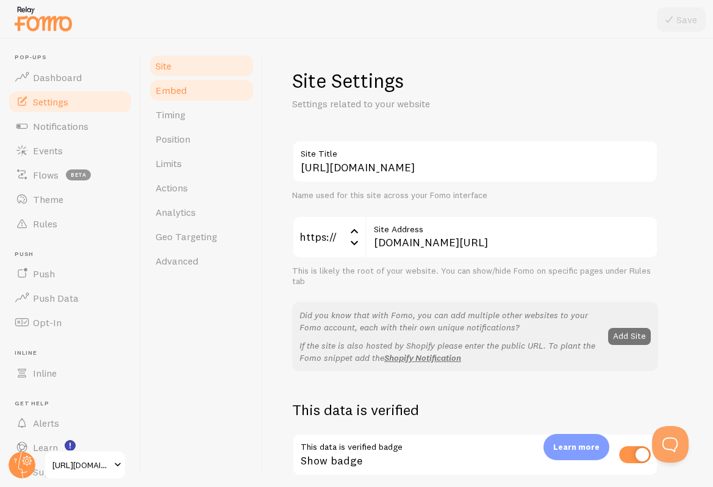
click at [186, 89] on link "Embed" at bounding box center [201, 90] width 107 height 24
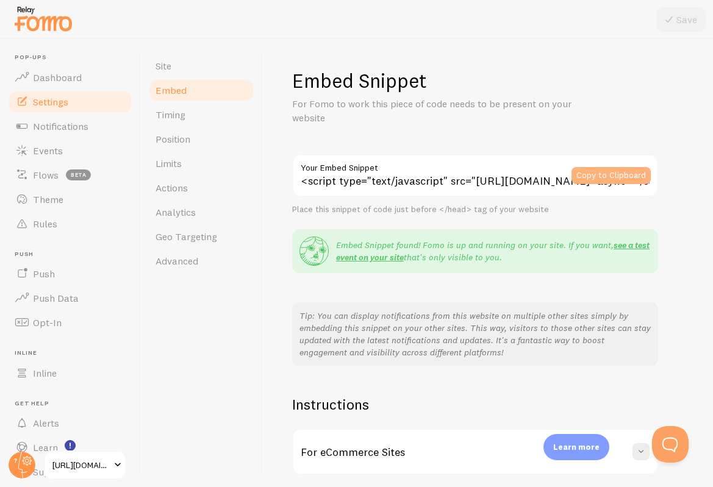
click at [604, 174] on button "Copy to Clipboard" at bounding box center [610, 175] width 79 height 17
click at [188, 117] on link "Timing" at bounding box center [201, 114] width 107 height 24
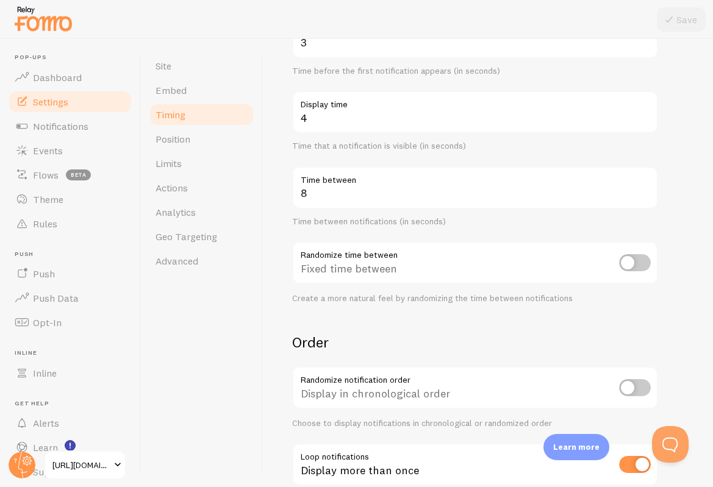
scroll to position [165, 0]
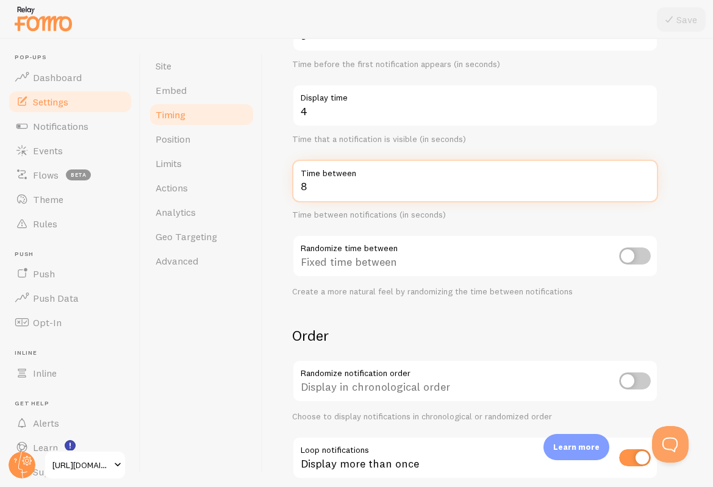
drag, startPoint x: 307, startPoint y: 187, endPoint x: 299, endPoint y: 185, distance: 8.6
click at [299, 185] on input "8" at bounding box center [475, 181] width 366 height 43
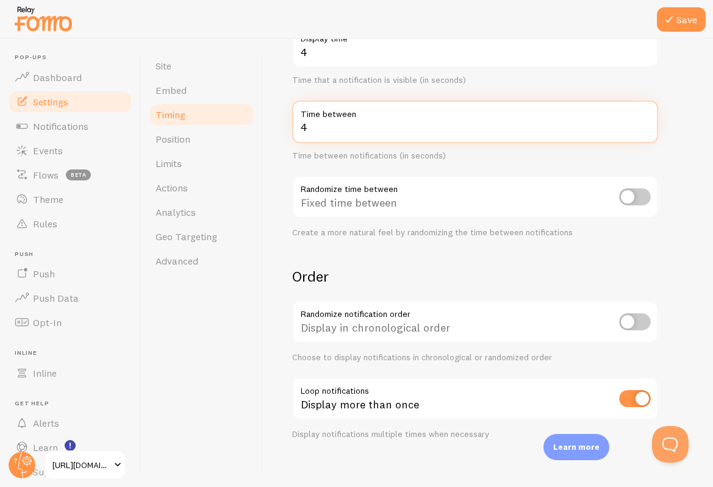
scroll to position [235, 0]
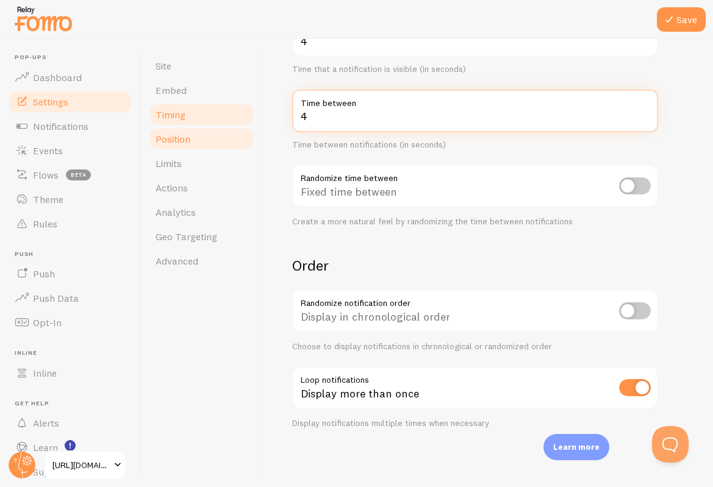
type input "4"
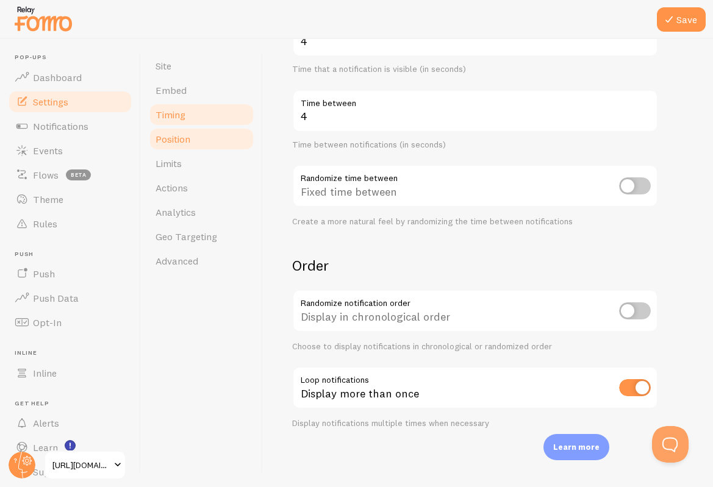
click at [199, 140] on link "Position" at bounding box center [201, 139] width 107 height 24
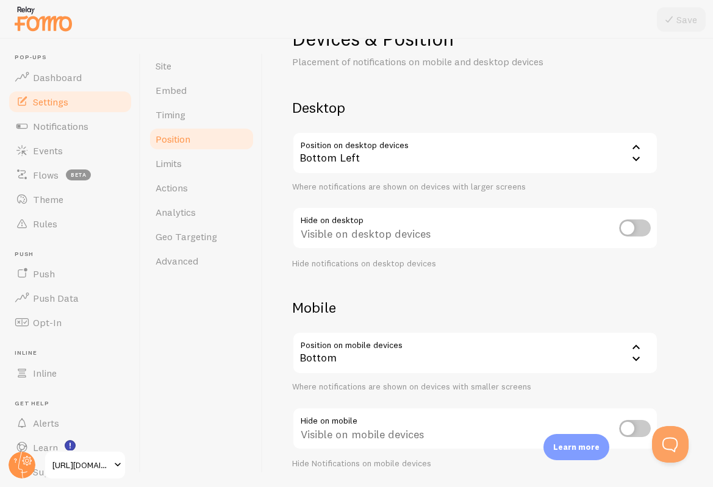
scroll to position [51, 0]
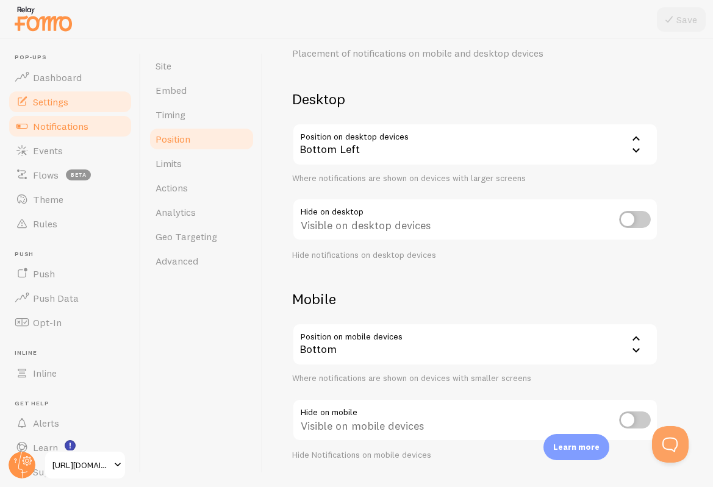
click at [65, 126] on span "Notifications" at bounding box center [60, 126] width 55 height 12
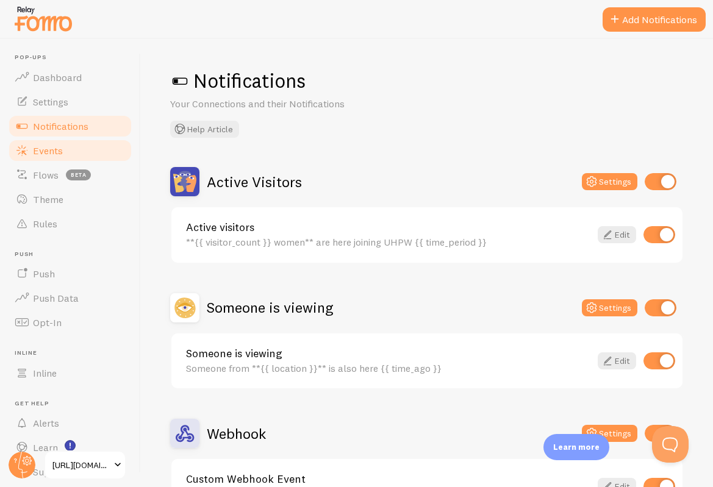
click at [76, 146] on link "Events" at bounding box center [70, 150] width 126 height 24
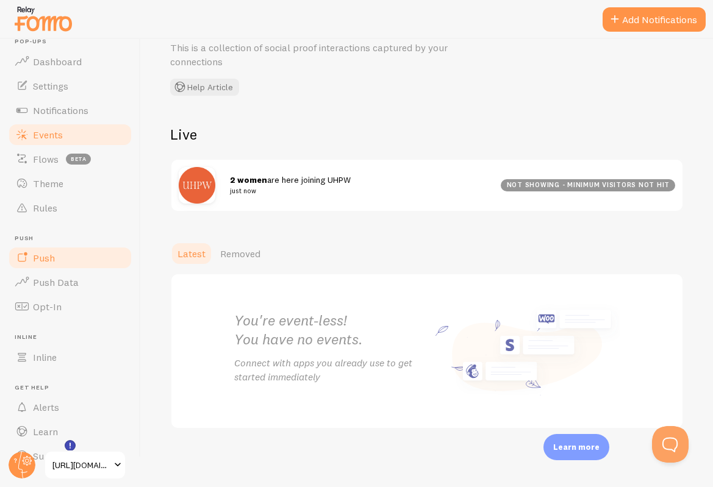
scroll to position [41, 0]
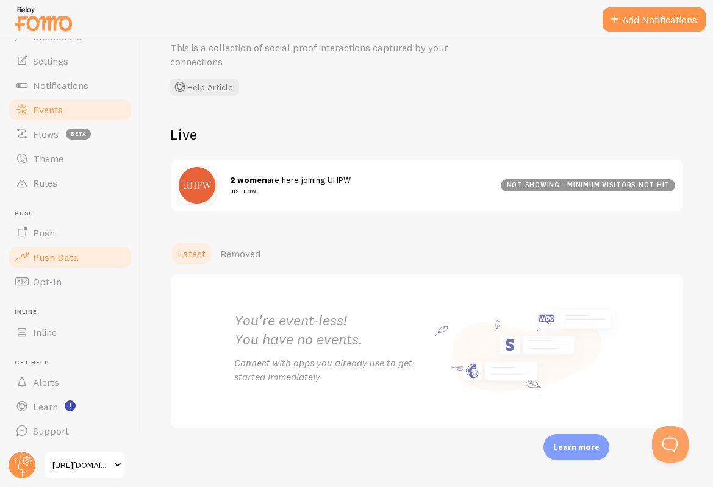
click at [71, 258] on span "Push Data" at bounding box center [56, 257] width 46 height 12
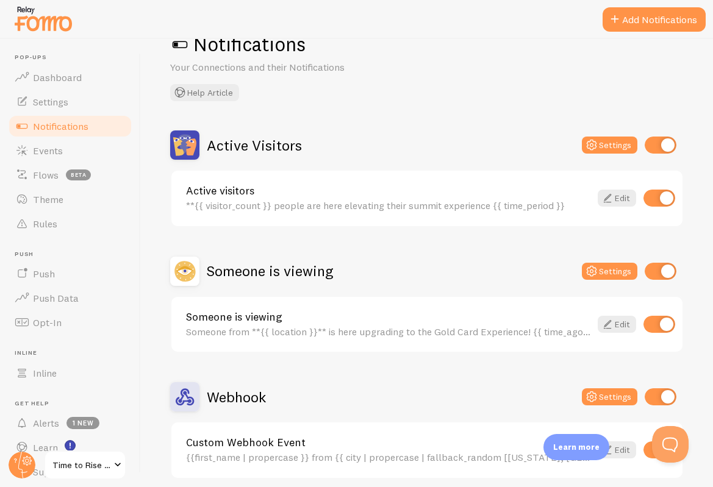
scroll to position [52, 0]
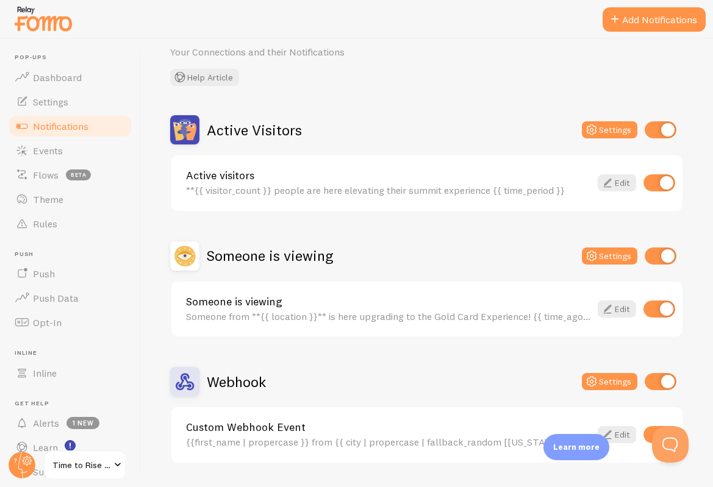
click at [72, 463] on span "Time to Rise Upsell" at bounding box center [81, 465] width 58 height 15
